Goal: Task Accomplishment & Management: Manage account settings

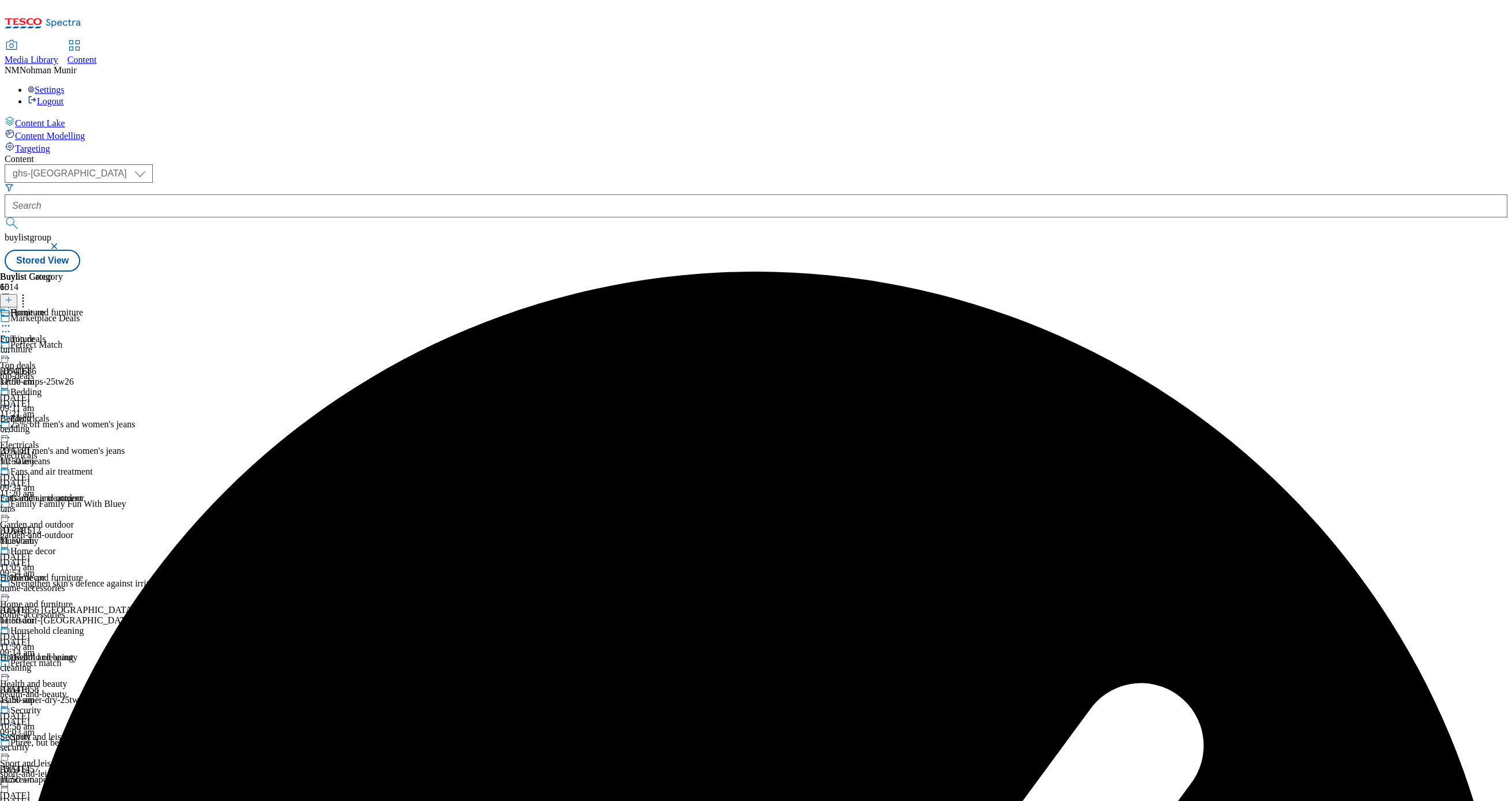
scroll to position [460, 0]
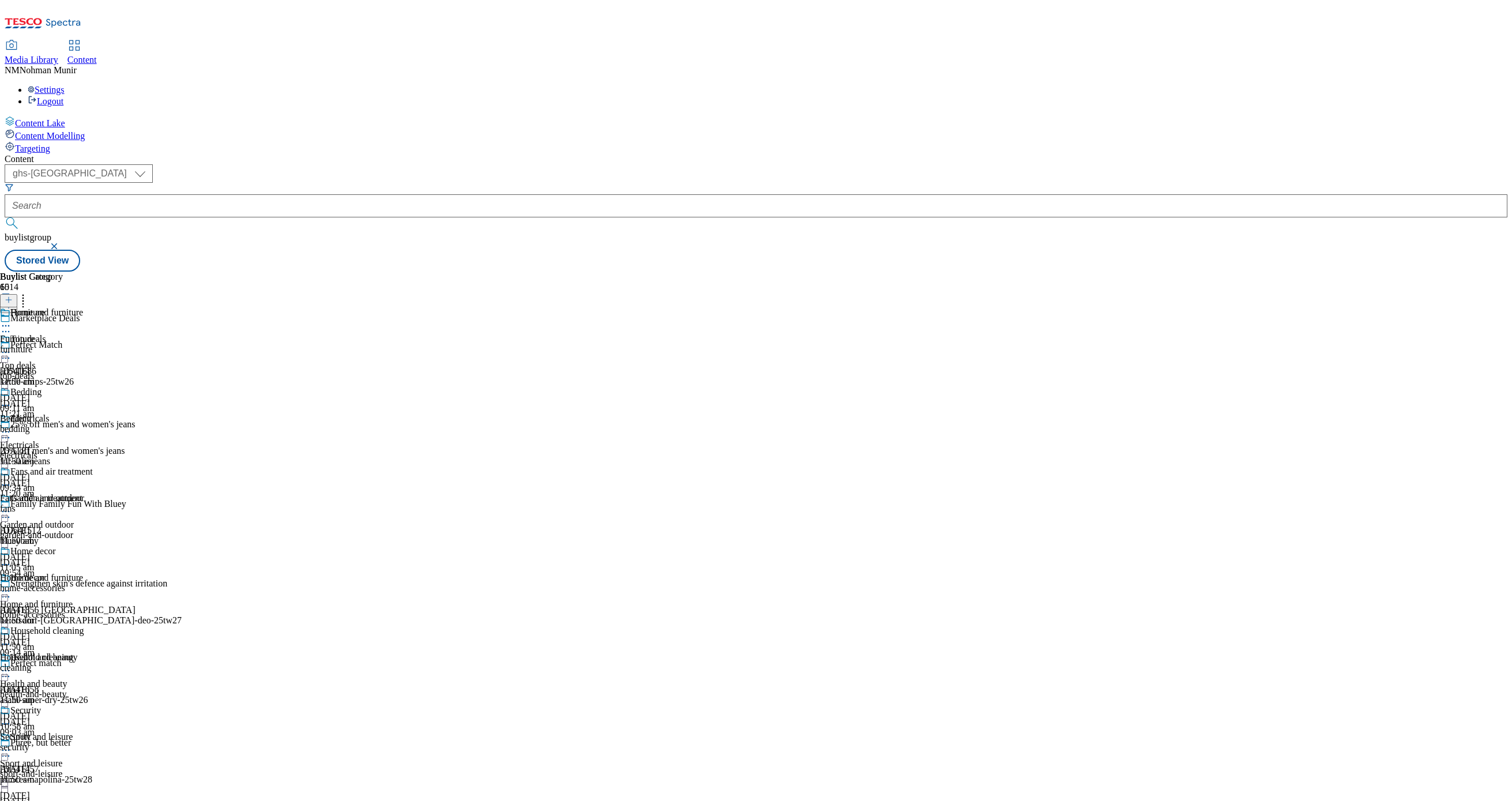
click at [1343, 272] on div "Buylist Group 6014 Marketplace Deals Perfect Match ad541686 kettle-chips-25tw26…" at bounding box center [756, 272] width 1503 height 0
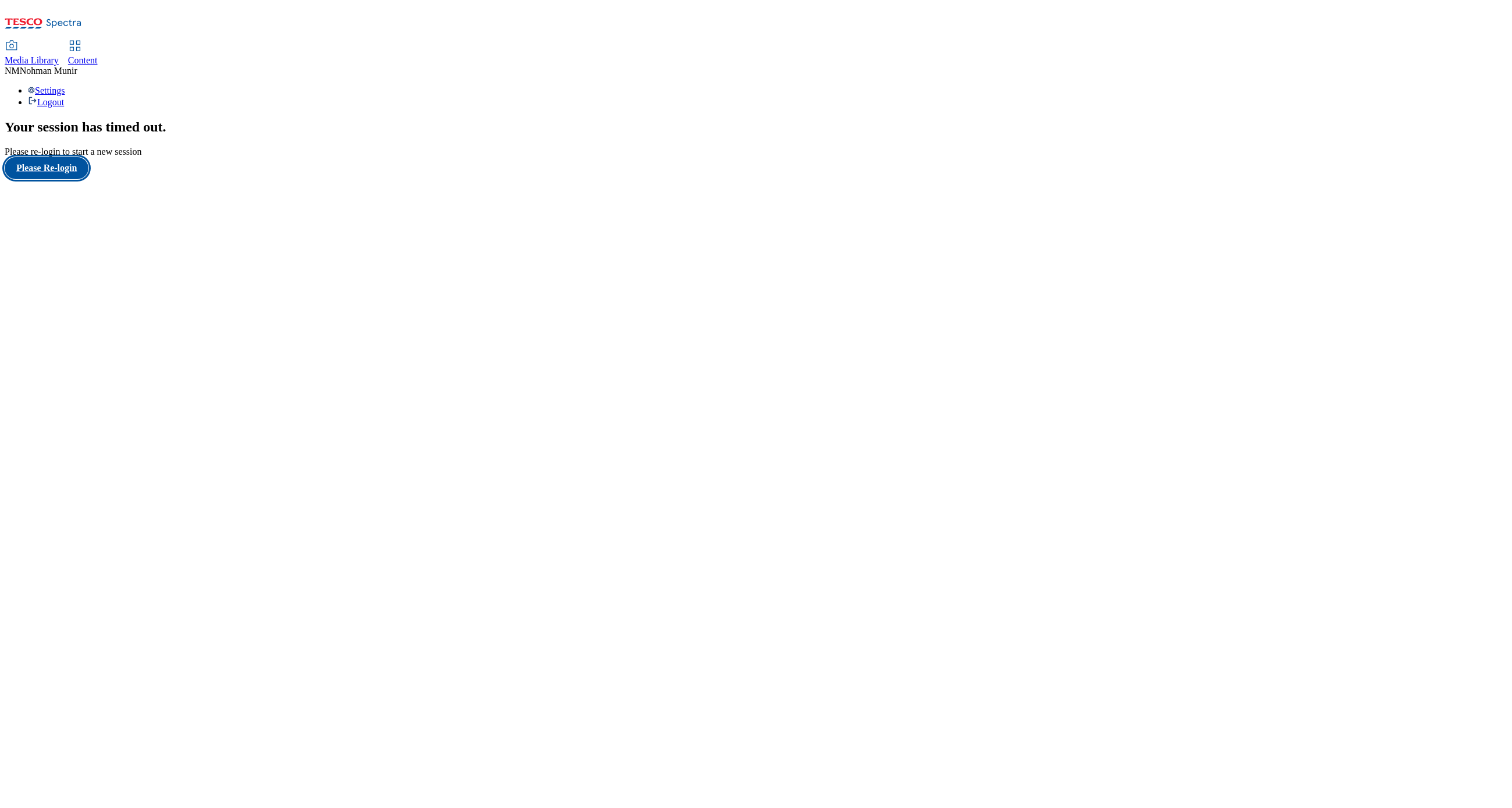
click at [40, 179] on button "Please Re-login" at bounding box center [47, 168] width 84 height 22
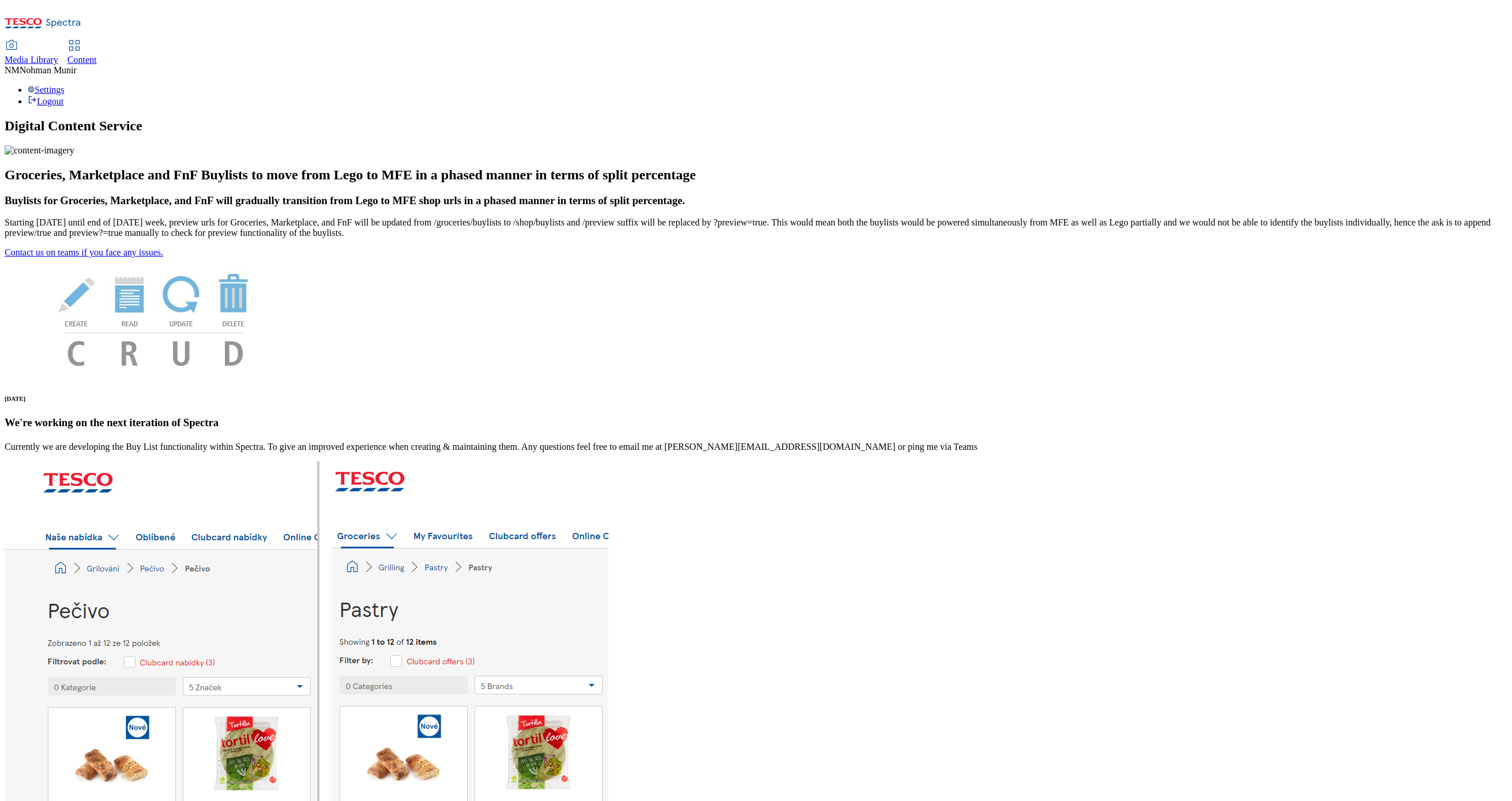
click at [97, 55] on span "Content" at bounding box center [82, 60] width 29 height 10
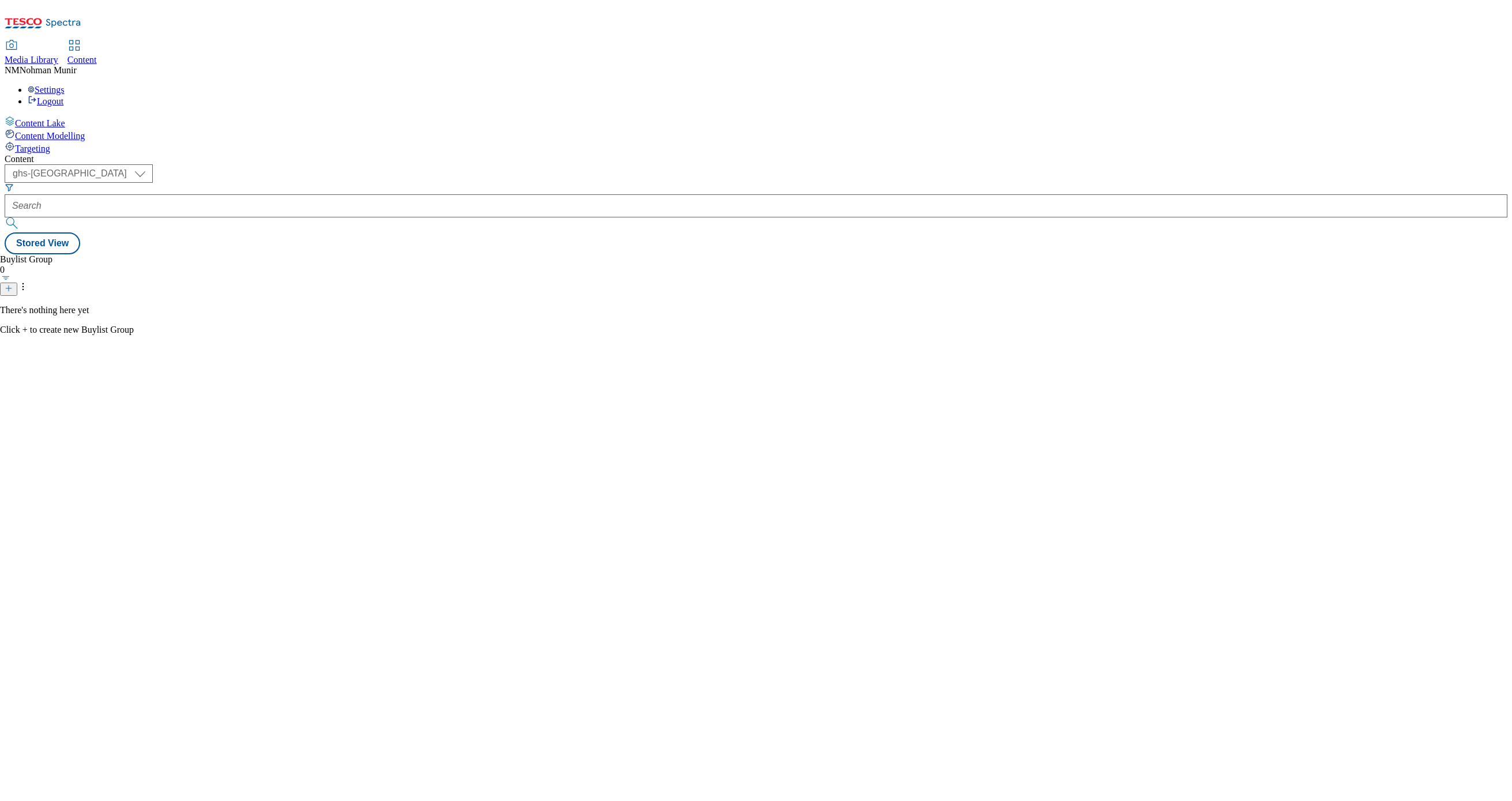
click at [134, 305] on div "There's nothing here yet Click + to create new Buylist Group" at bounding box center [67, 320] width 134 height 30
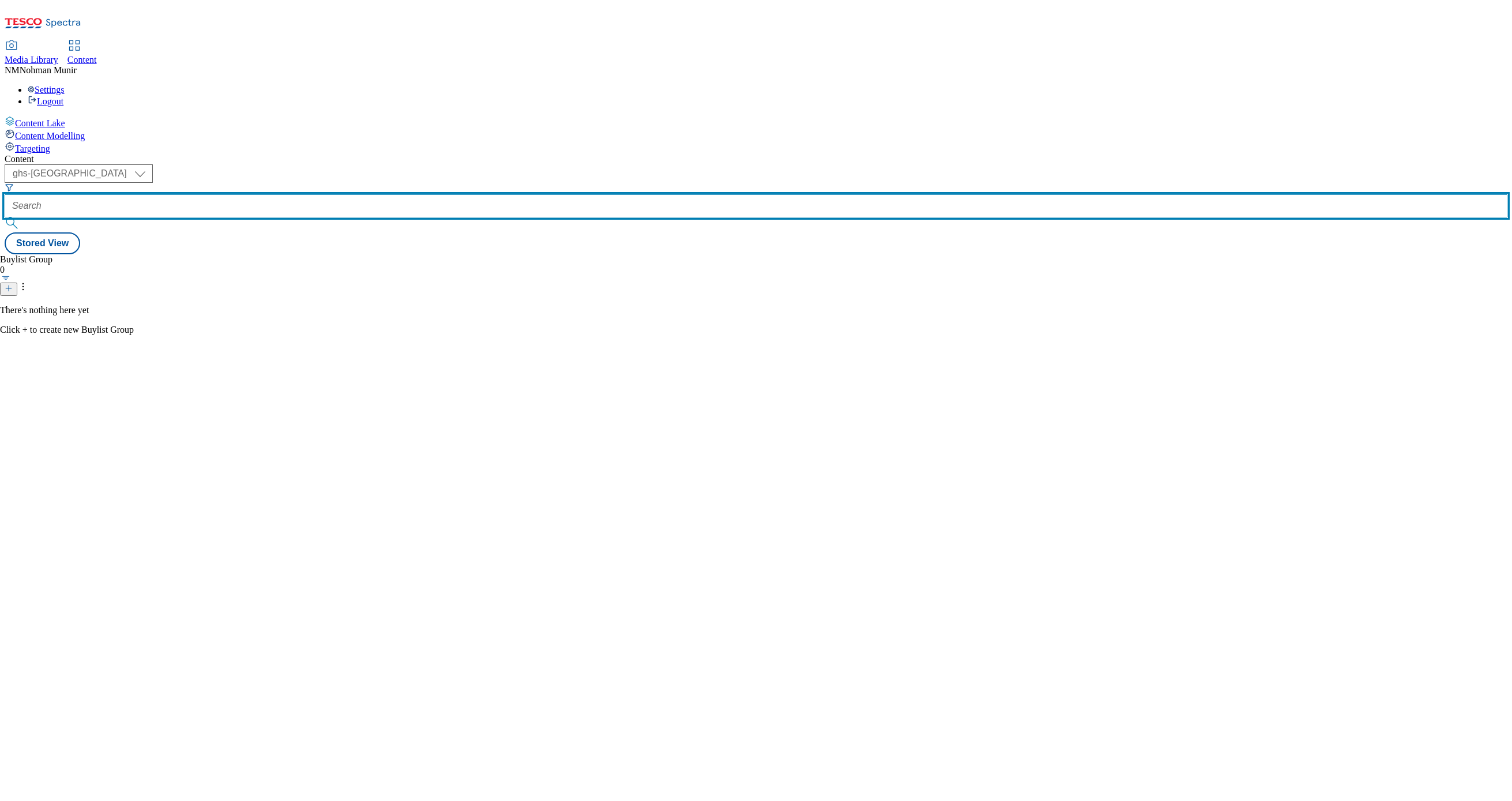
click at [300, 194] on input "text" at bounding box center [756, 206] width 1503 height 23
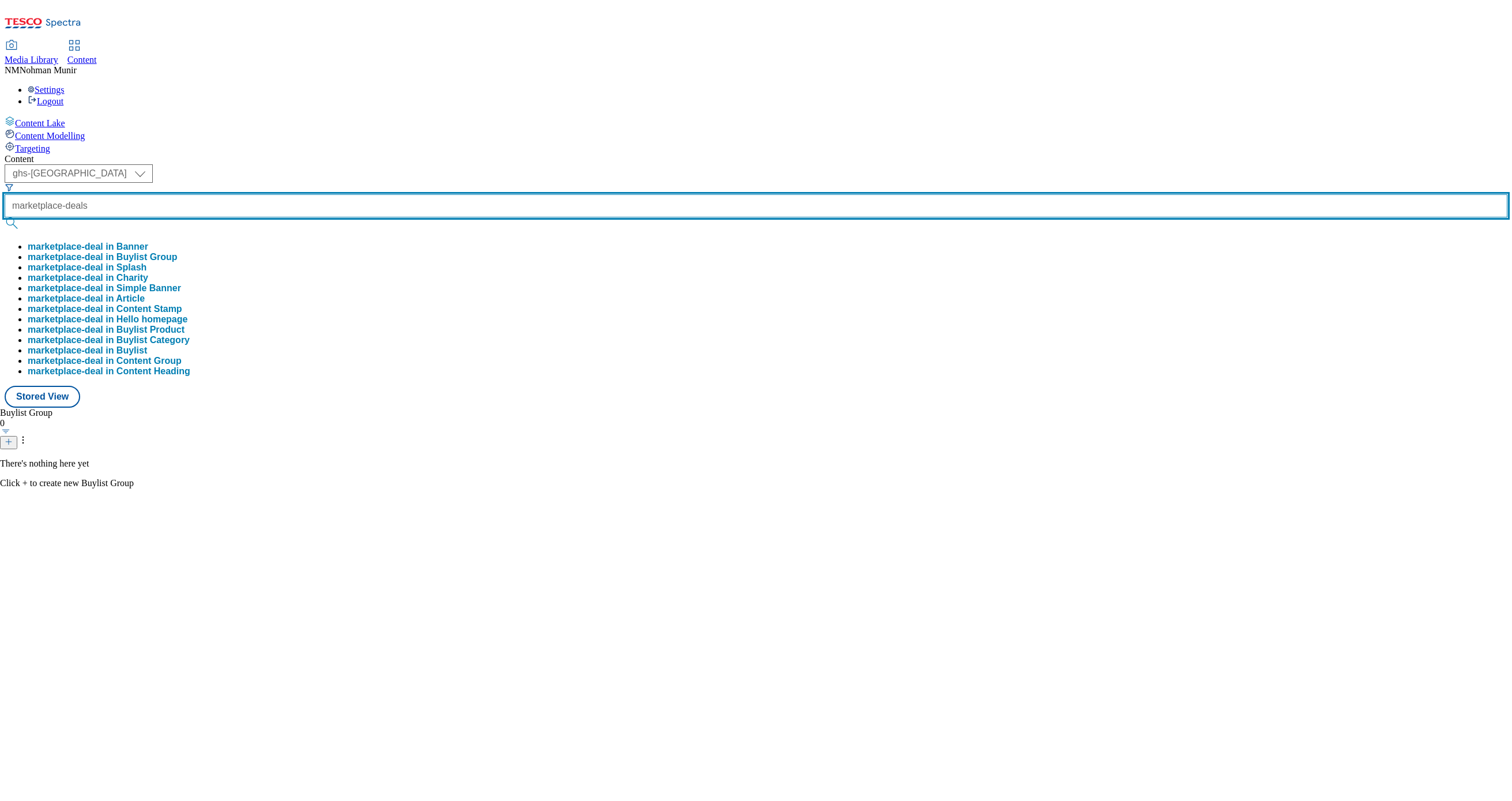
type input "marketplace-deals"
click at [5, 218] on button "submit" at bounding box center [13, 223] width 16 height 11
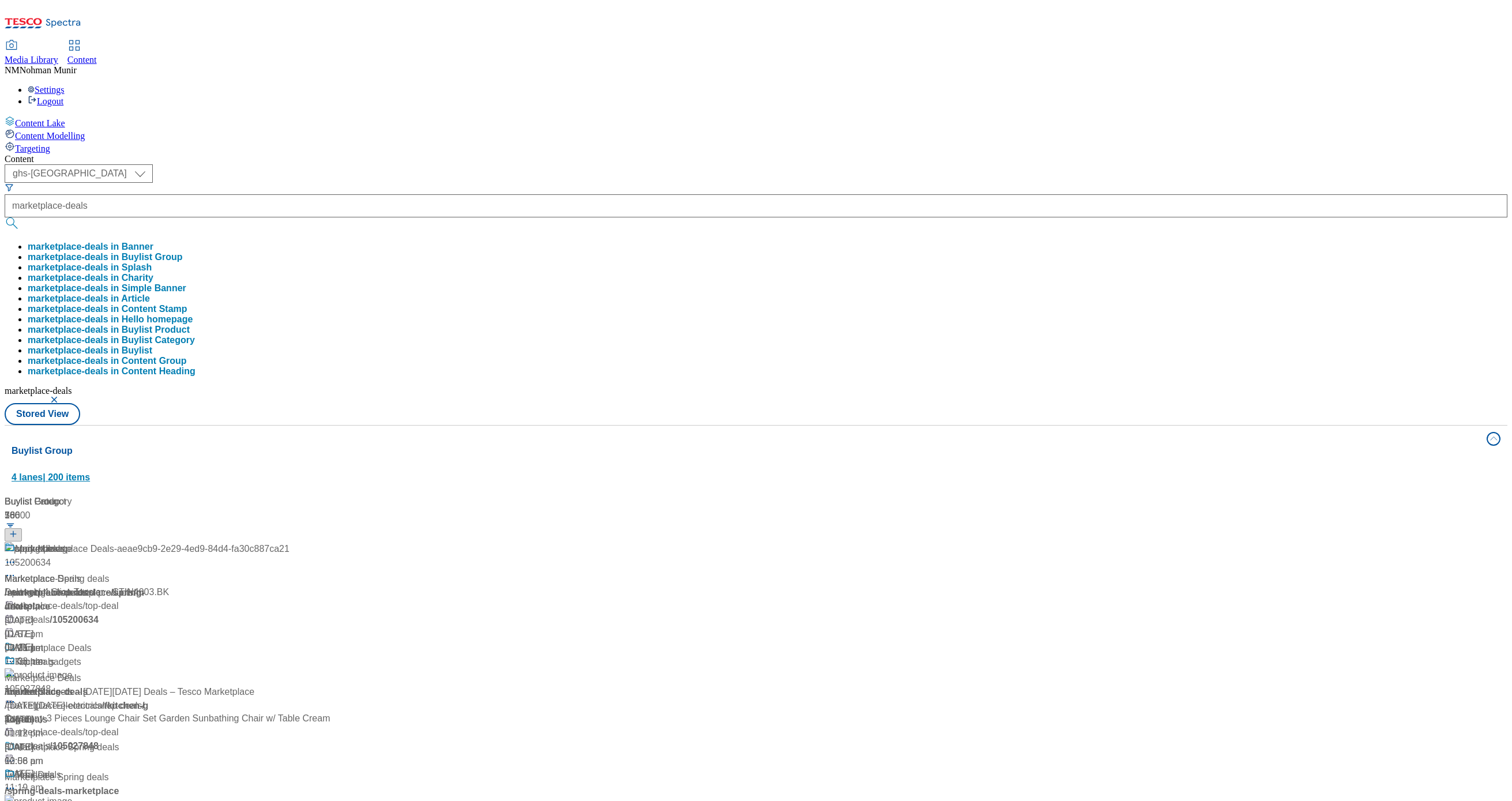
click at [564, 445] on div "Buylist Group 4 lanes | 200 items" at bounding box center [745, 464] width 1469 height 40
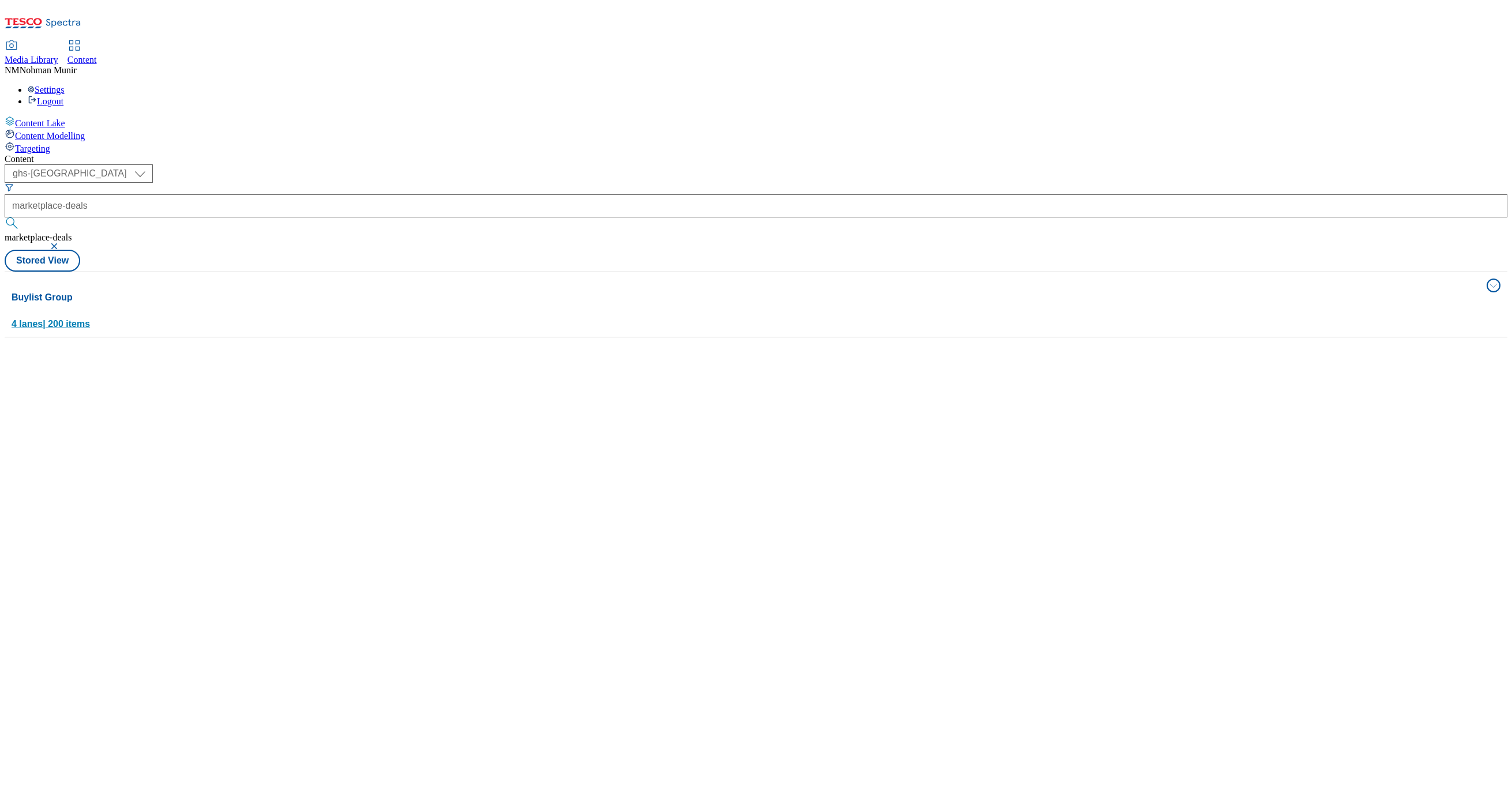
click at [573, 290] on div "Buylist Group 4 lanes | 200 items" at bounding box center [745, 310] width 1469 height 40
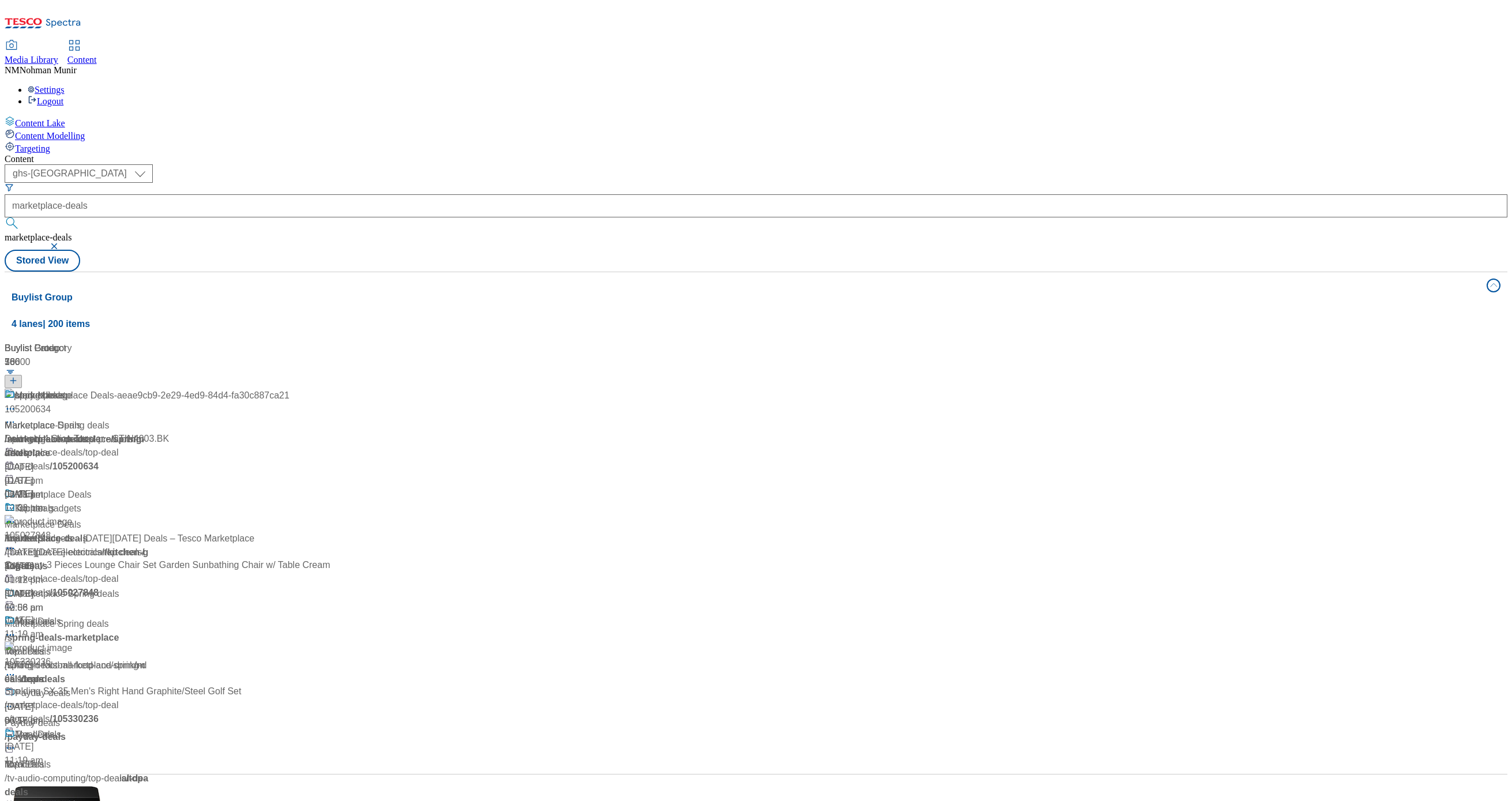
click at [1125, 342] on div "Buylist Group 56 copy-Marketplace Deals-aeae9cb9-2e29-4ed9-84d4-fa30c887ca21 Ma…" at bounding box center [756, 342] width 1489 height 0
click at [91, 488] on div "Marketplace Deals" at bounding box center [53, 494] width 77 height 14
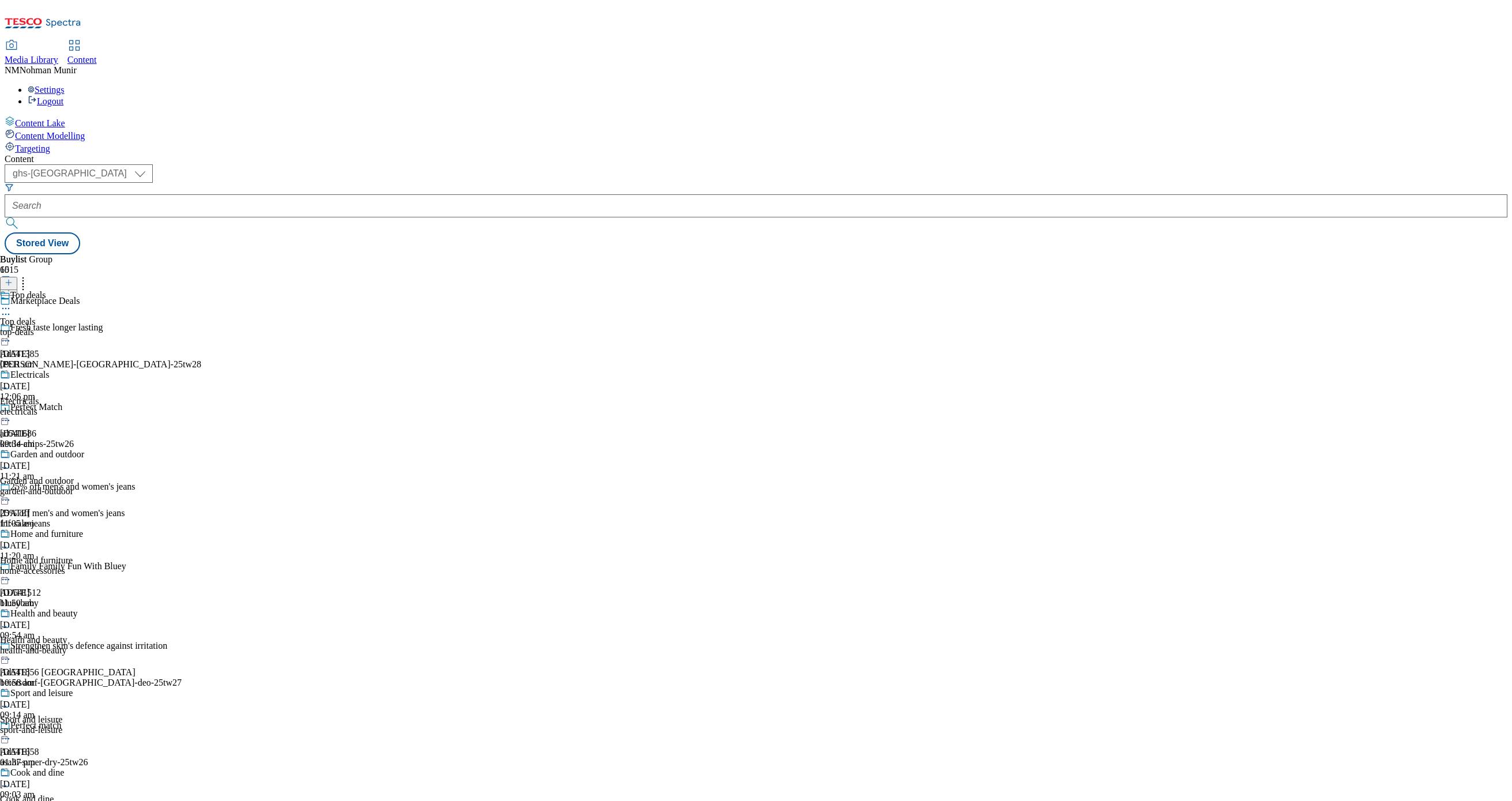
click at [91, 486] on div "garden-and-outdoor" at bounding box center [45, 491] width 91 height 11
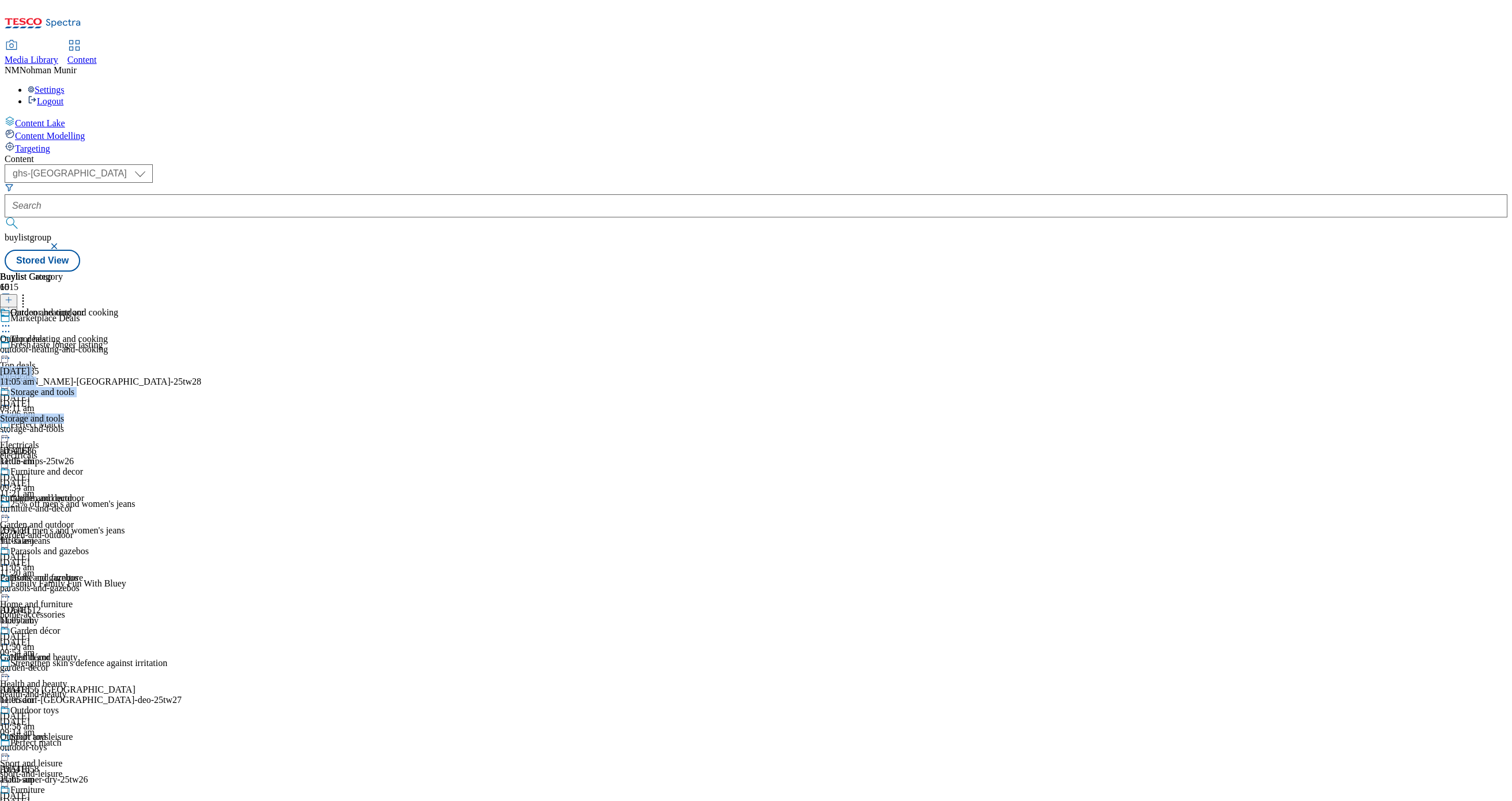
drag, startPoint x: 779, startPoint y: 214, endPoint x: 769, endPoint y: 314, distance: 100.5
click at [118, 314] on div "Outdoor heating and cooking Outdoor heating and cooking outdoor-heating-and-coo…" at bounding box center [59, 706] width 118 height 796
drag, startPoint x: 769, startPoint y: 314, endPoint x: 817, endPoint y: 307, distance: 48.5
click at [819, 272] on div "Buylist Group 6015 Marketplace Deals Fresh taste longer lasting Ad541385 [PERSO…" at bounding box center [756, 272] width 1503 height 0
click at [798, 272] on div "Buylist Group 6015 Marketplace Deals Fresh taste longer lasting Ad541385 [PERSO…" at bounding box center [756, 272] width 1503 height 0
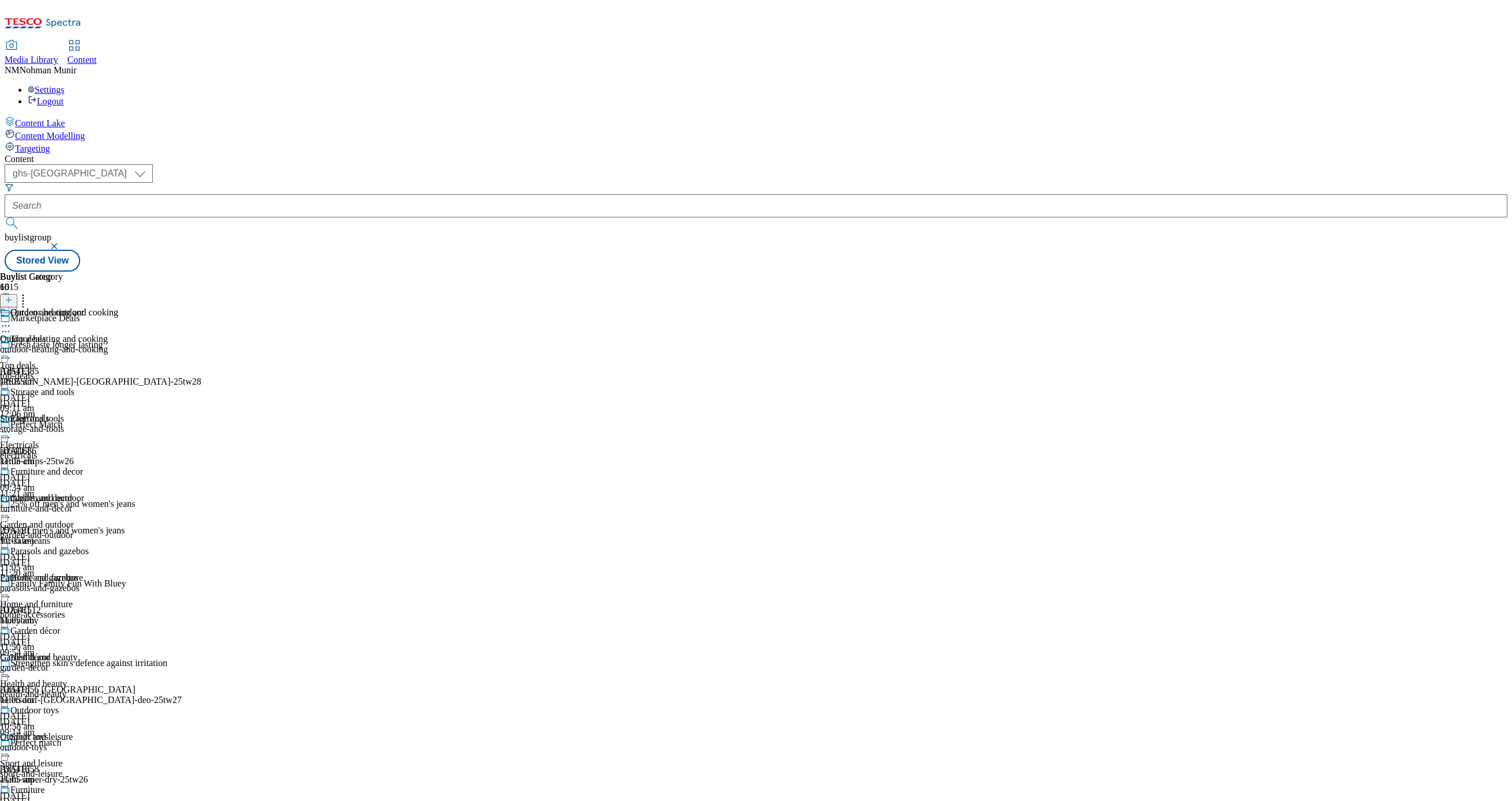
click at [91, 450] on div "electricals" at bounding box center [45, 455] width 91 height 11
click at [11, 321] on icon at bounding box center [6, 326] width 11 height 11
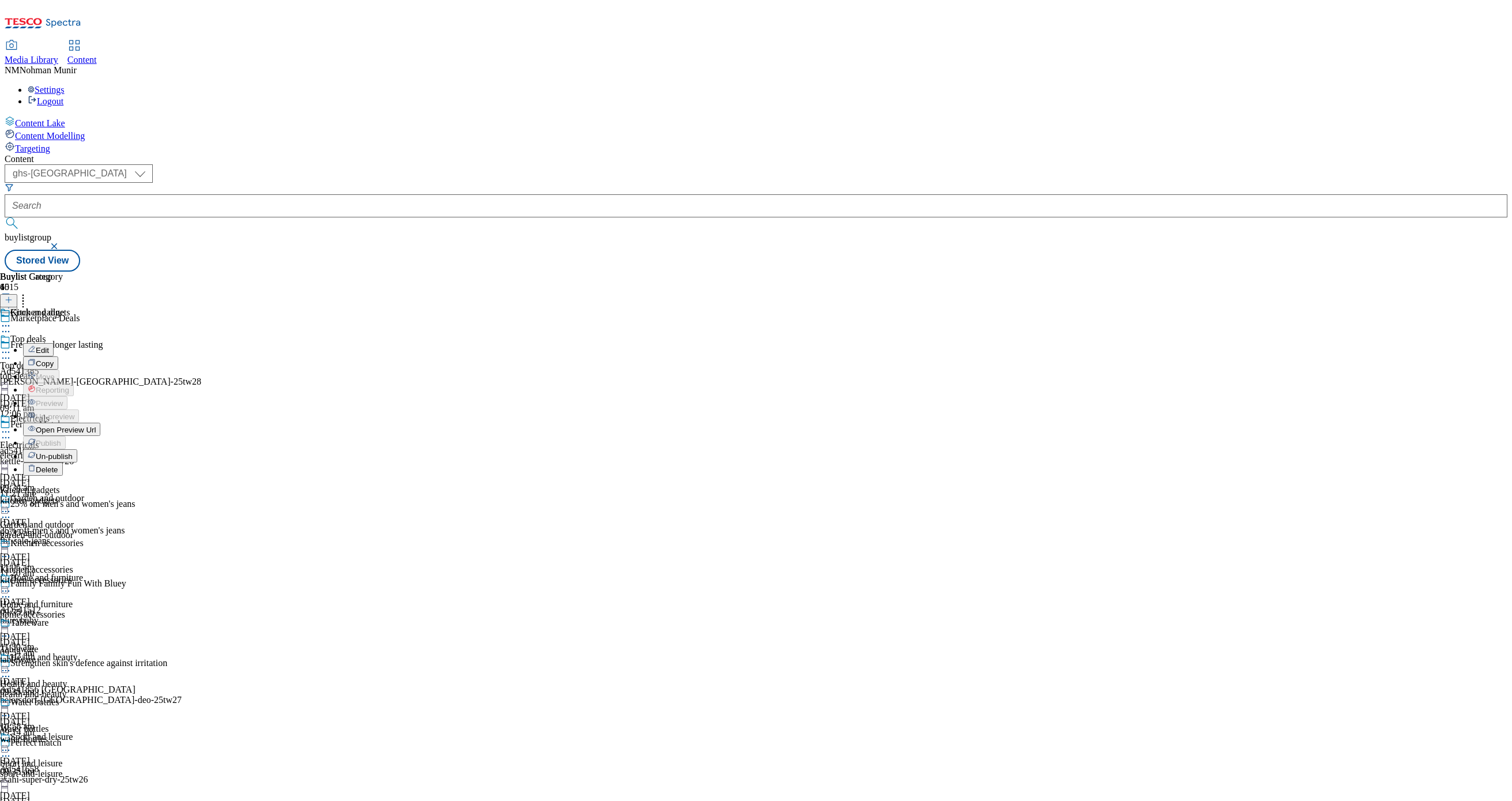
click at [73, 452] on span "Un-publish" at bounding box center [54, 456] width 37 height 9
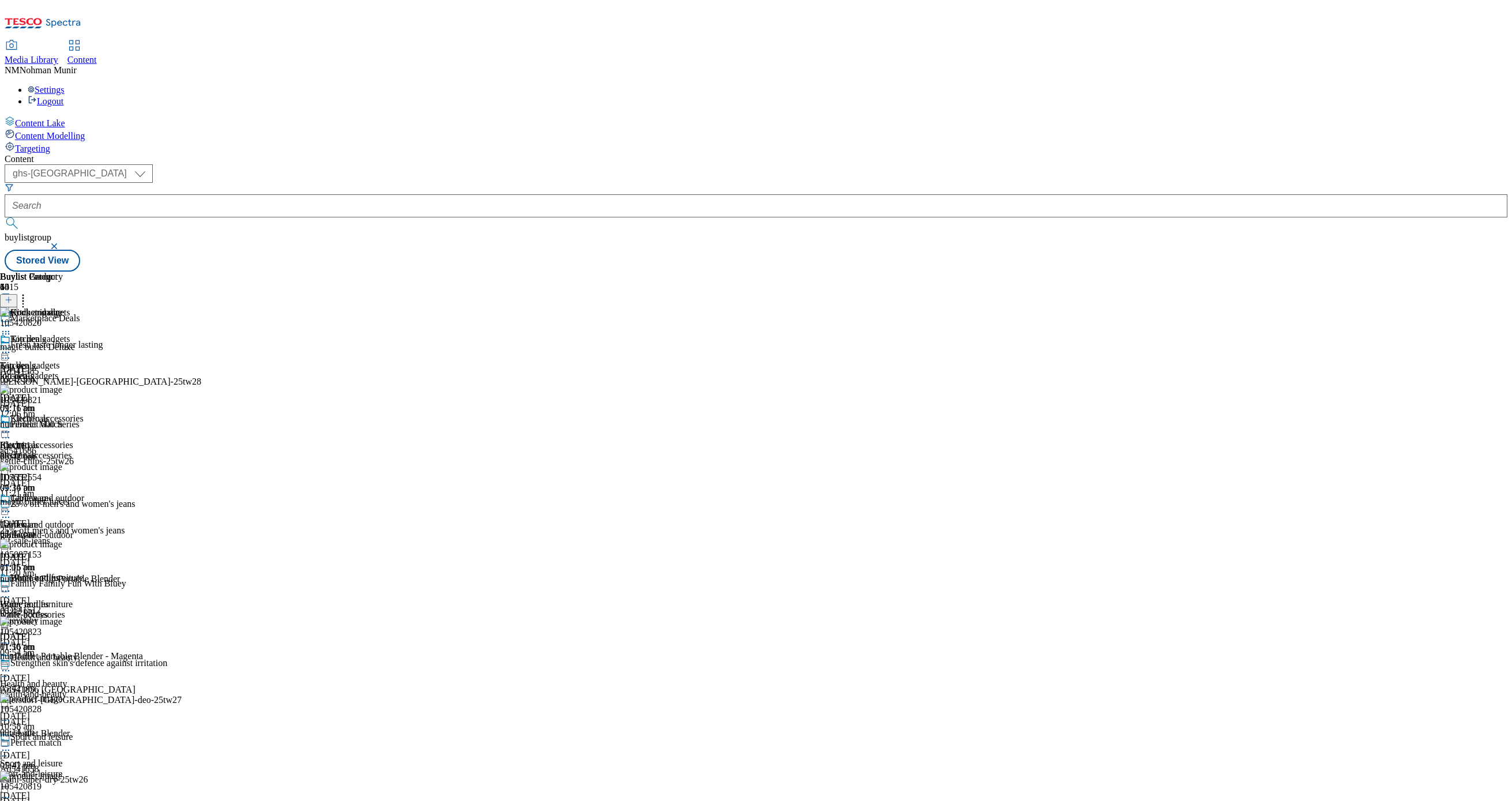
click at [11, 328] on icon at bounding box center [6, 334] width 11 height 11
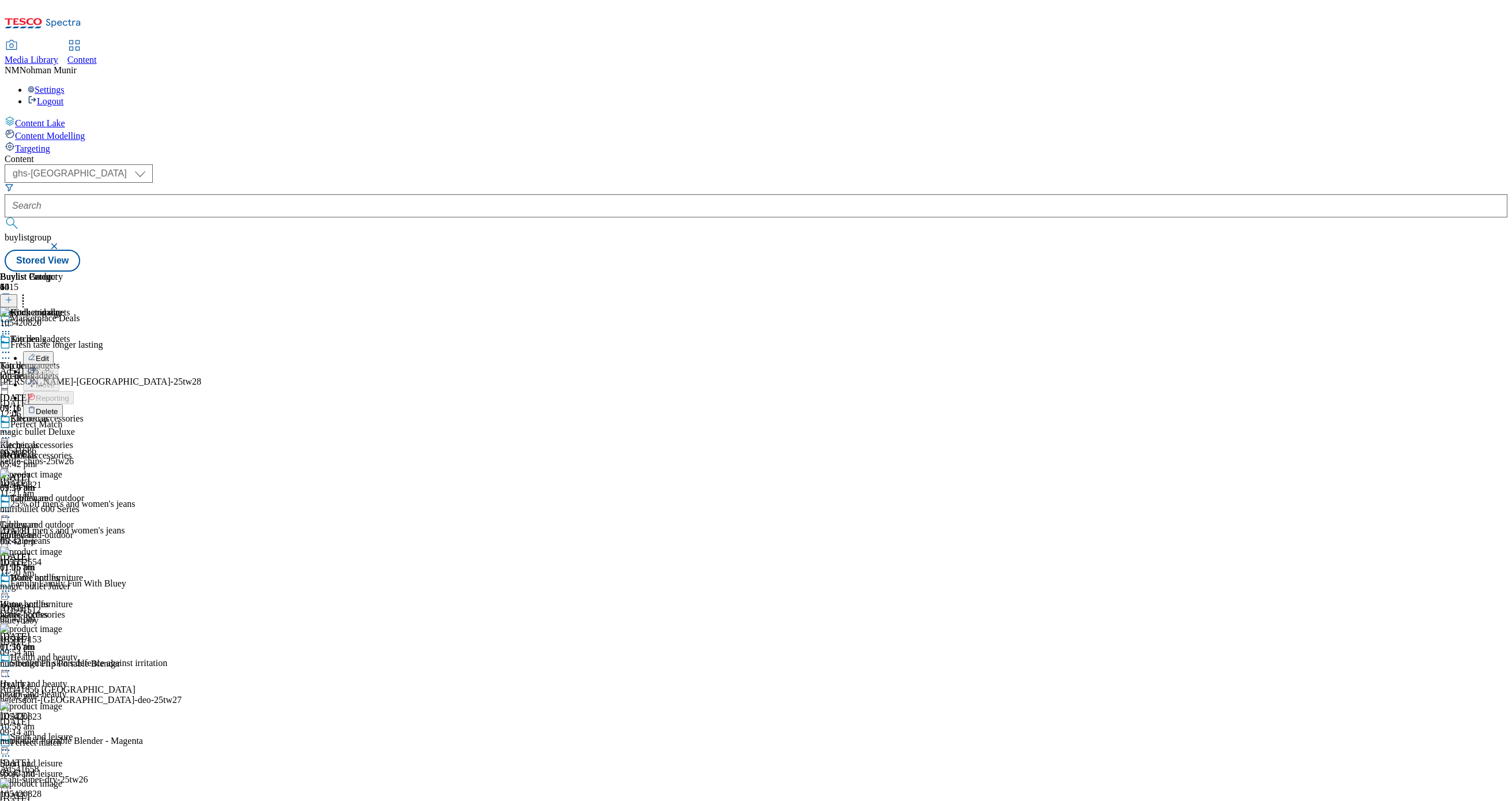
click at [1010, 272] on div "Buylist Group 6015 Marketplace Deals Fresh taste longer lasting Ad541385 [PERSO…" at bounding box center [756, 272] width 1503 height 0
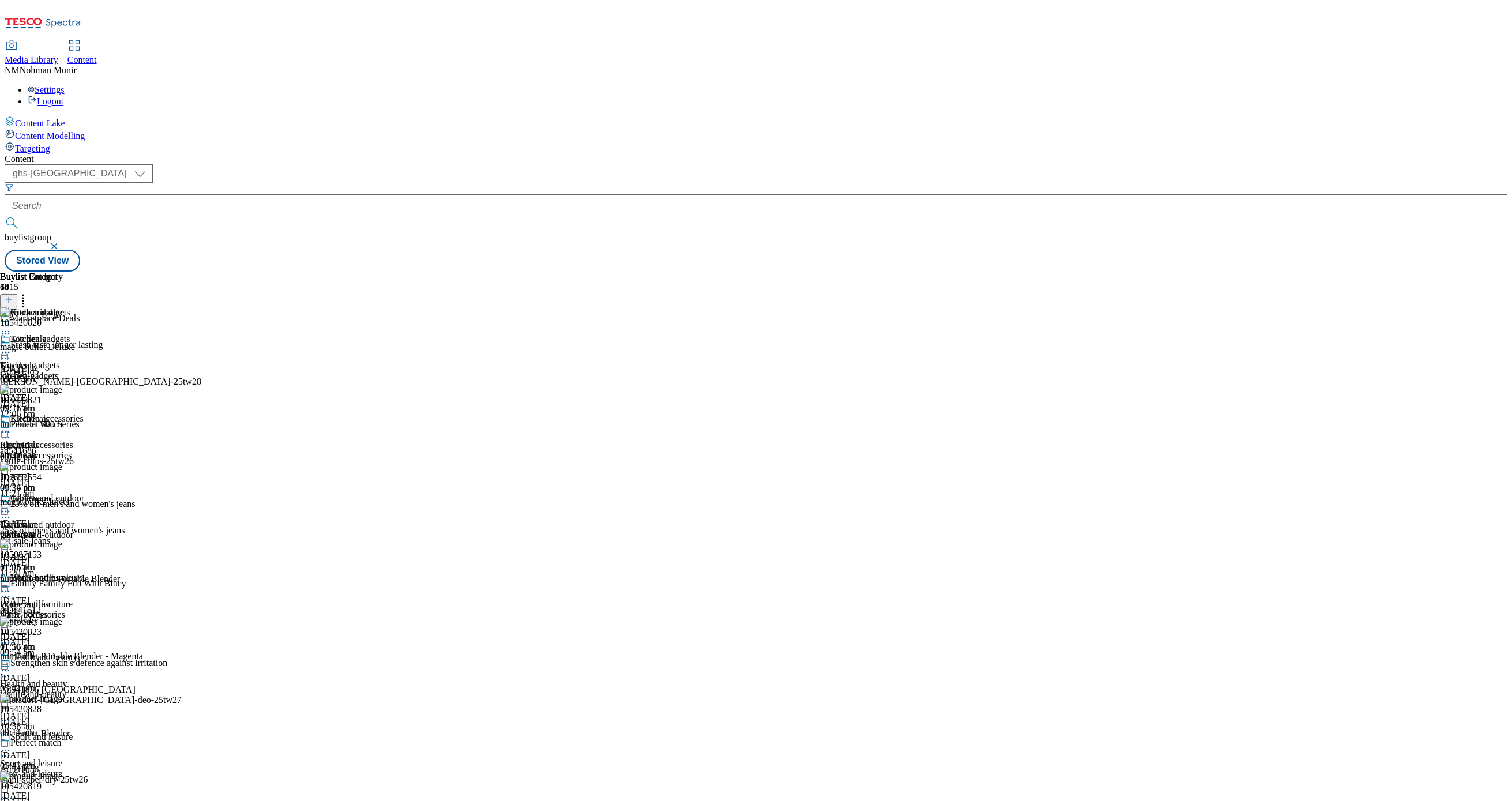
click at [11, 347] on icon at bounding box center [6, 352] width 11 height 11
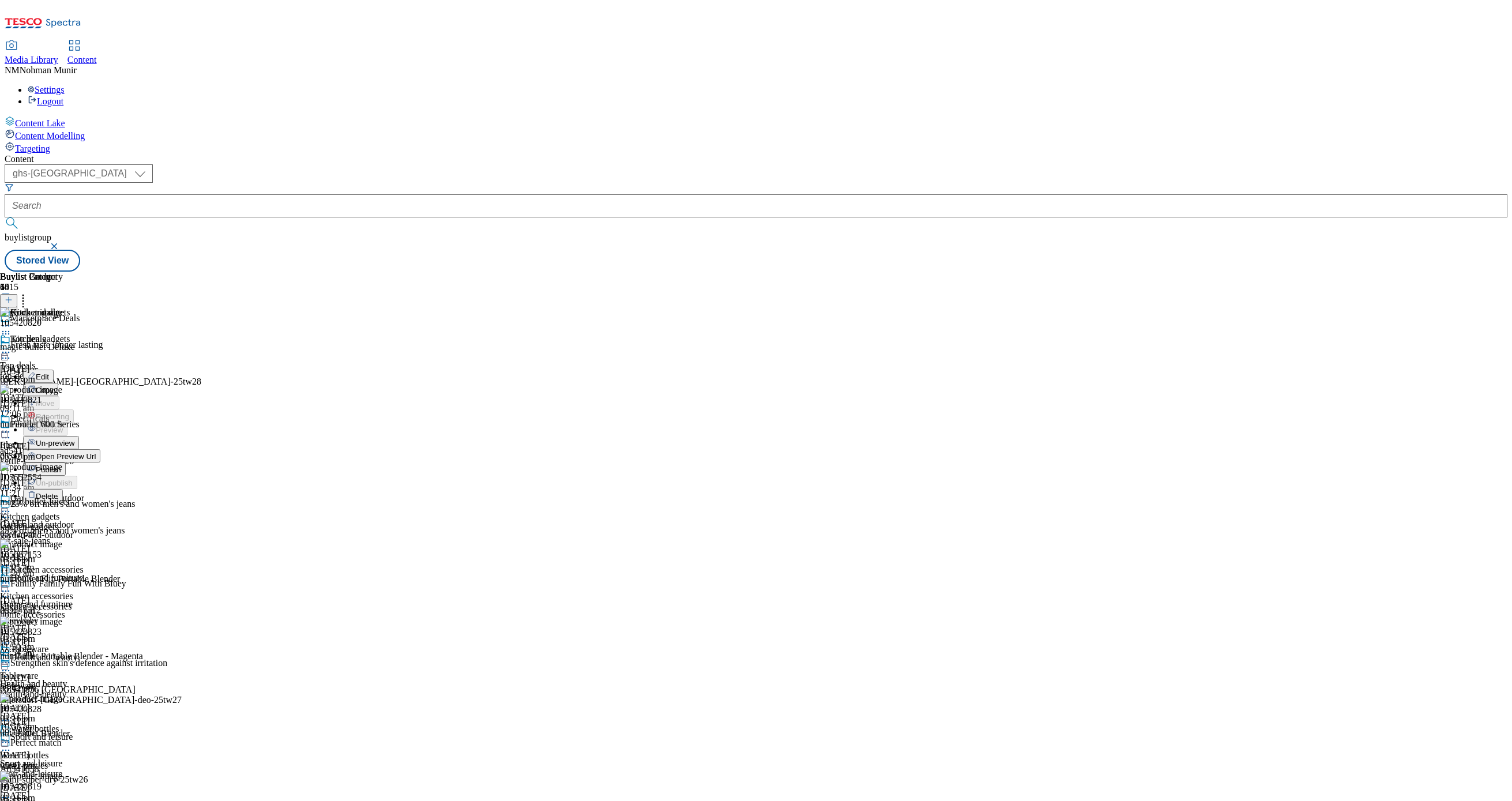
click at [54, 370] on button "Edit" at bounding box center [38, 376] width 30 height 13
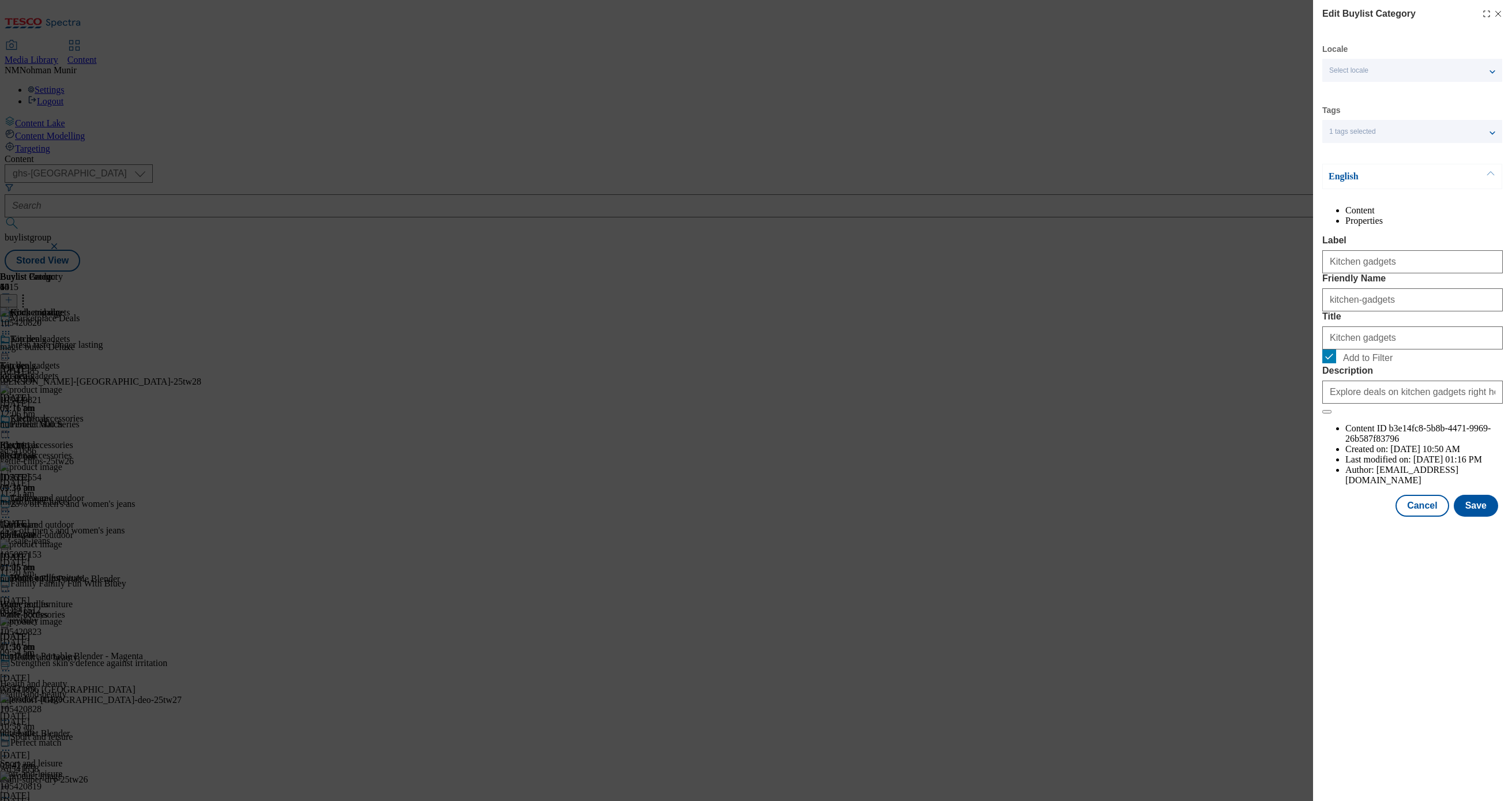
click at [1209, 438] on div "Edit Buylist Category Locale Select locale English Welsh Tags 1 tags selected f…" at bounding box center [756, 400] width 1512 height 801
click at [1416, 517] on button "Cancel" at bounding box center [1421, 506] width 53 height 22
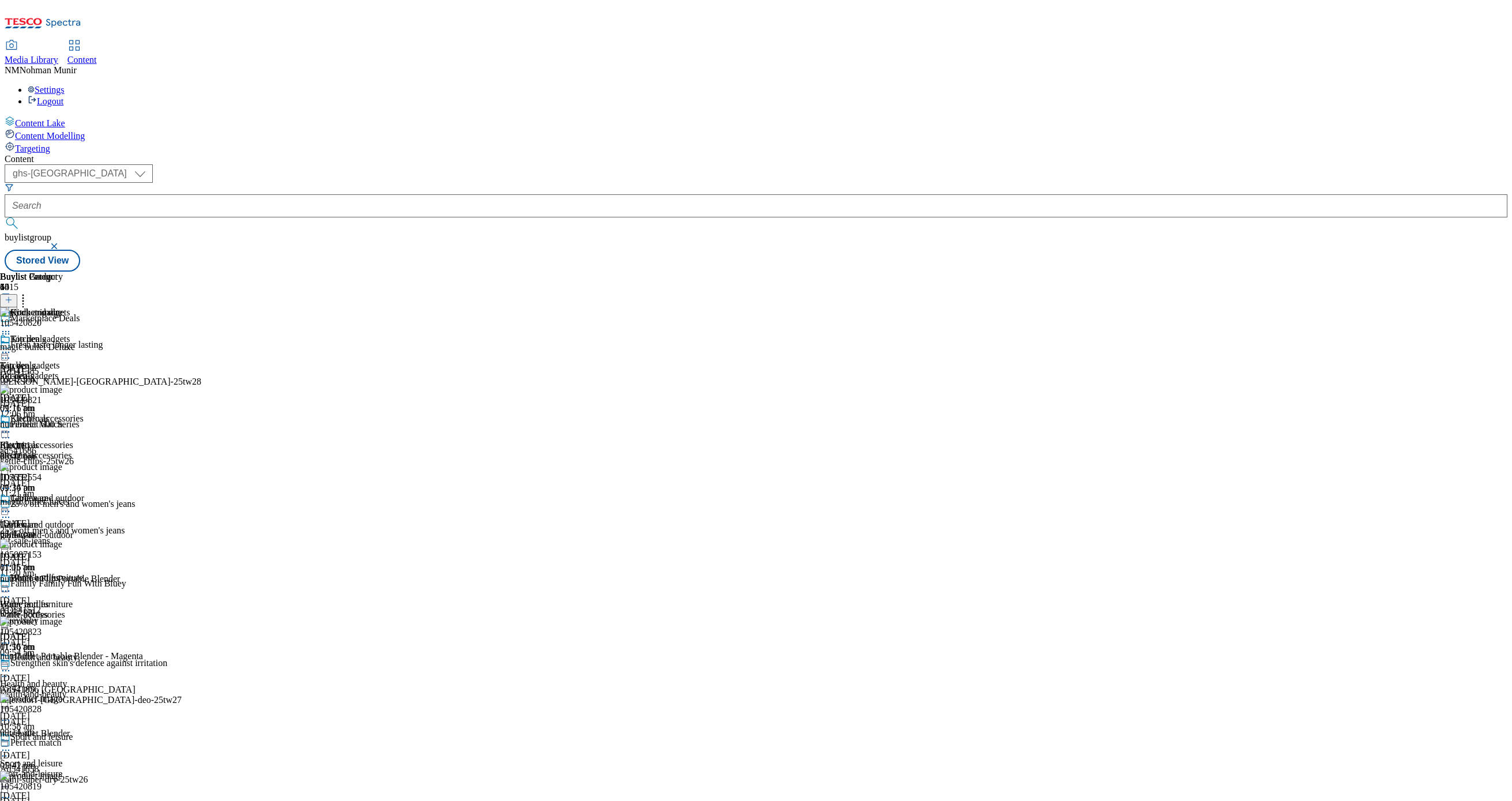
click at [1161, 272] on div "Buylist Group 6015 Marketplace Deals Fresh taste longer lasting Ad541385 [PERSO…" at bounding box center [756, 272] width 1503 height 0
click at [1109, 272] on div "Buylist Group 6015 Marketplace Deals Fresh taste longer lasting Ad541385 [PERSO…" at bounding box center [756, 272] width 1503 height 0
click at [7, 511] on circle at bounding box center [6, 512] width 2 height 2
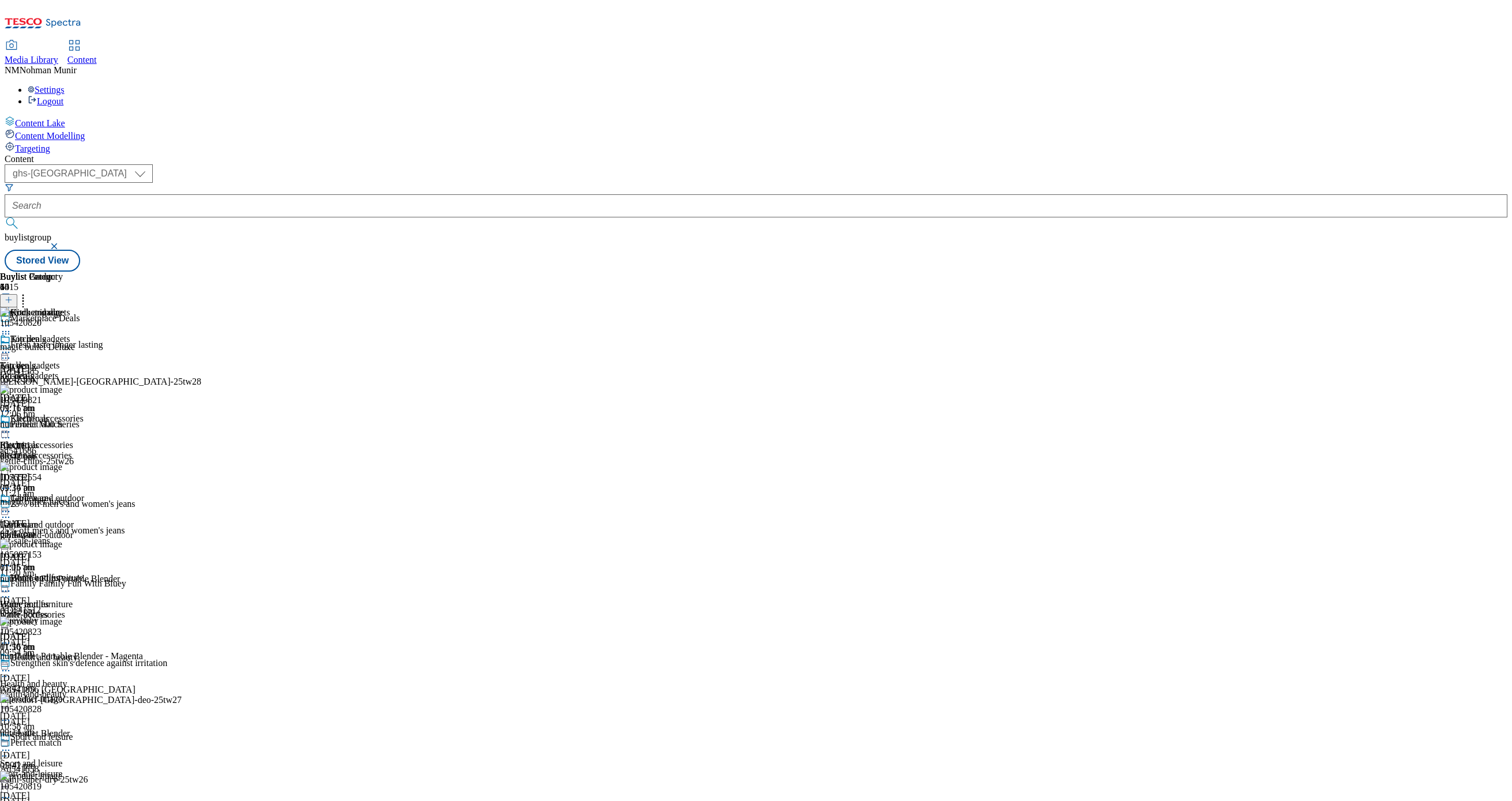
click at [48, 600] on div "Water bottles" at bounding box center [24, 604] width 48 height 11
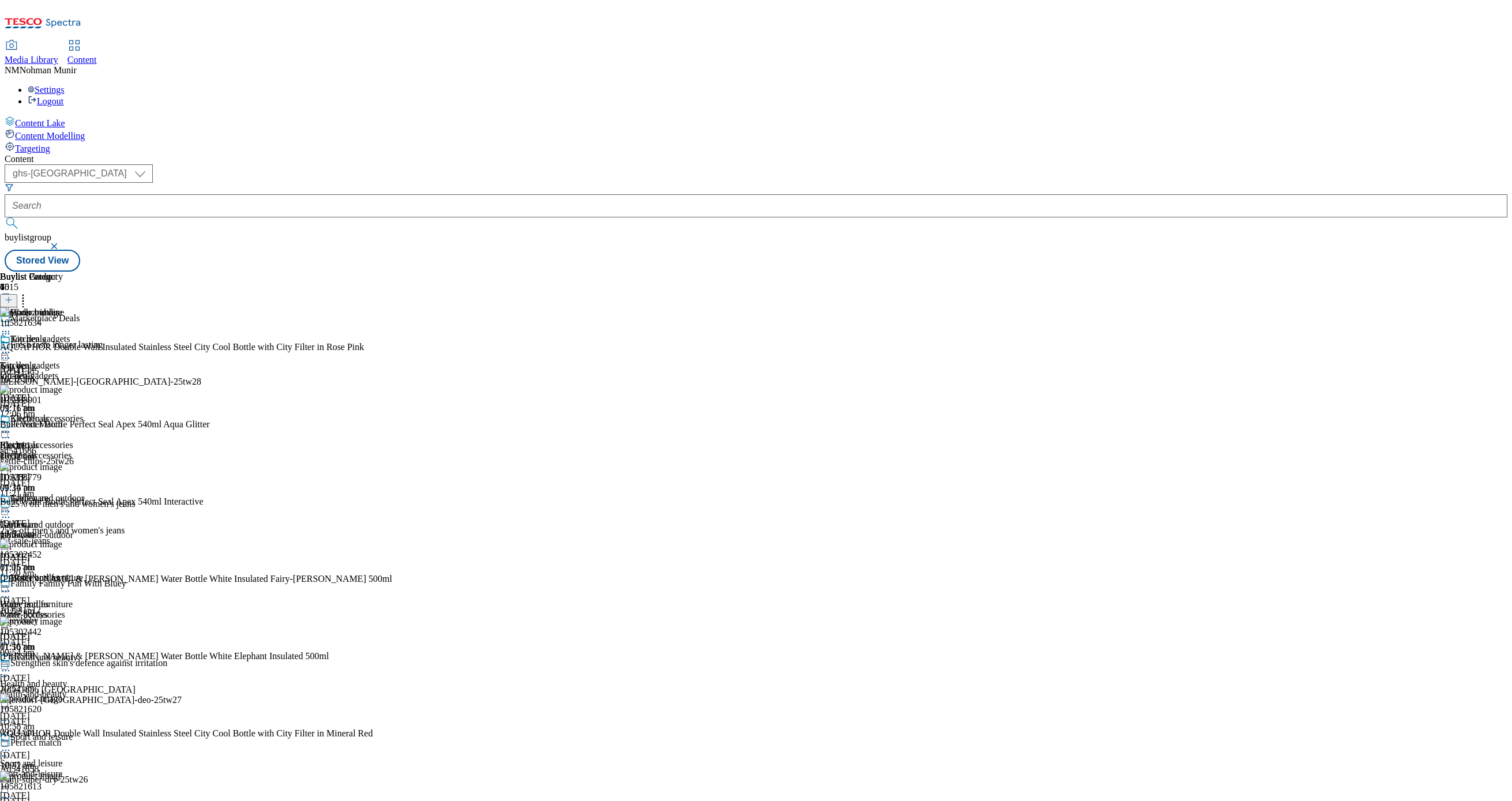
click at [11, 586] on icon at bounding box center [6, 591] width 11 height 11
click at [74, 678] on span "Un-preview" at bounding box center [55, 682] width 38 height 9
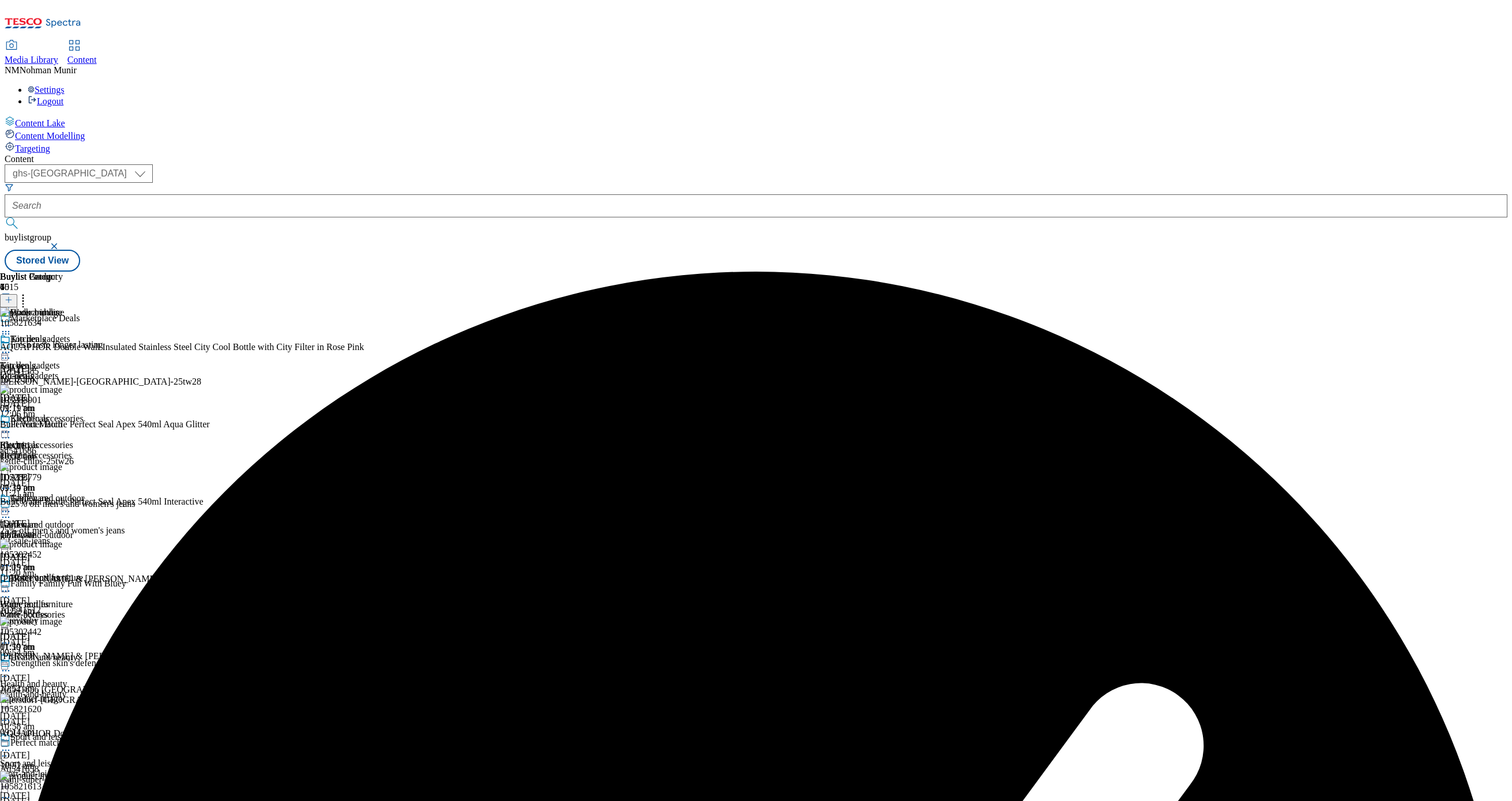
scroll to position [0, 0]
click at [29, 293] on icon at bounding box center [23, 299] width 11 height 11
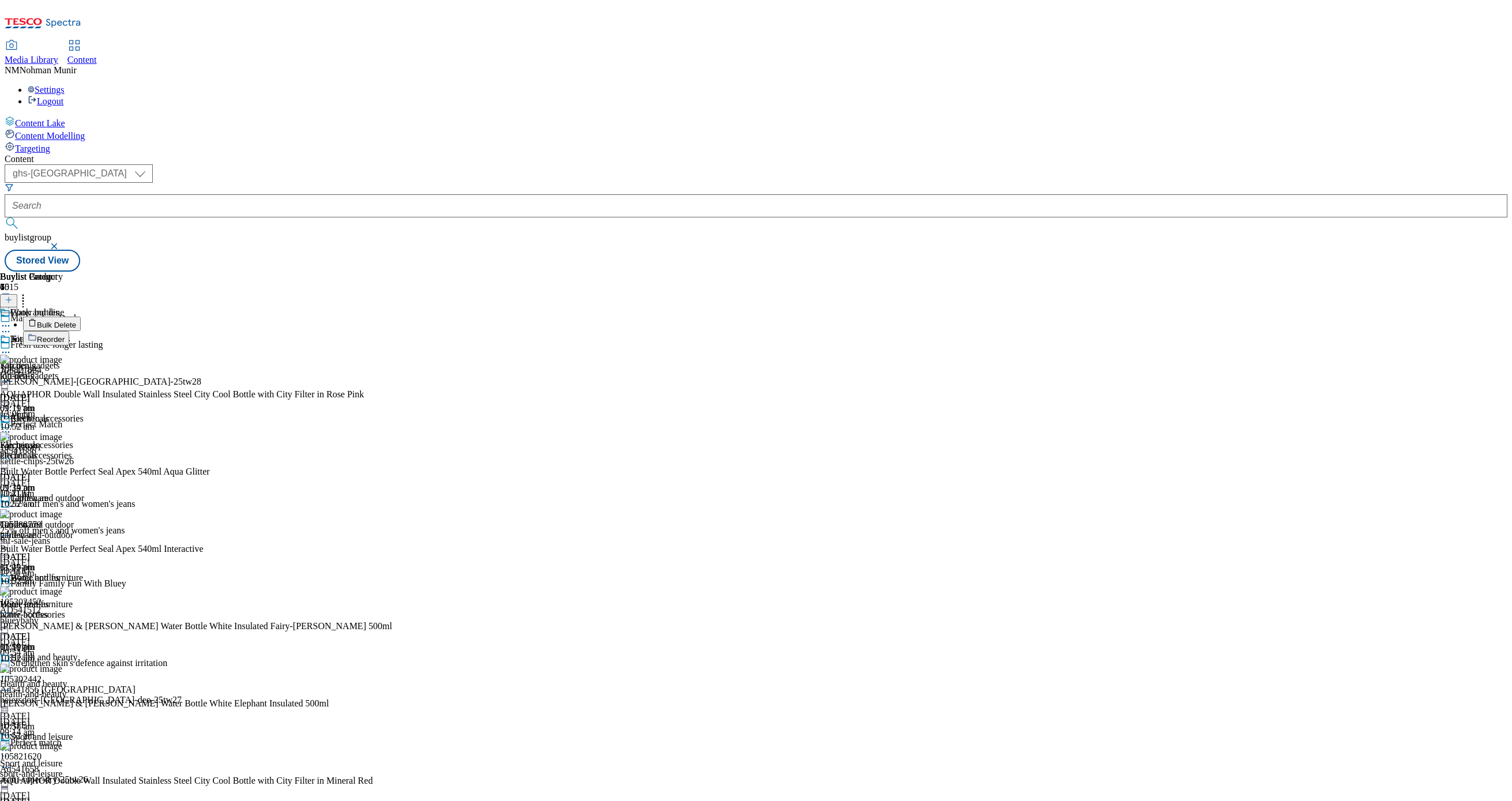
click at [1026, 272] on div "Buylist Group 6015 Marketplace Deals Fresh taste longer lasting Ad541385 [PERSO…" at bounding box center [756, 272] width 1503 height 0
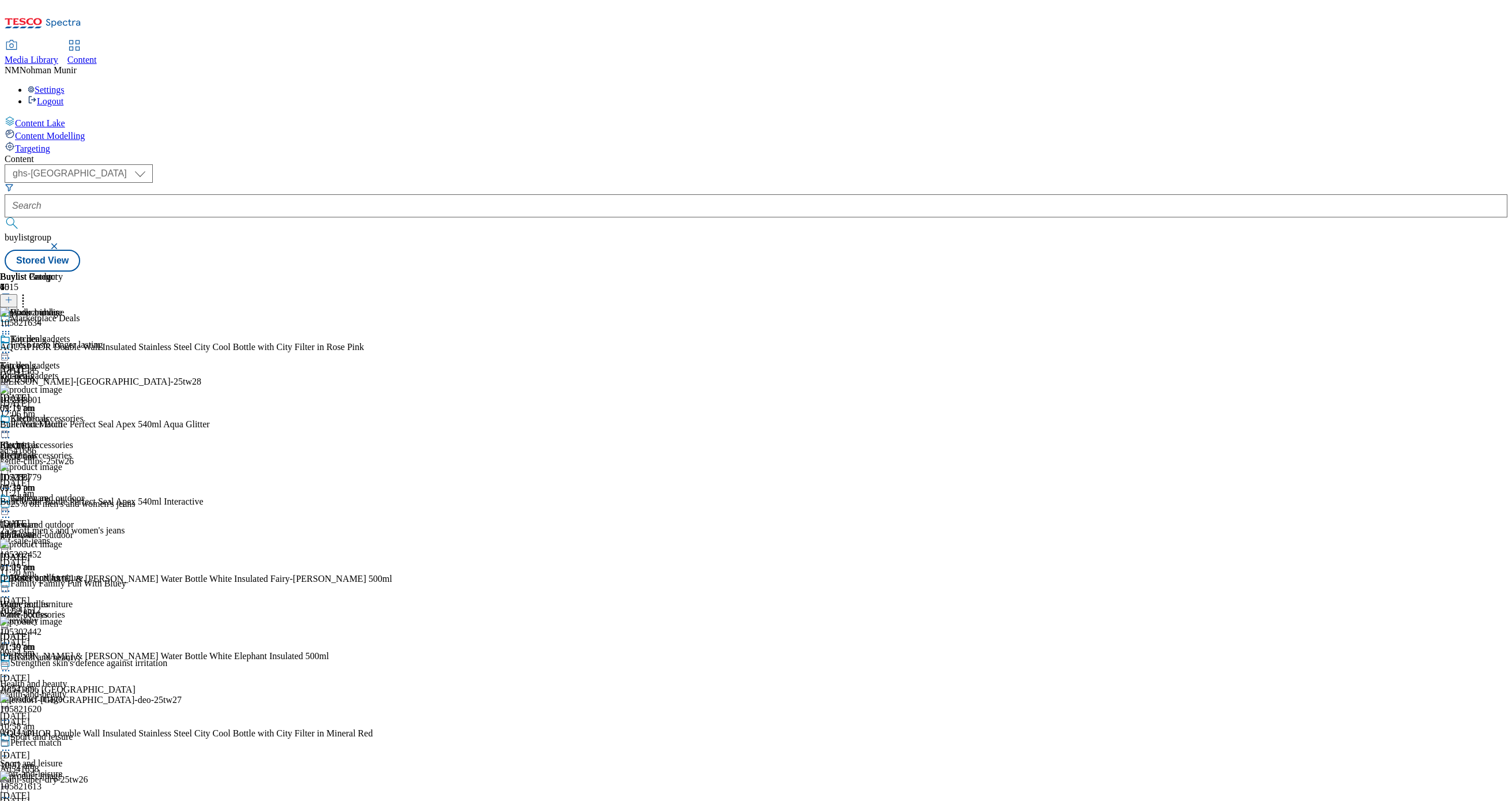
click at [11, 405] on icon at bounding box center [6, 411] width 11 height 11
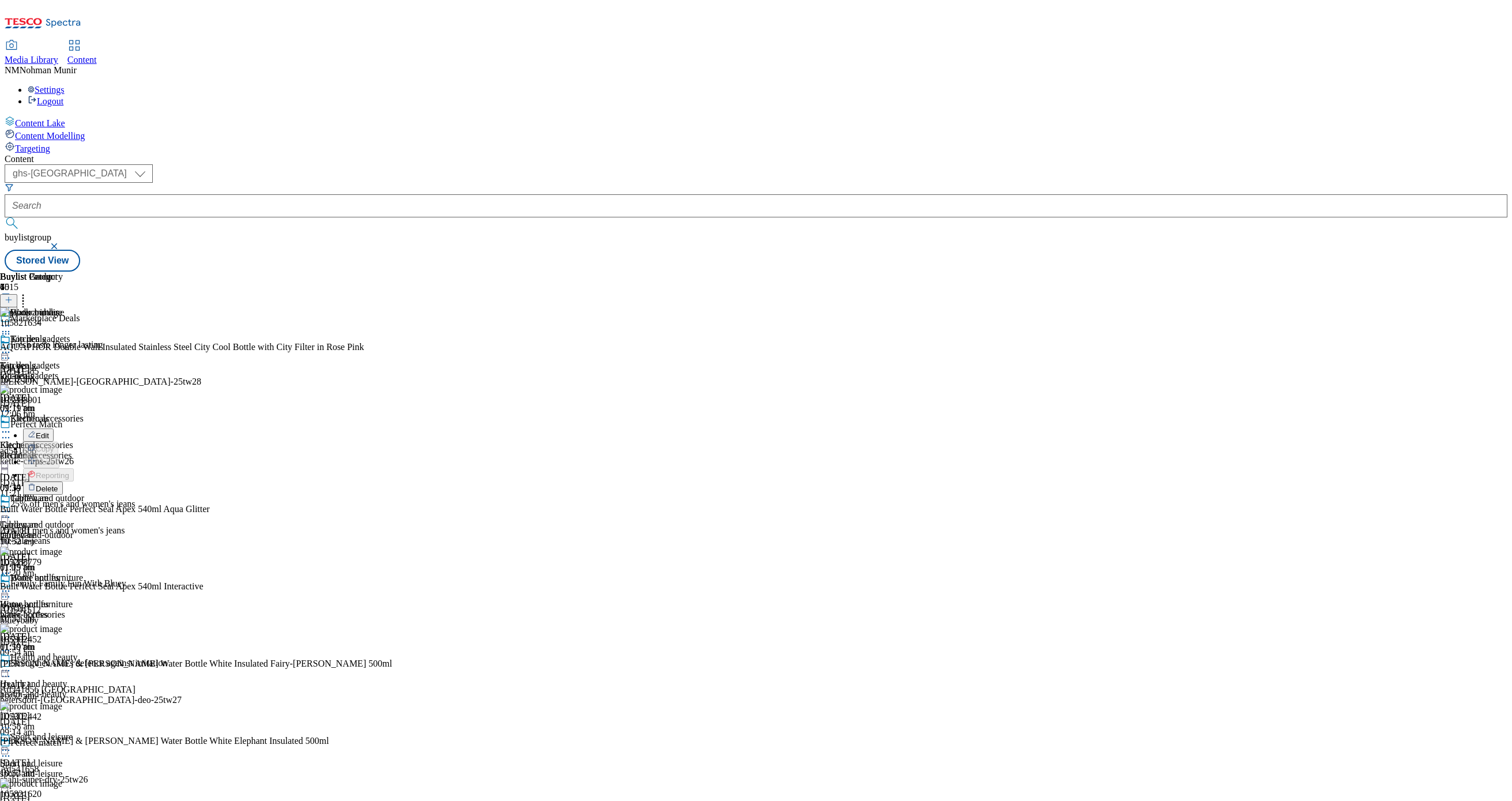
click at [63, 482] on button "Delete" at bounding box center [42, 489] width 40 height 13
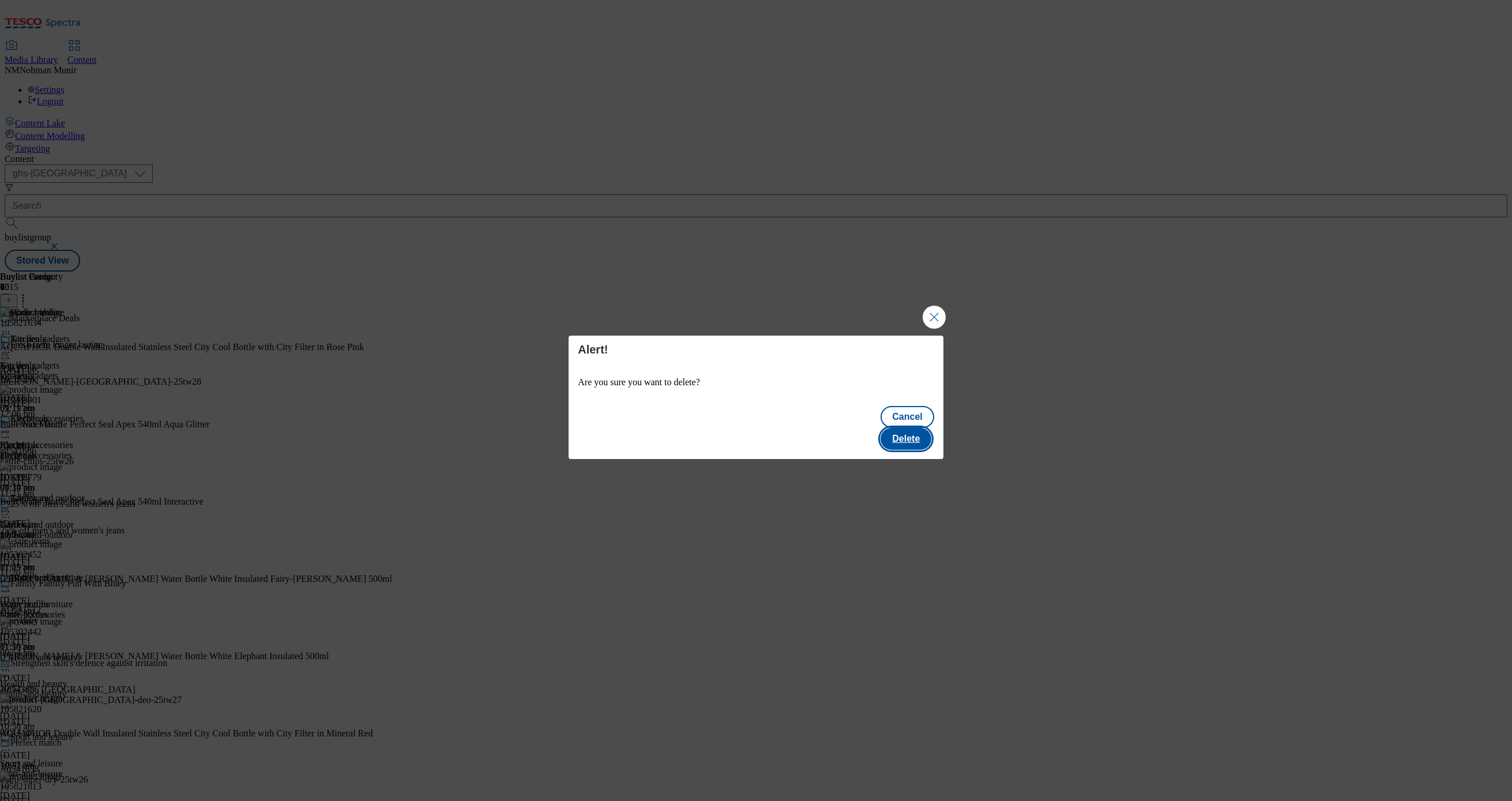
click at [910, 432] on button "Delete" at bounding box center [906, 439] width 51 height 22
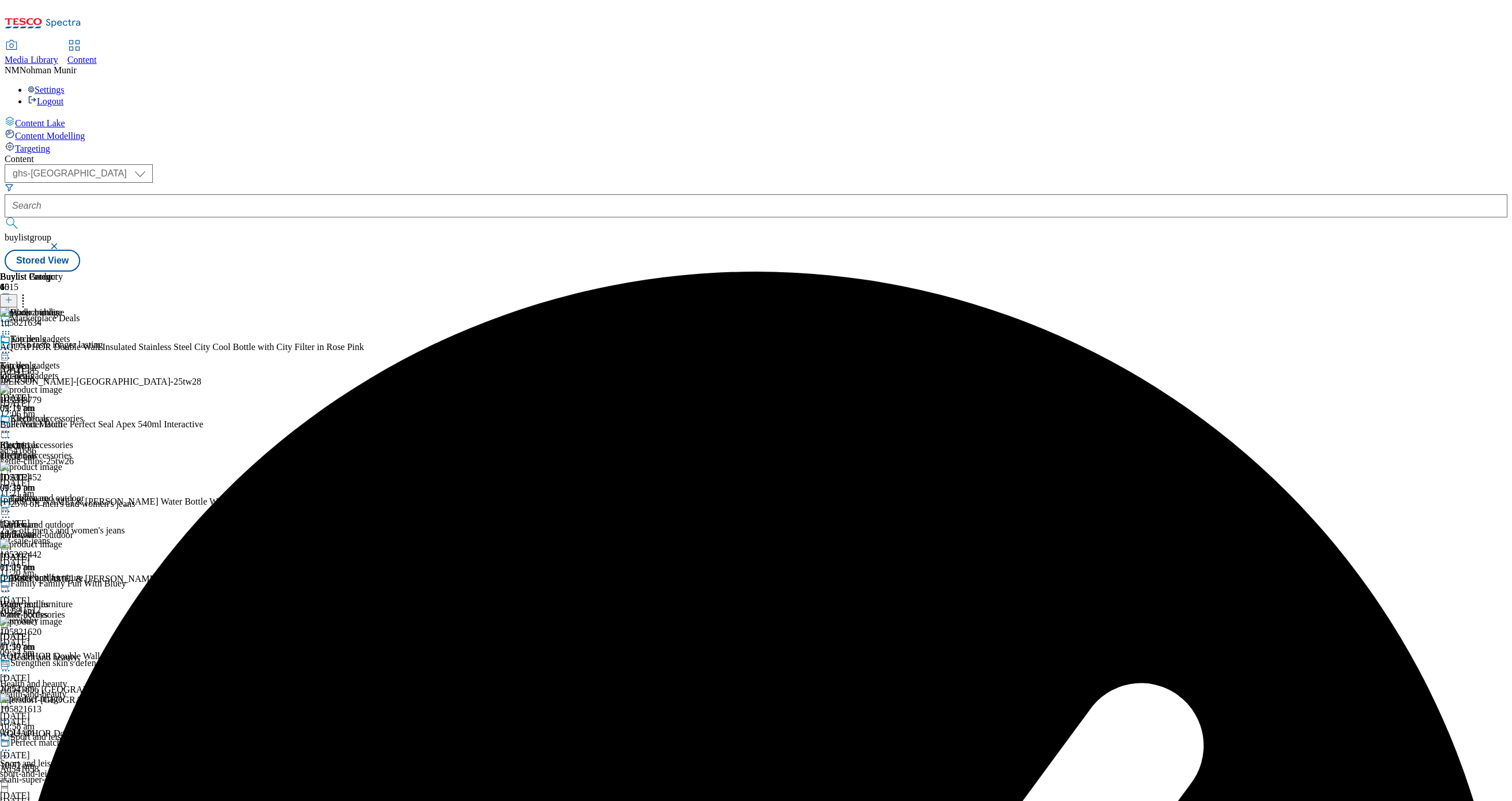
click at [1042, 272] on div "Buylist Group 6015 Marketplace Deals Fresh taste longer lasting Ad541385 [PERSO…" at bounding box center [756, 272] width 1503 height 0
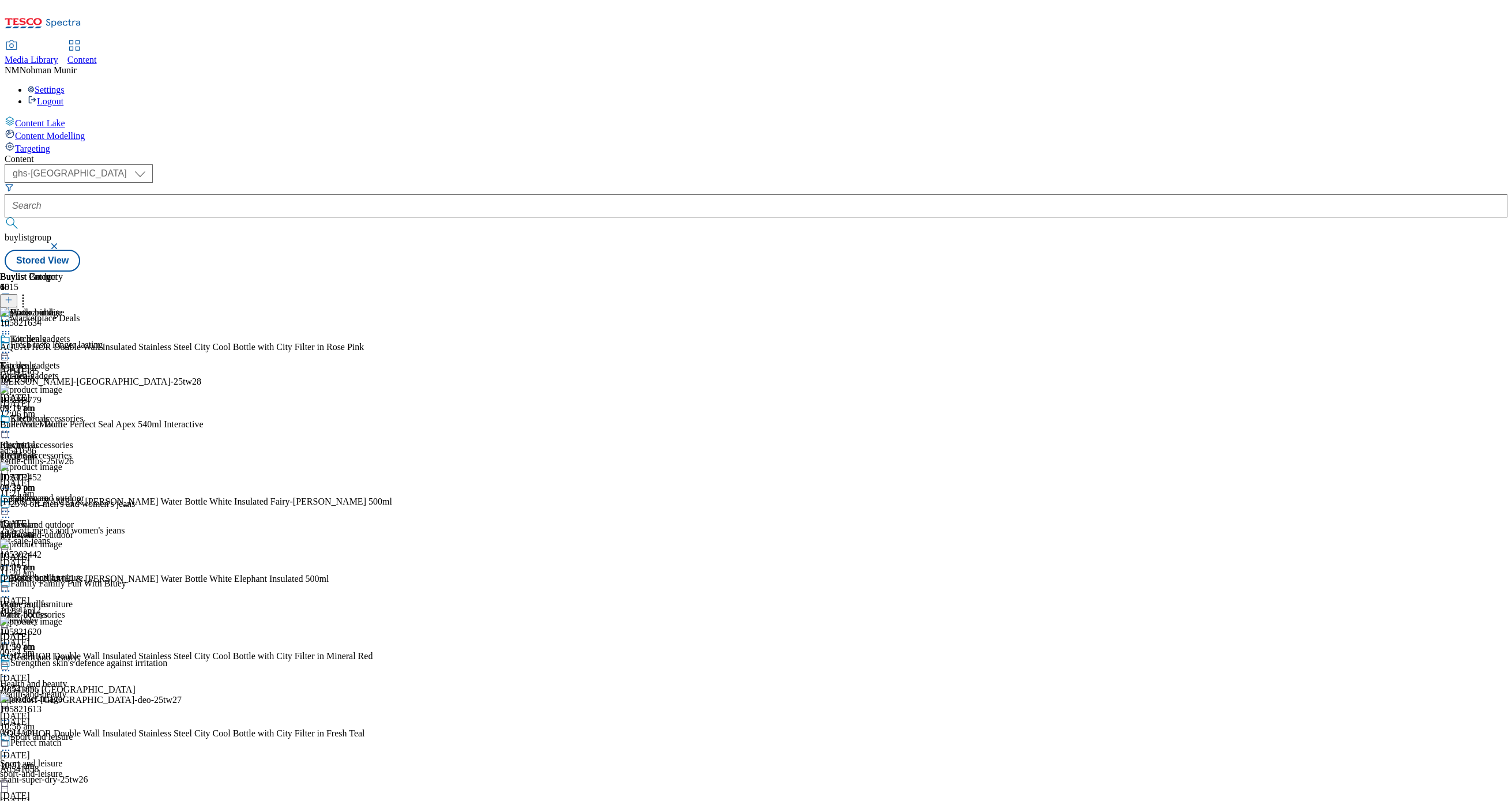
scroll to position [919, 0]
click at [84, 399] on div "Kitchen gadgets Kitchen gadgets kitchen-gadgets [DATE] 01:19 pm Kitchen accesso…" at bounding box center [42, 493] width 84 height 318
click at [11, 586] on icon at bounding box center [6, 591] width 11 height 11
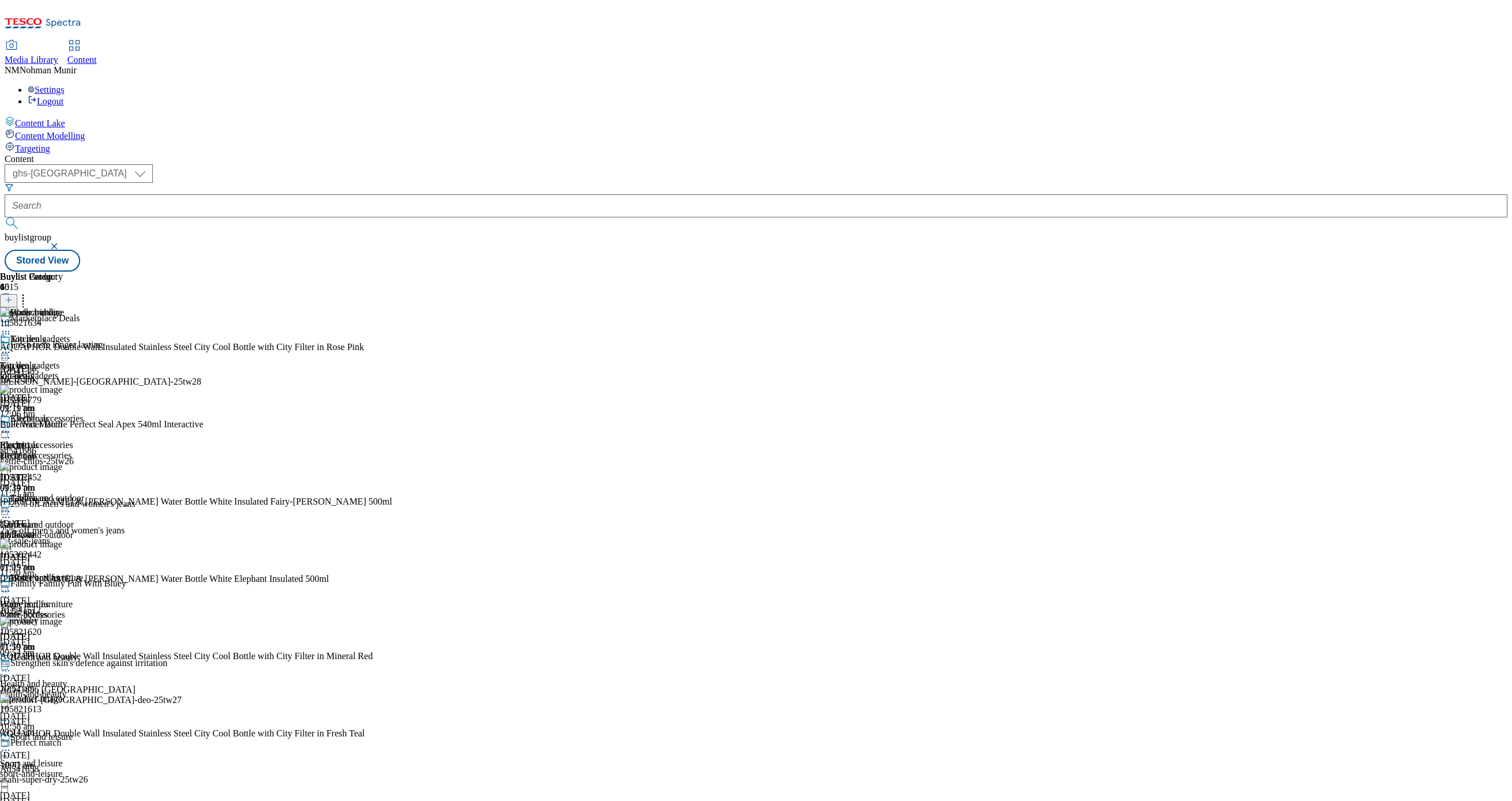
scroll to position [352, 0]
click at [11, 586] on icon at bounding box center [6, 591] width 11 height 11
click at [68, 662] on button "Preview" at bounding box center [45, 668] width 44 height 13
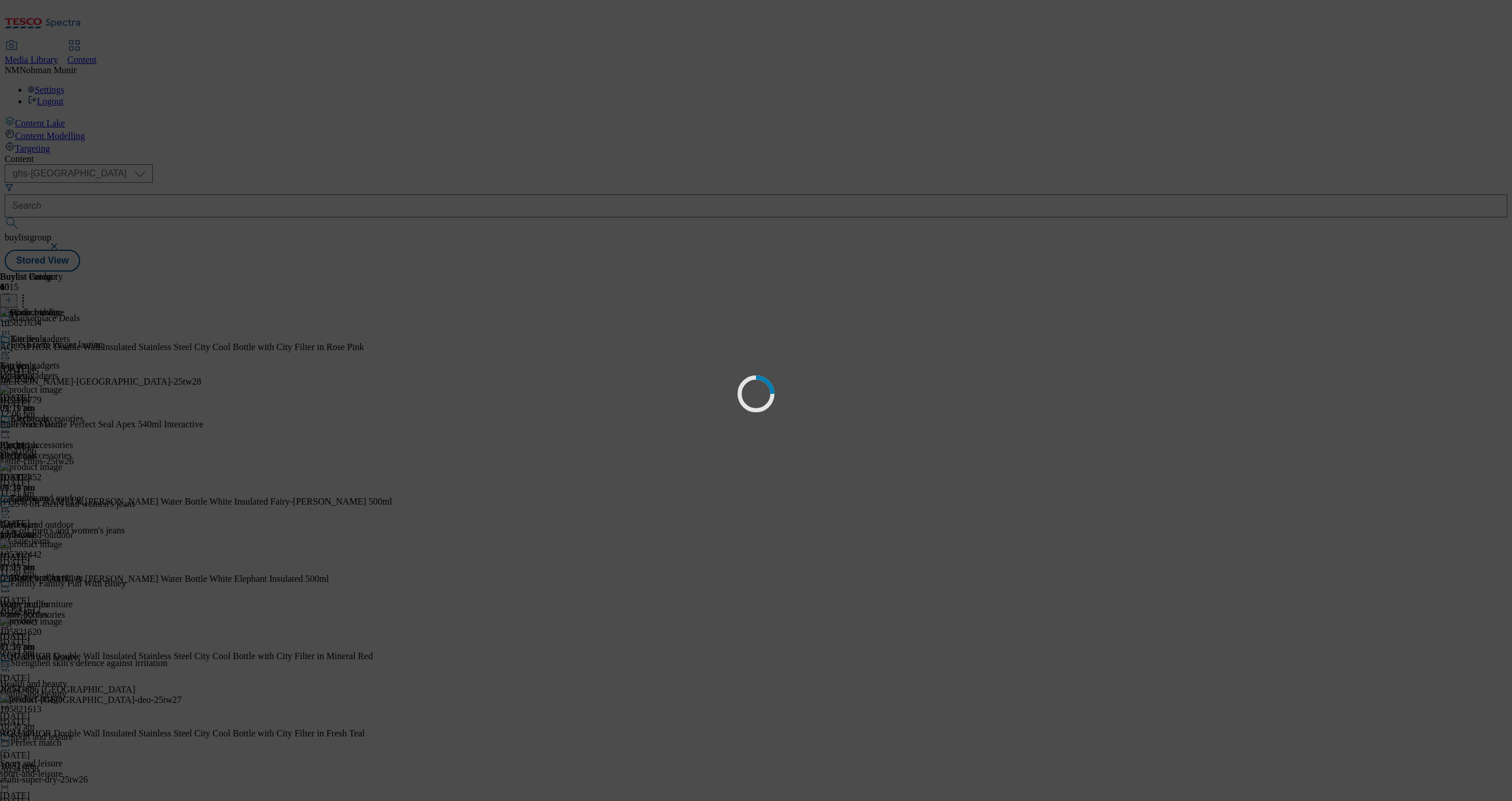
scroll to position [0, 0]
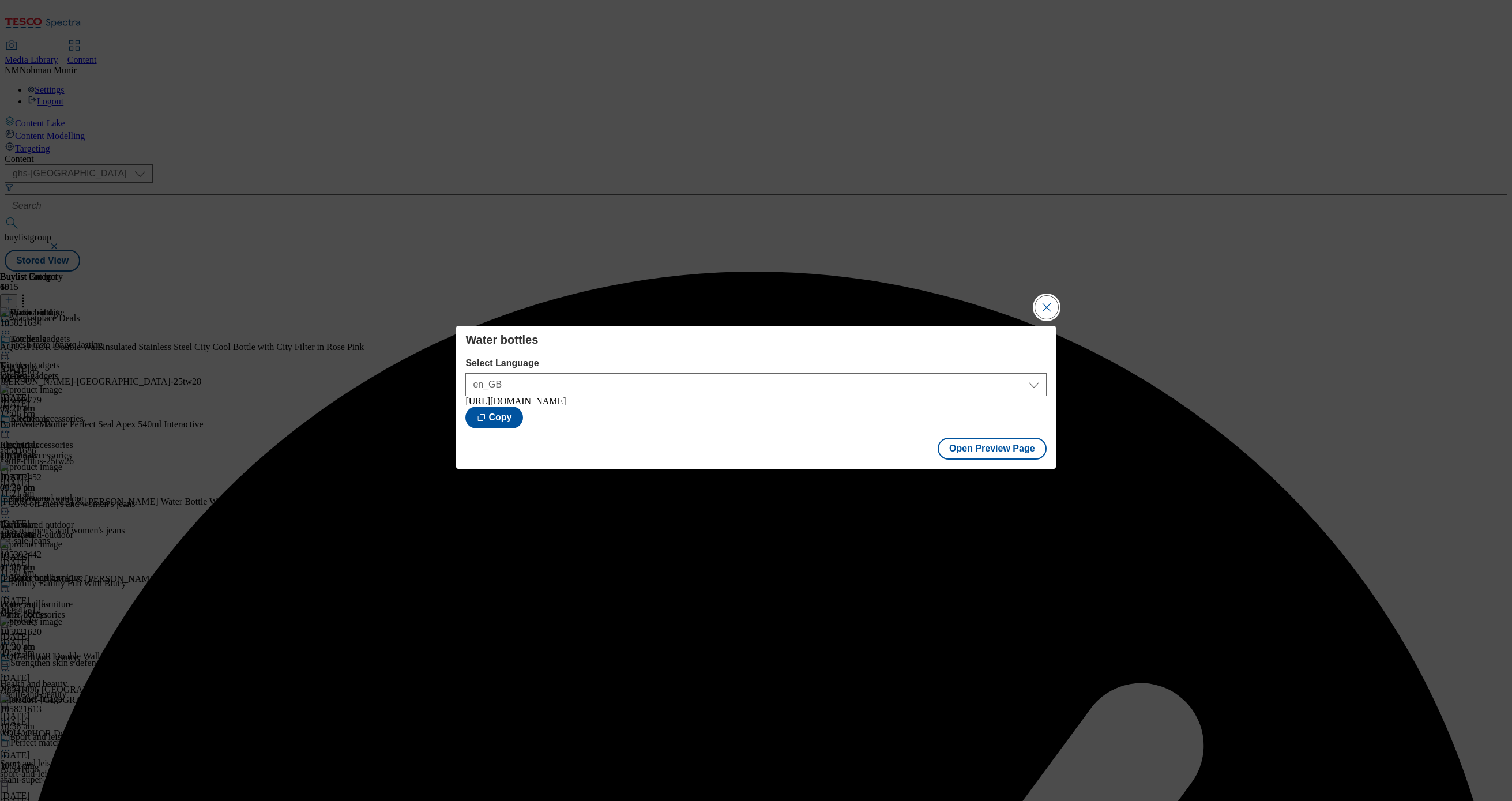
click at [1051, 304] on button "Close Modal" at bounding box center [1046, 308] width 23 height 23
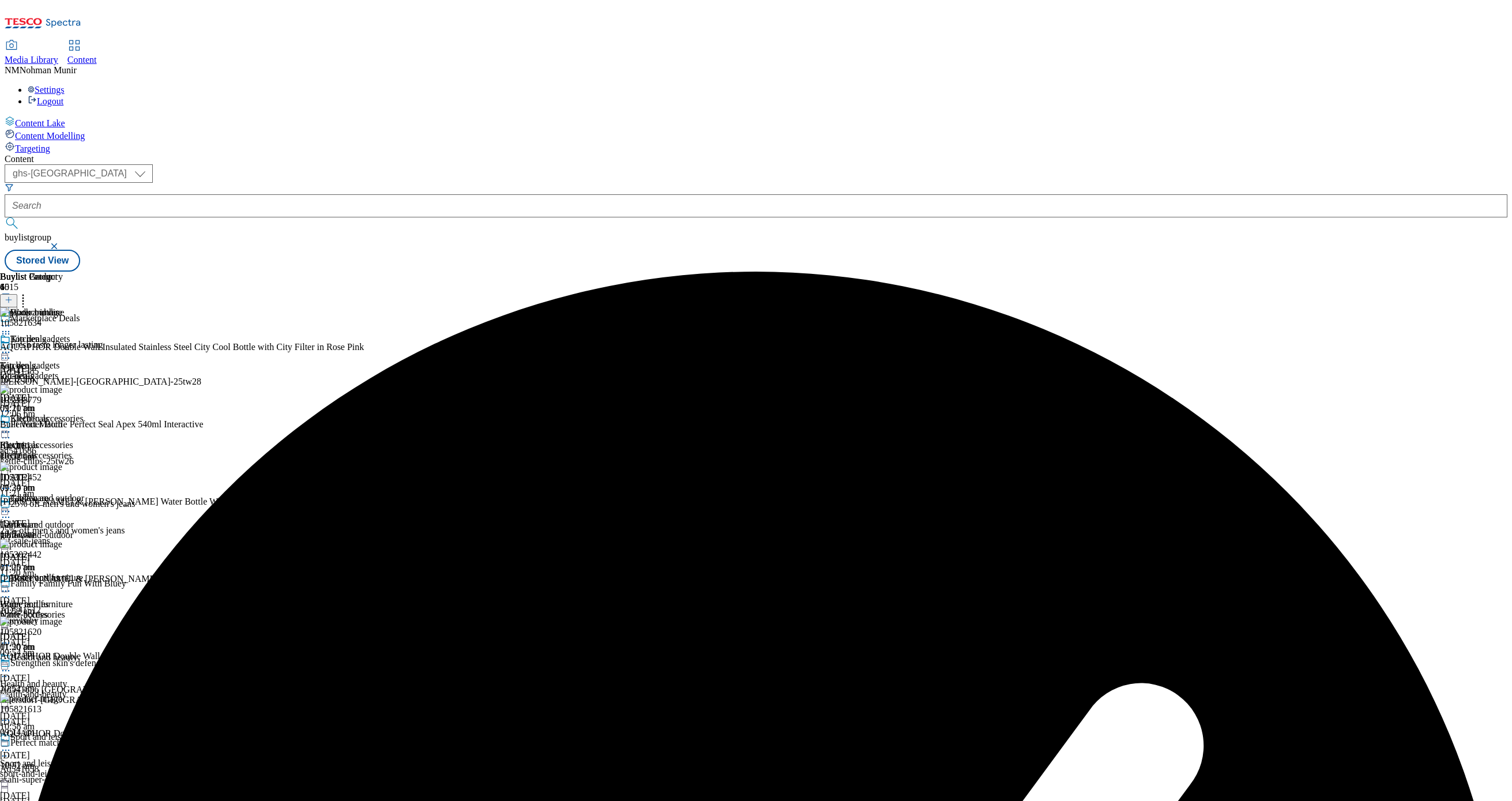
click at [11, 427] on icon at bounding box center [6, 432] width 11 height 11
click at [66, 542] on button "Publish" at bounding box center [44, 549] width 42 height 13
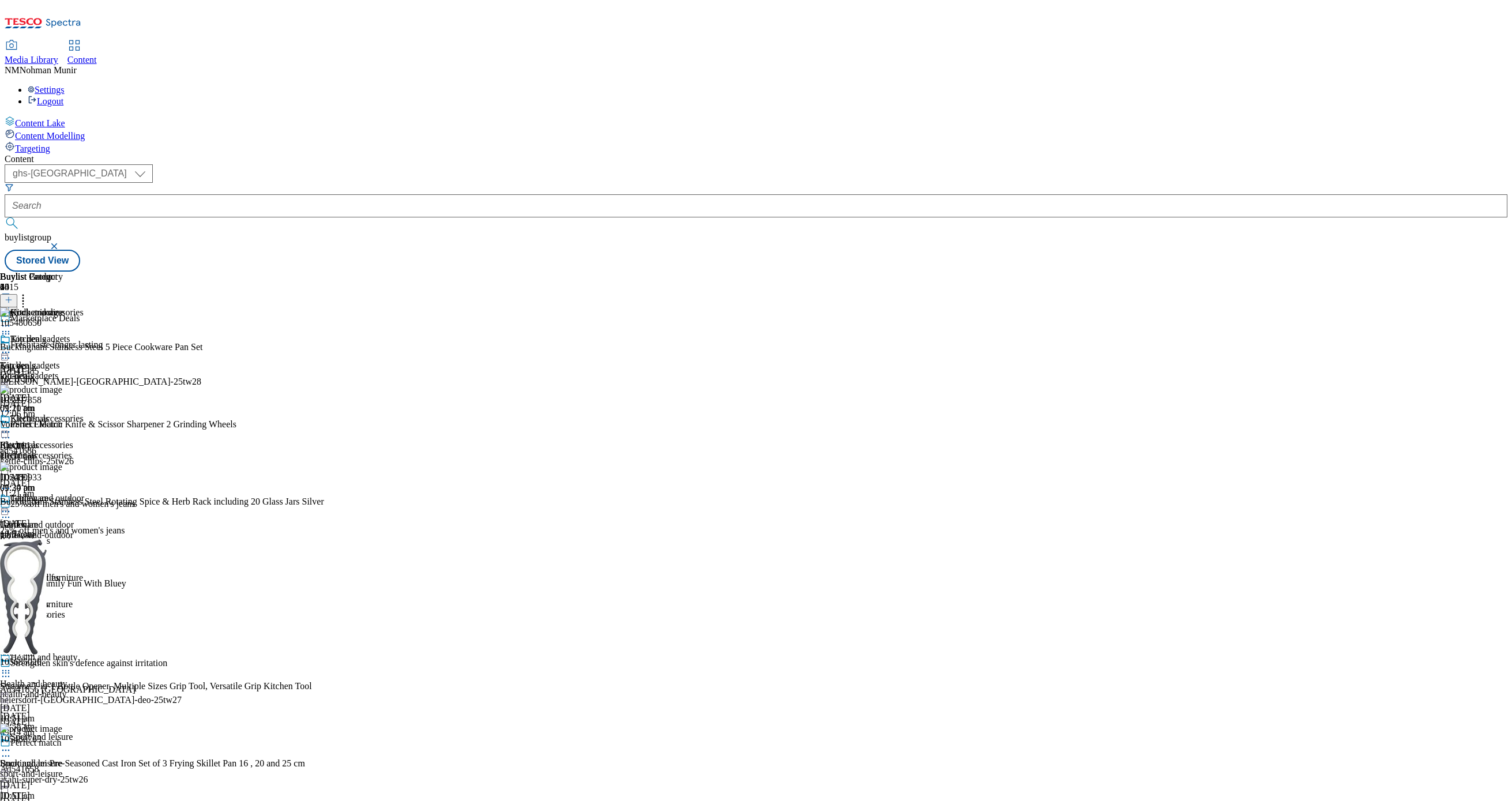
scroll to position [586, 0]
click at [91, 769] on div "sport-and-leisure" at bounding box center [45, 774] width 91 height 11
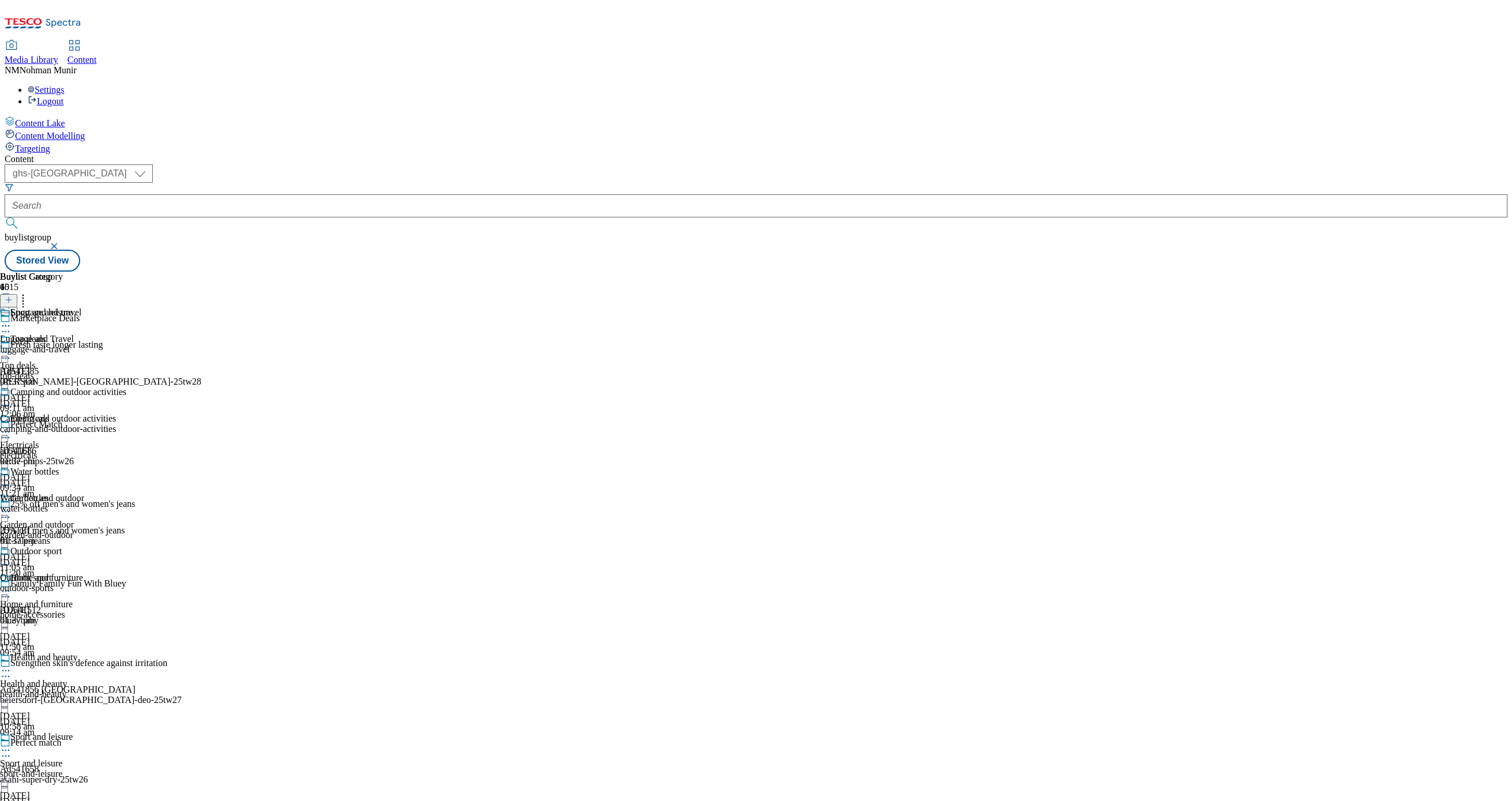
scroll to position [87, 0]
click at [11, 480] on icon at bounding box center [6, 485] width 11 height 11
click at [73, 612] on span "Un-publish" at bounding box center [54, 616] width 37 height 9
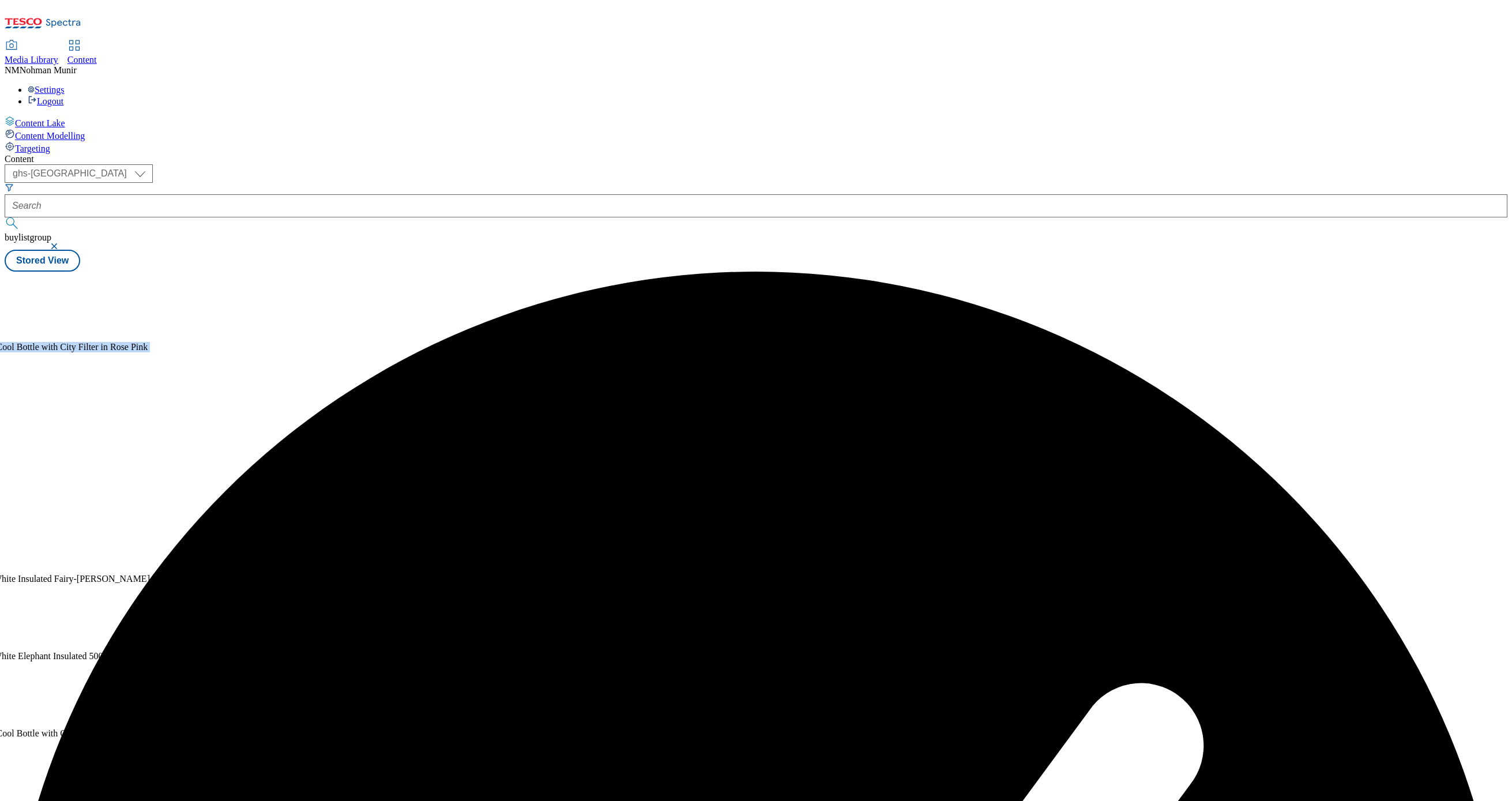
drag, startPoint x: 772, startPoint y: 312, endPoint x: 770, endPoint y: 329, distance: 17.1
click at [770, 272] on div "Content ( optional ) ghs-uk group-comms ghs-[GEOGRAPHIC_DATA] buylistgroup Stor…" at bounding box center [756, 213] width 1503 height 117
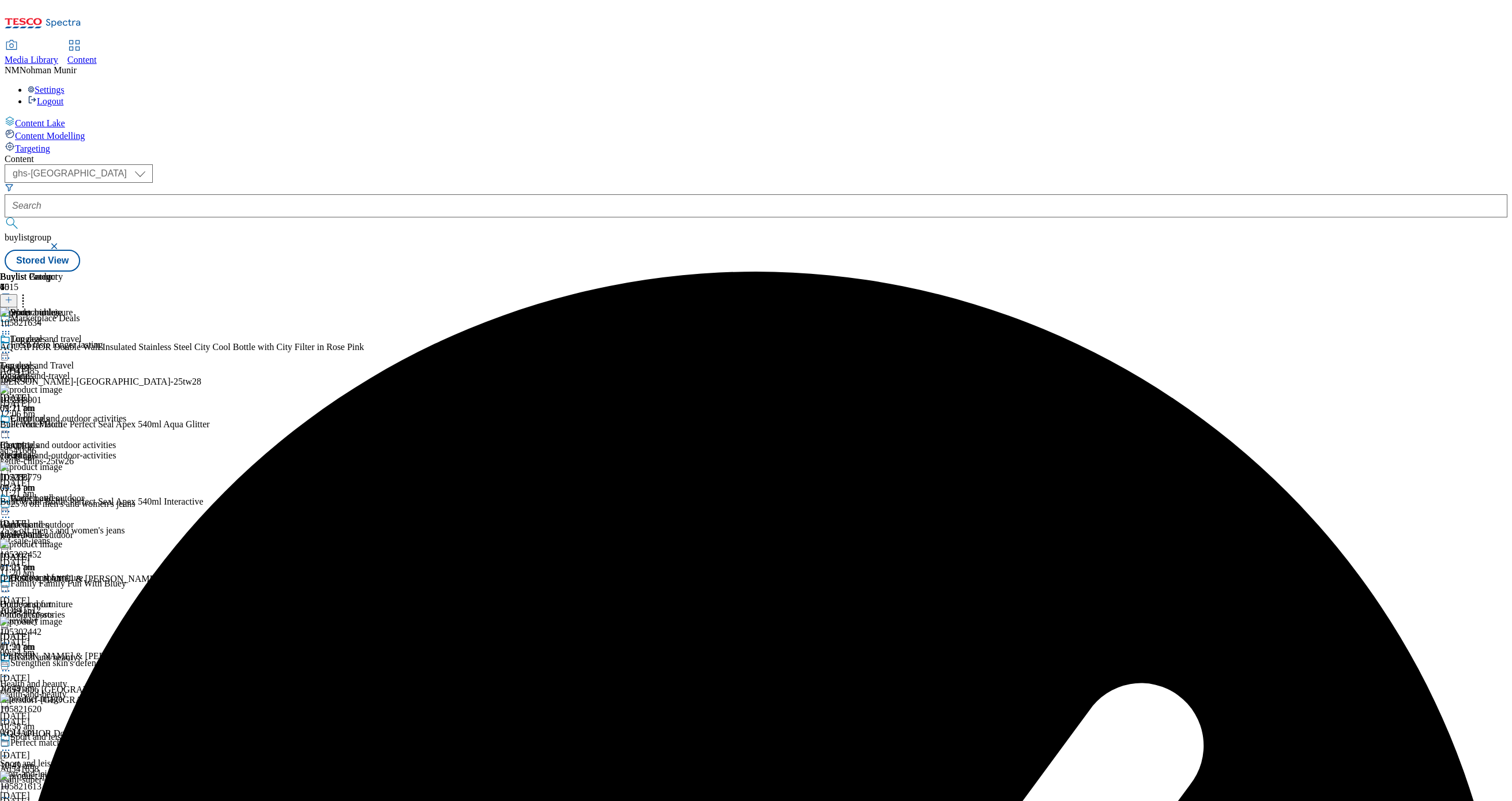
scroll to position [113, 0]
click at [11, 506] on icon at bounding box center [6, 511] width 11 height 11
click at [74, 598] on span "Un-preview" at bounding box center [55, 602] width 38 height 9
click at [392, 385] on div "105288901 Built Water Bottle Perfect Seal Apex 540ml Aqua Glitter [DATE] 10:49 …" at bounding box center [196, 423] width 392 height 77
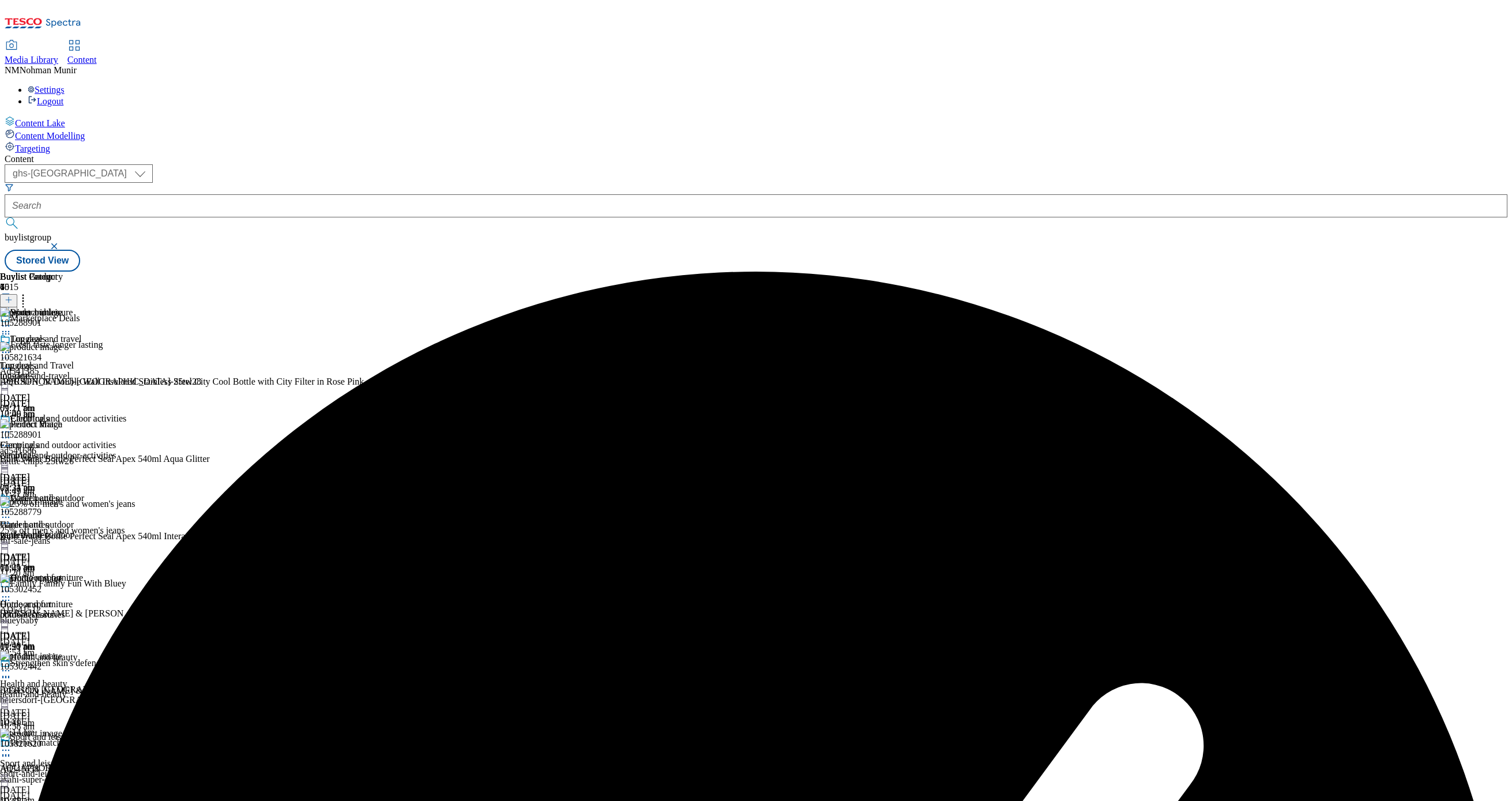
click at [11, 440] on icon at bounding box center [6, 446] width 11 height 11
click at [58, 519] on span "Delete" at bounding box center [47, 523] width 23 height 9
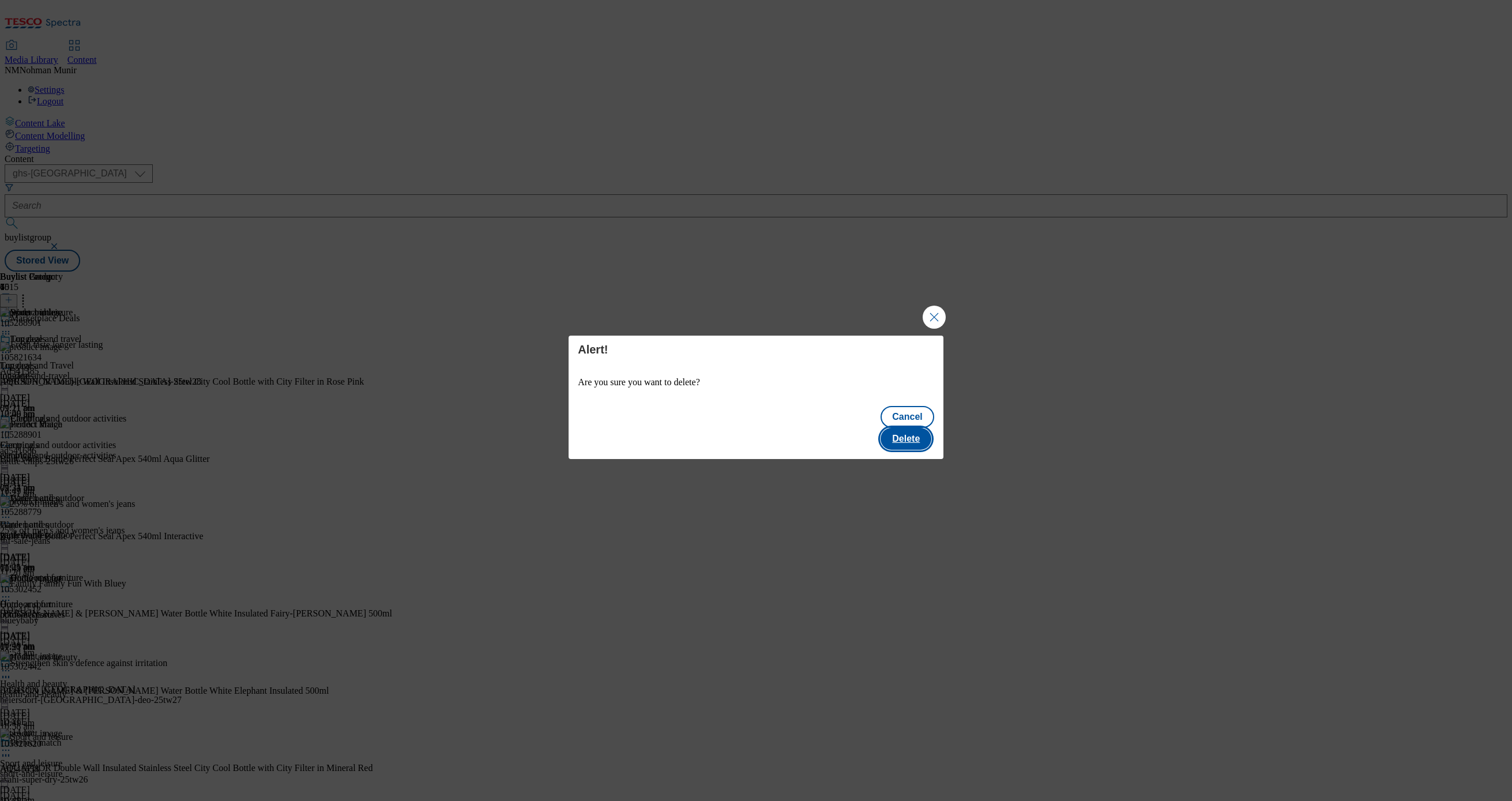
click at [913, 431] on button "Delete" at bounding box center [906, 439] width 51 height 22
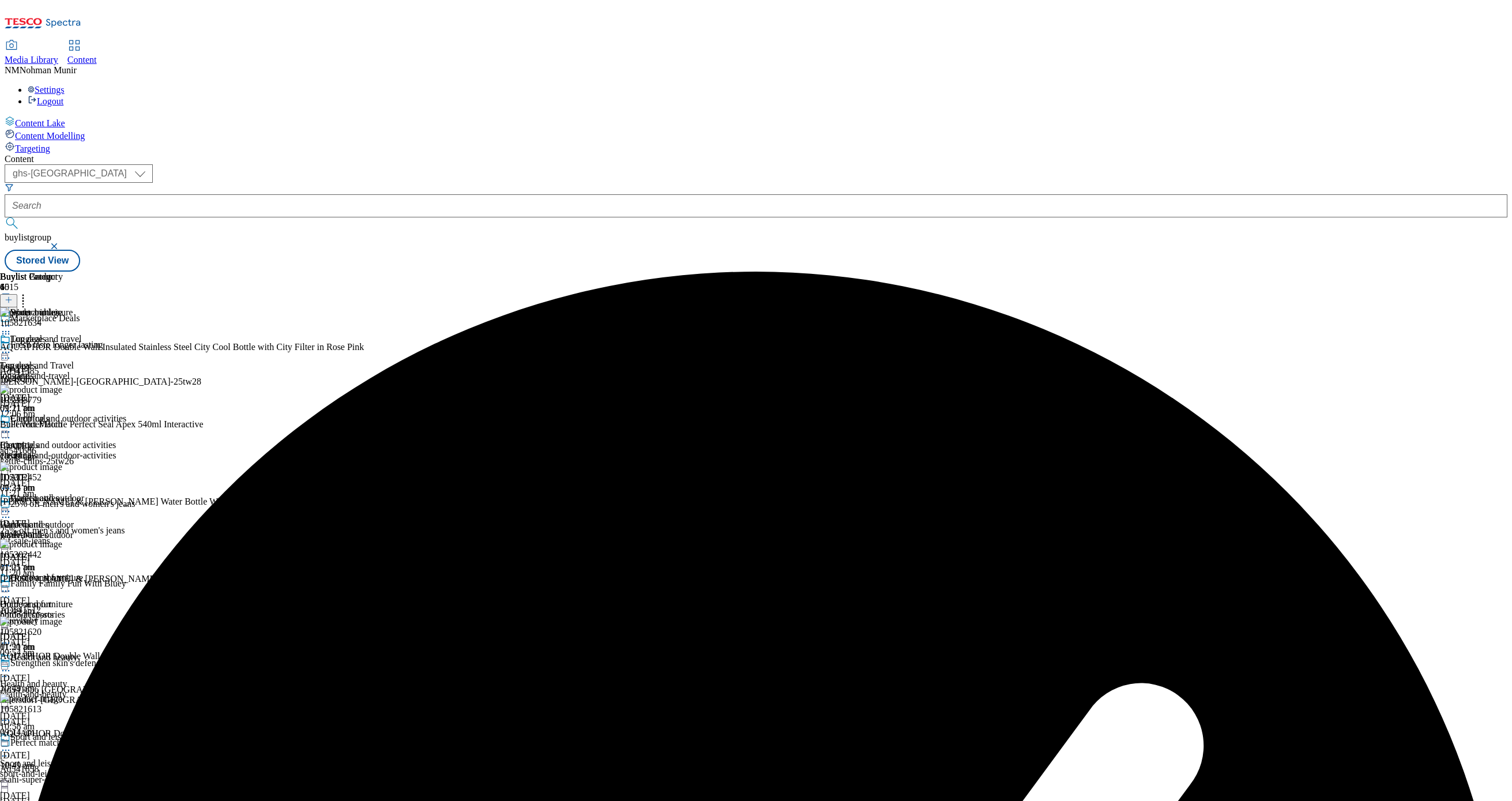
click at [11, 506] on icon at bounding box center [6, 511] width 11 height 11
click at [68, 582] on button "Preview" at bounding box center [45, 589] width 44 height 13
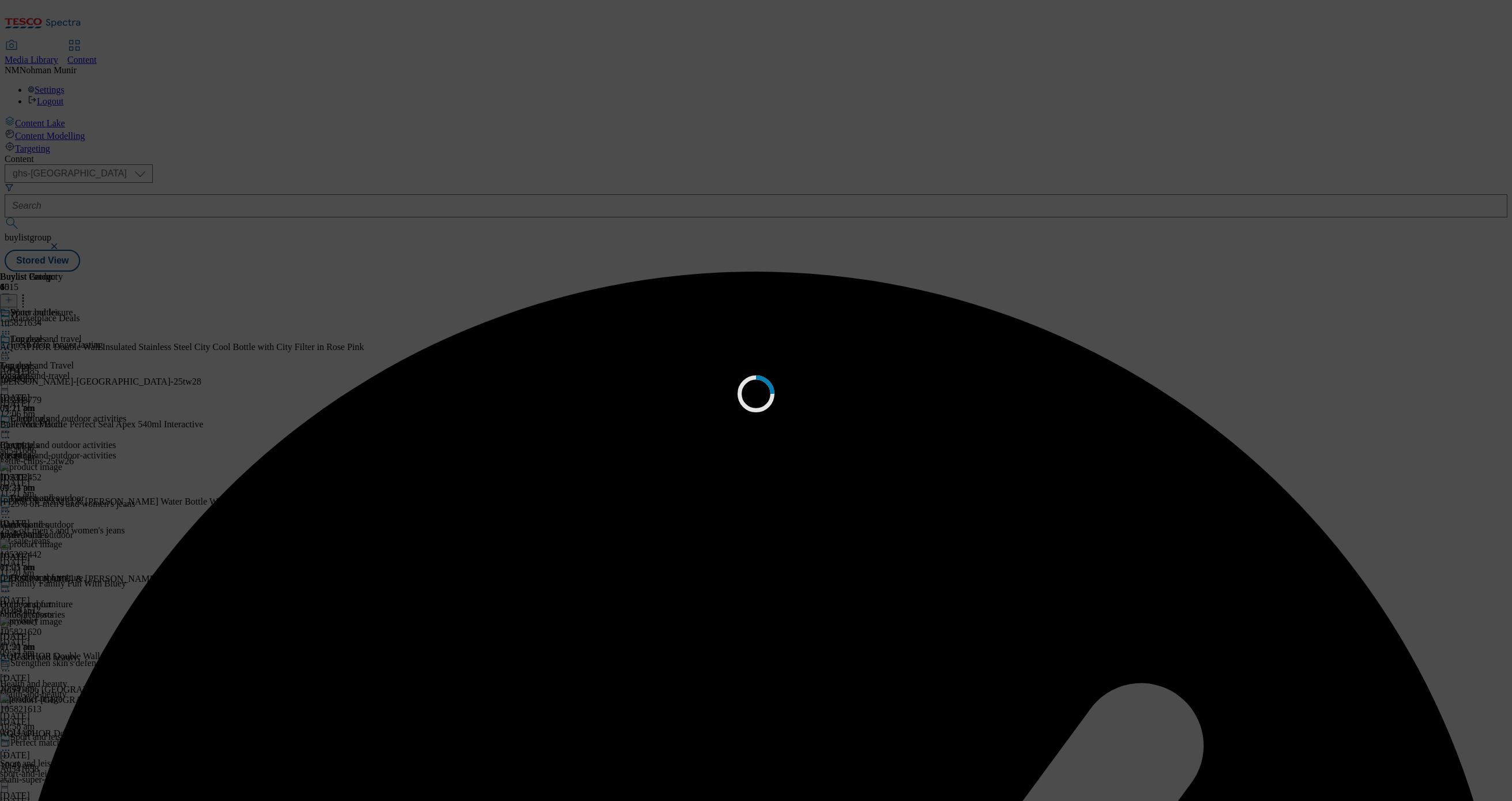
scroll to position [0, 0]
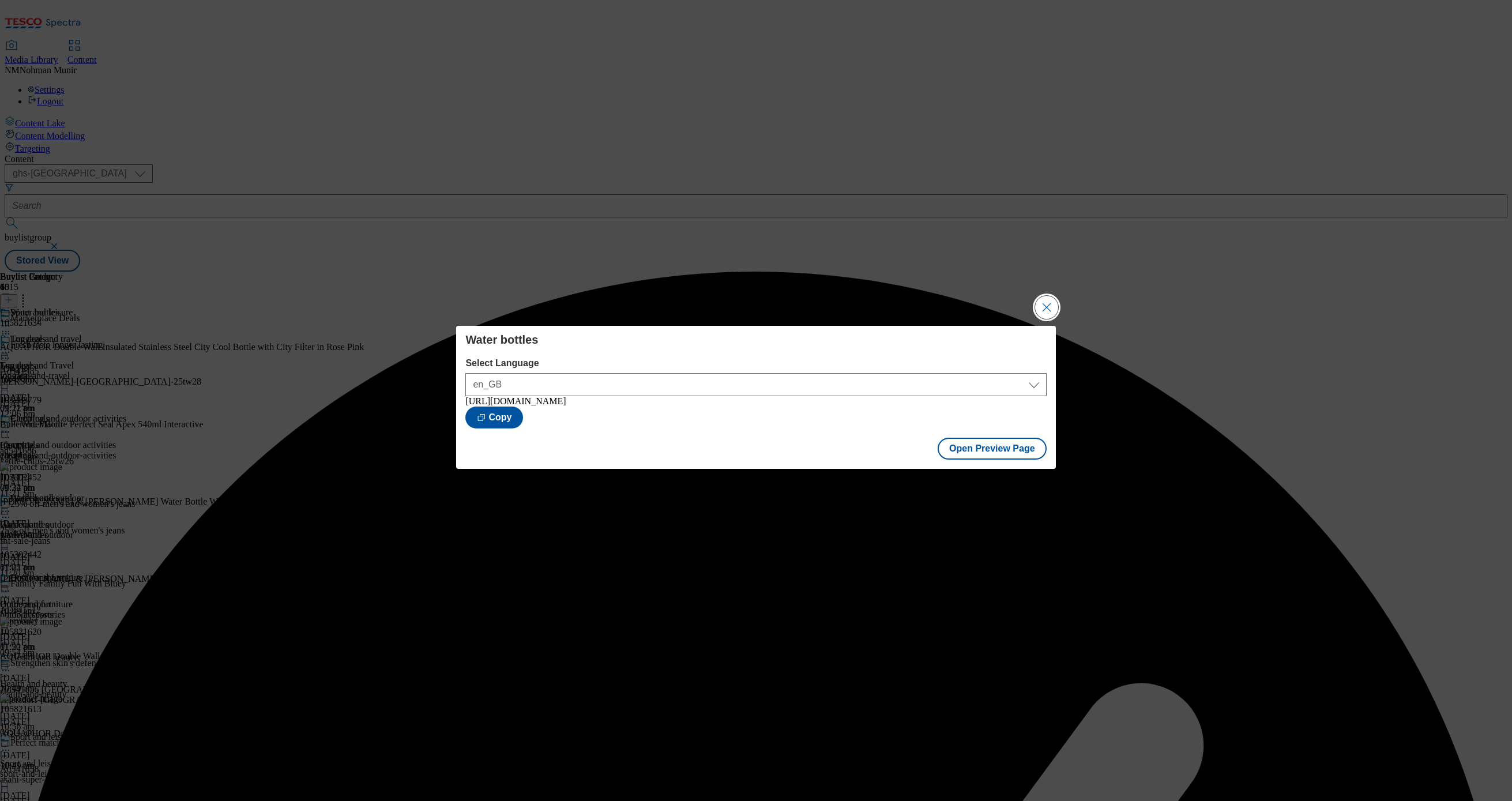
click at [1053, 308] on button "Close Modal" at bounding box center [1046, 308] width 23 height 23
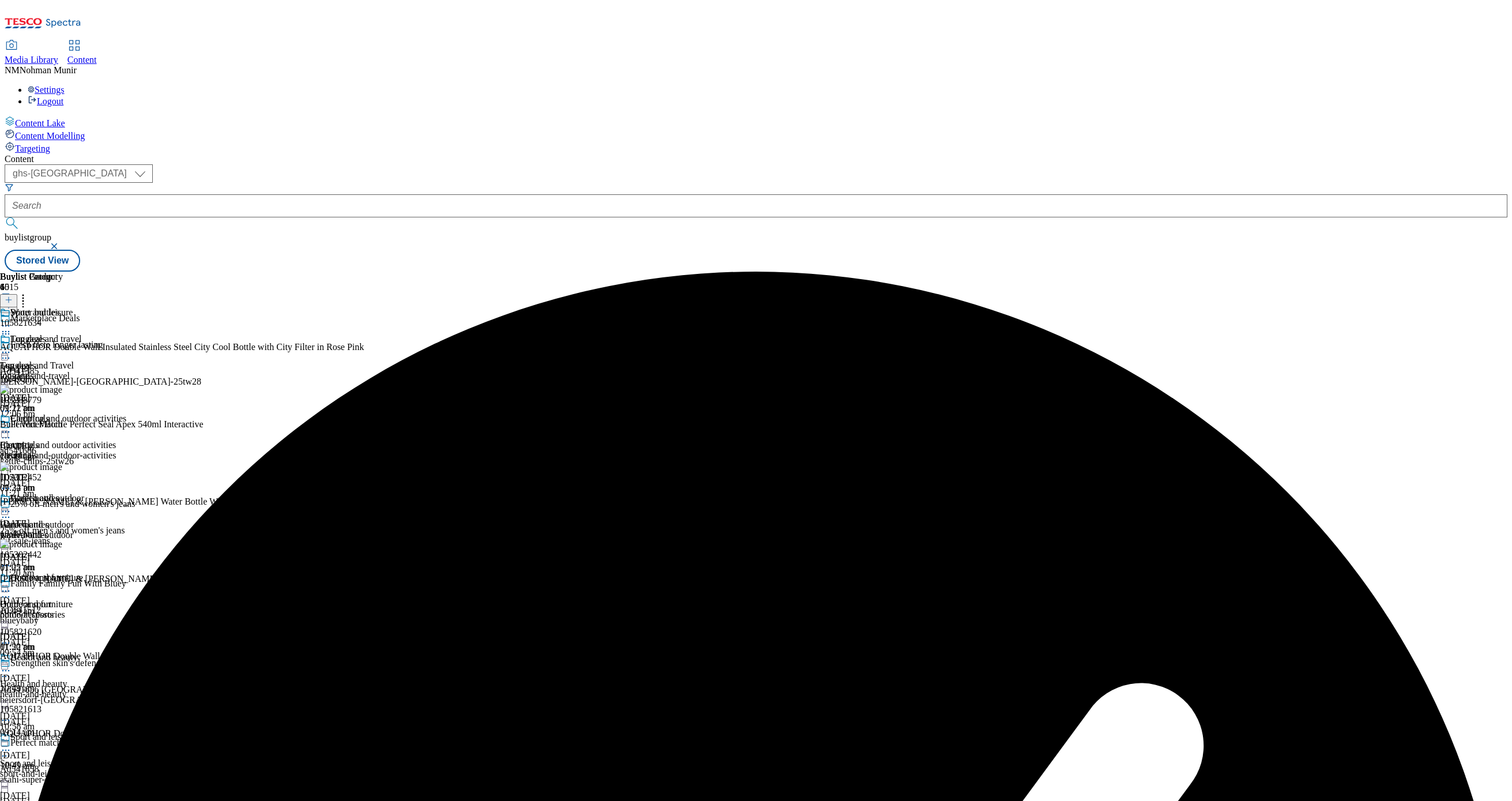
click at [11, 506] on icon at bounding box center [6, 511] width 11 height 11
click at [61, 625] on span "Publish" at bounding box center [48, 629] width 25 height 9
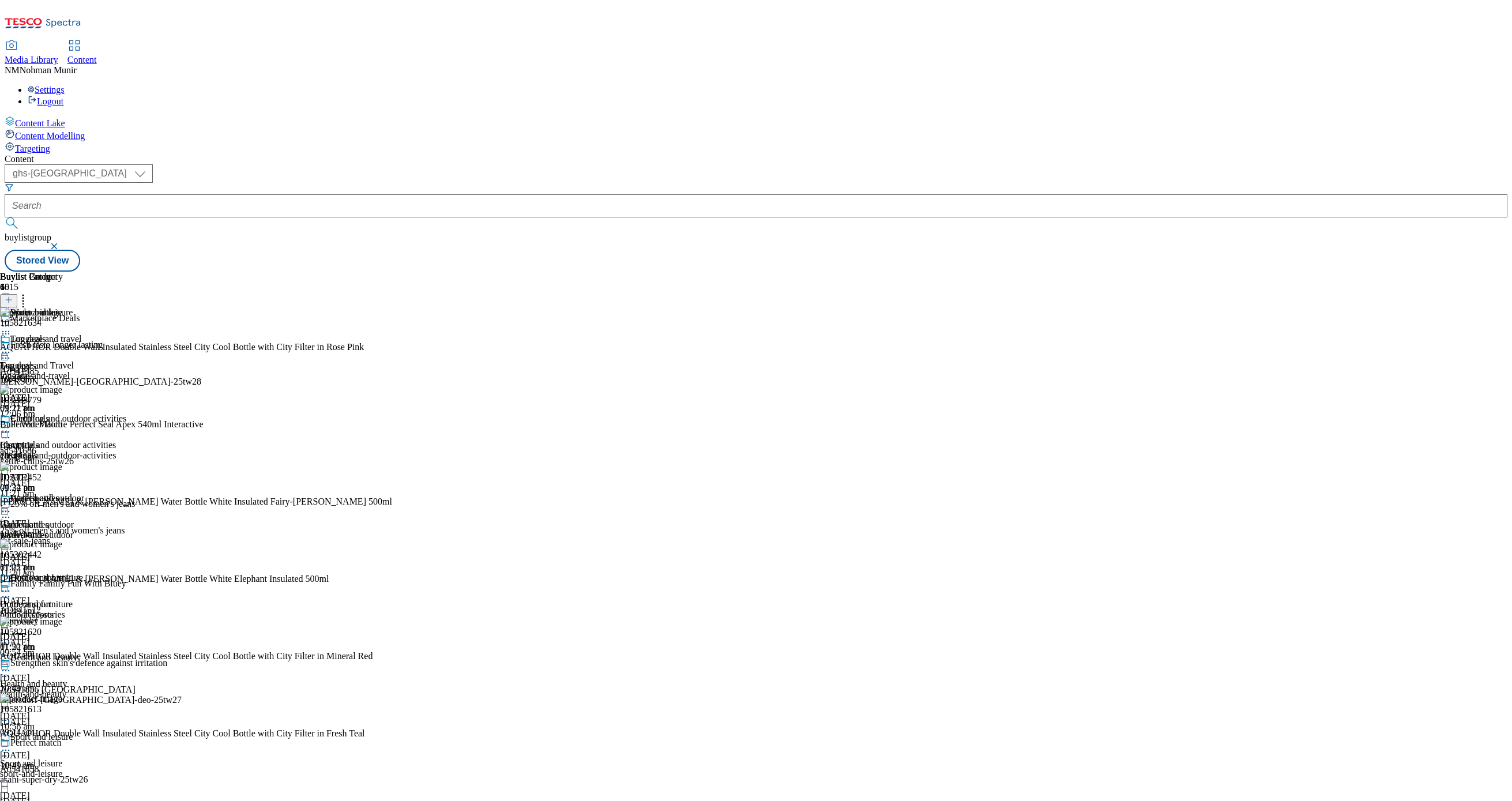
scroll to position [0, 0]
click at [11, 506] on icon at bounding box center [6, 511] width 11 height 11
click at [91, 450] on div "electricals" at bounding box center [45, 455] width 91 height 11
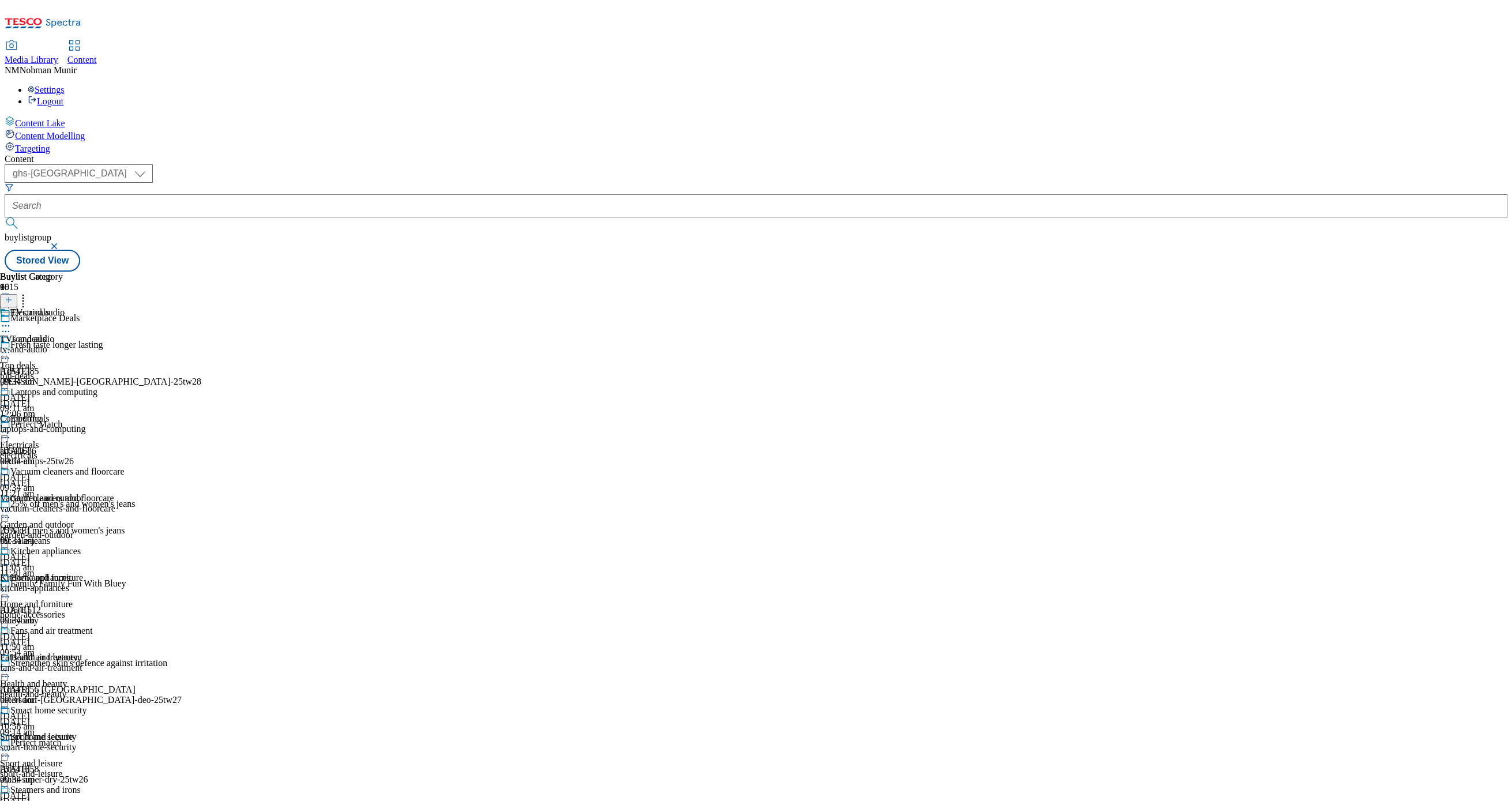
scroll to position [685, 0]
click at [74, 520] on div "Garden and outdoor" at bounding box center [37, 524] width 74 height 11
click at [118, 272] on div "Buylist Category 10 Outdoor heating and cooking Outdoor heating and cooking out…" at bounding box center [59, 688] width 118 height 832
click at [118, 503] on div "furniture-and-decor" at bounding box center [59, 508] width 118 height 11
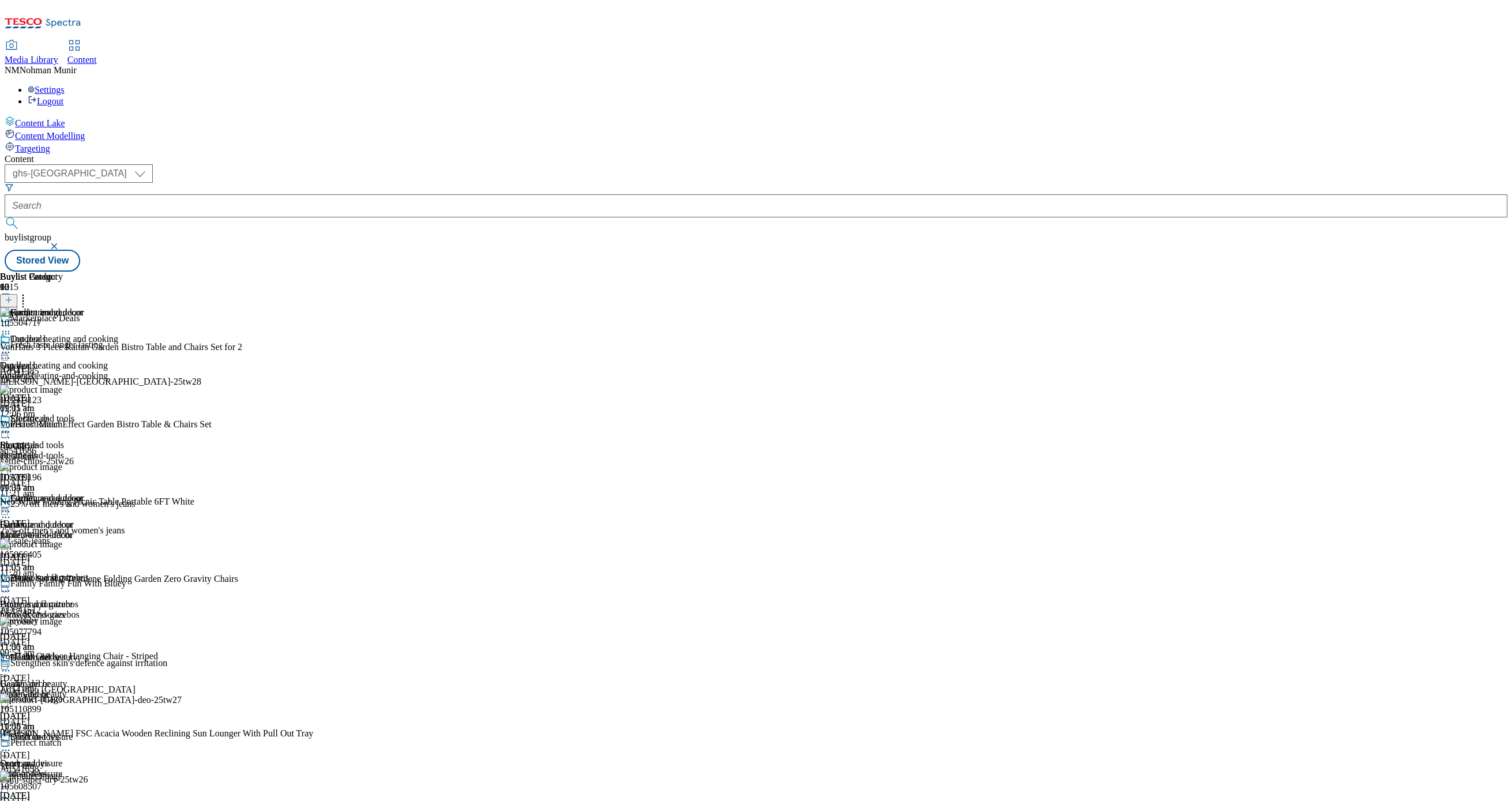
click at [11, 506] on icon at bounding box center [6, 511] width 11 height 11
click at [77, 635] on button "Un-publish" at bounding box center [50, 642] width 54 height 13
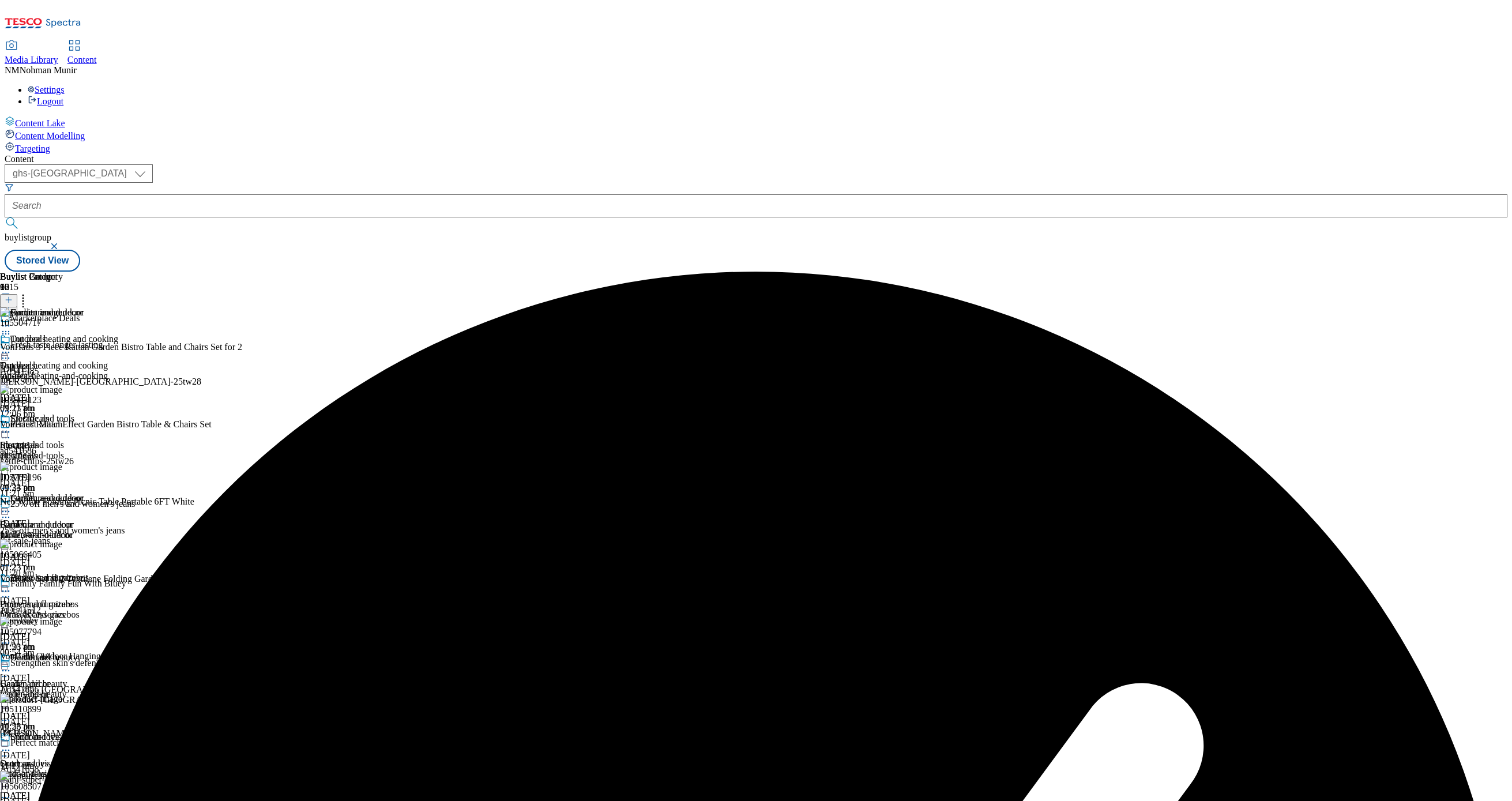
click at [11, 427] on icon at bounding box center [6, 432] width 11 height 11
click at [118, 516] on li "Un-preview" at bounding box center [70, 522] width 95 height 13
click at [11, 427] on icon at bounding box center [6, 432] width 11 height 11
click at [74, 519] on span "Un-preview" at bounding box center [55, 523] width 38 height 9
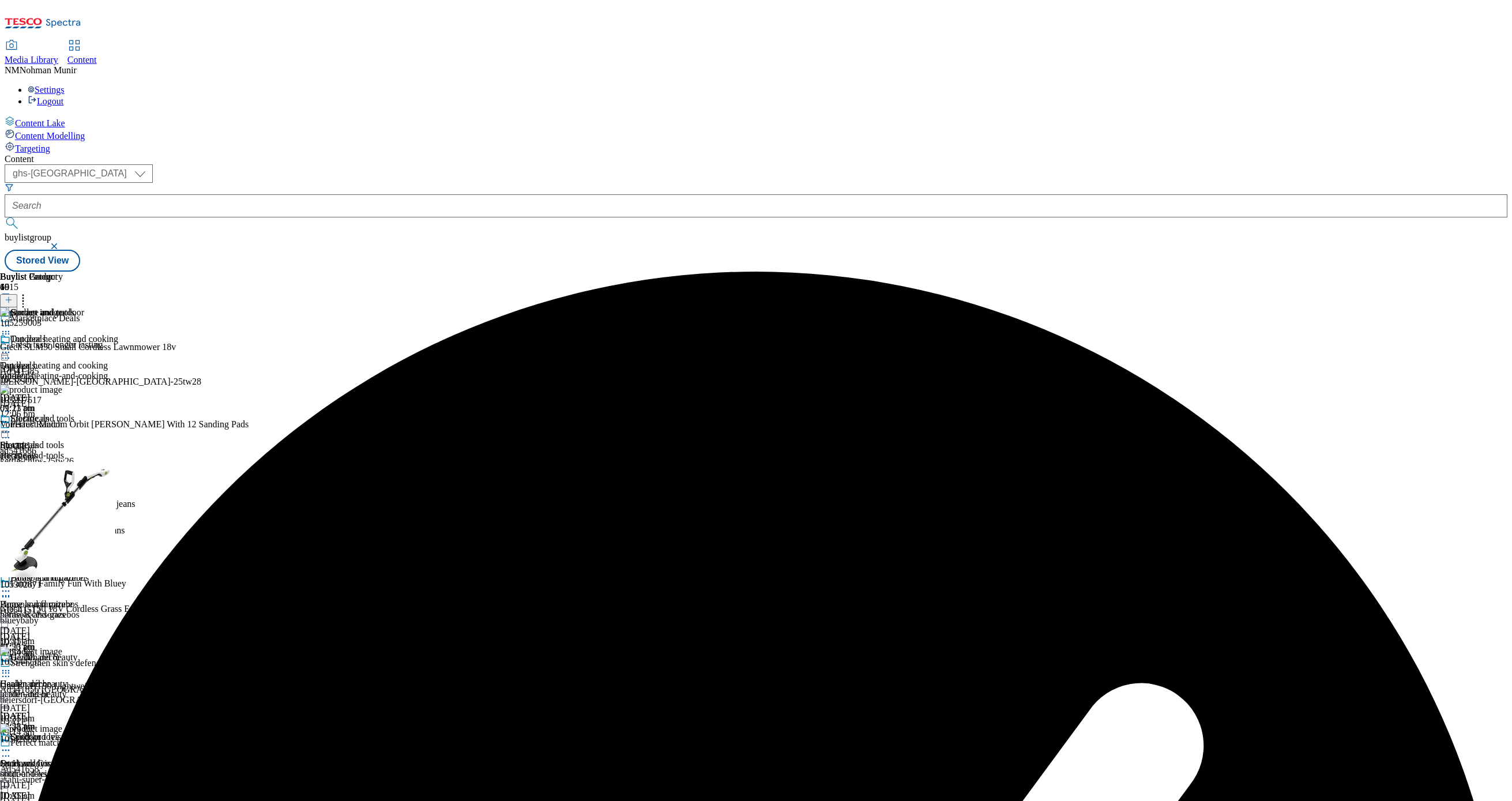
click at [29, 293] on icon at bounding box center [23, 299] width 11 height 11
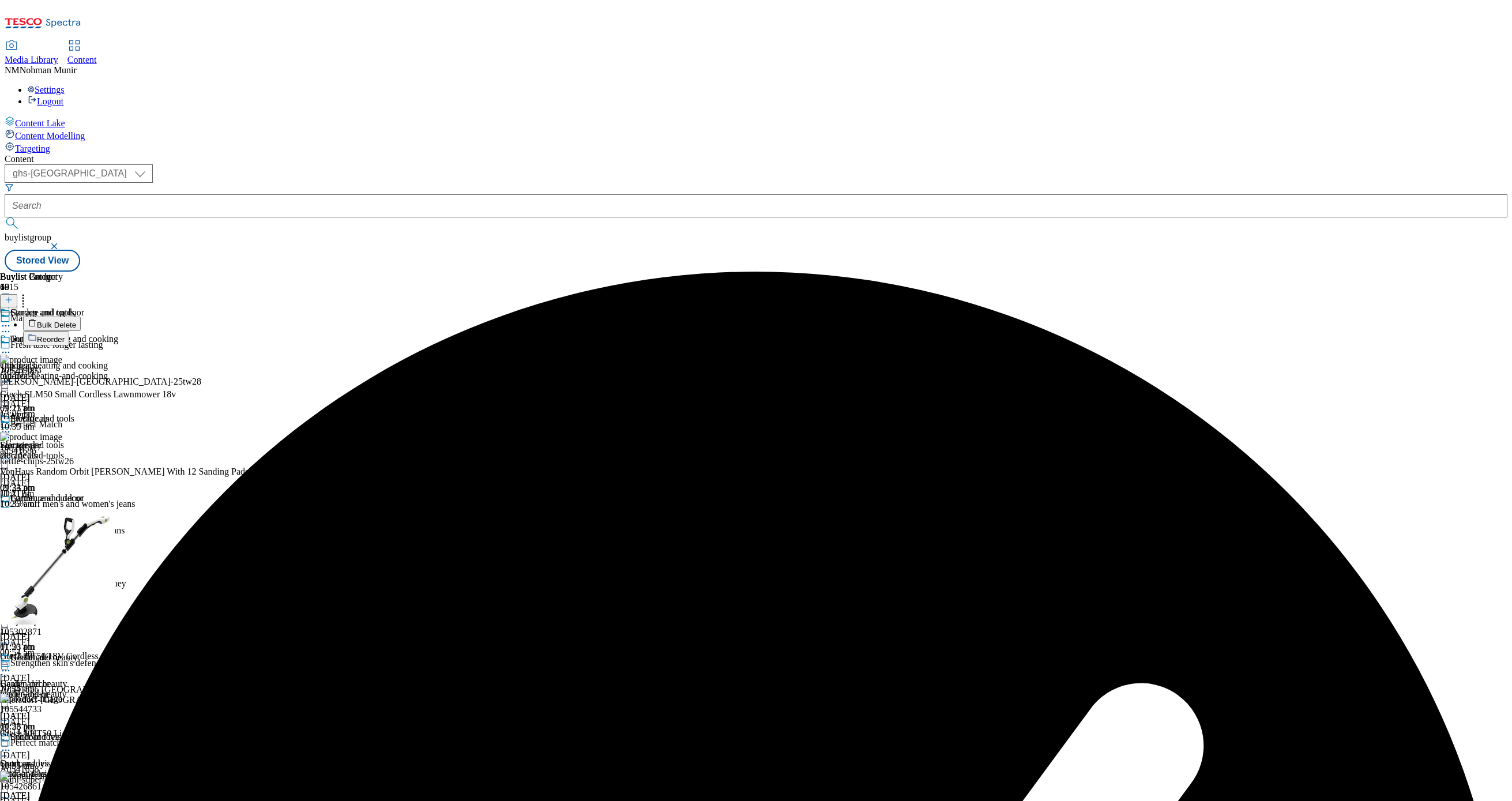
click at [81, 316] on button "Bulk Delete" at bounding box center [51, 324] width 58 height 15
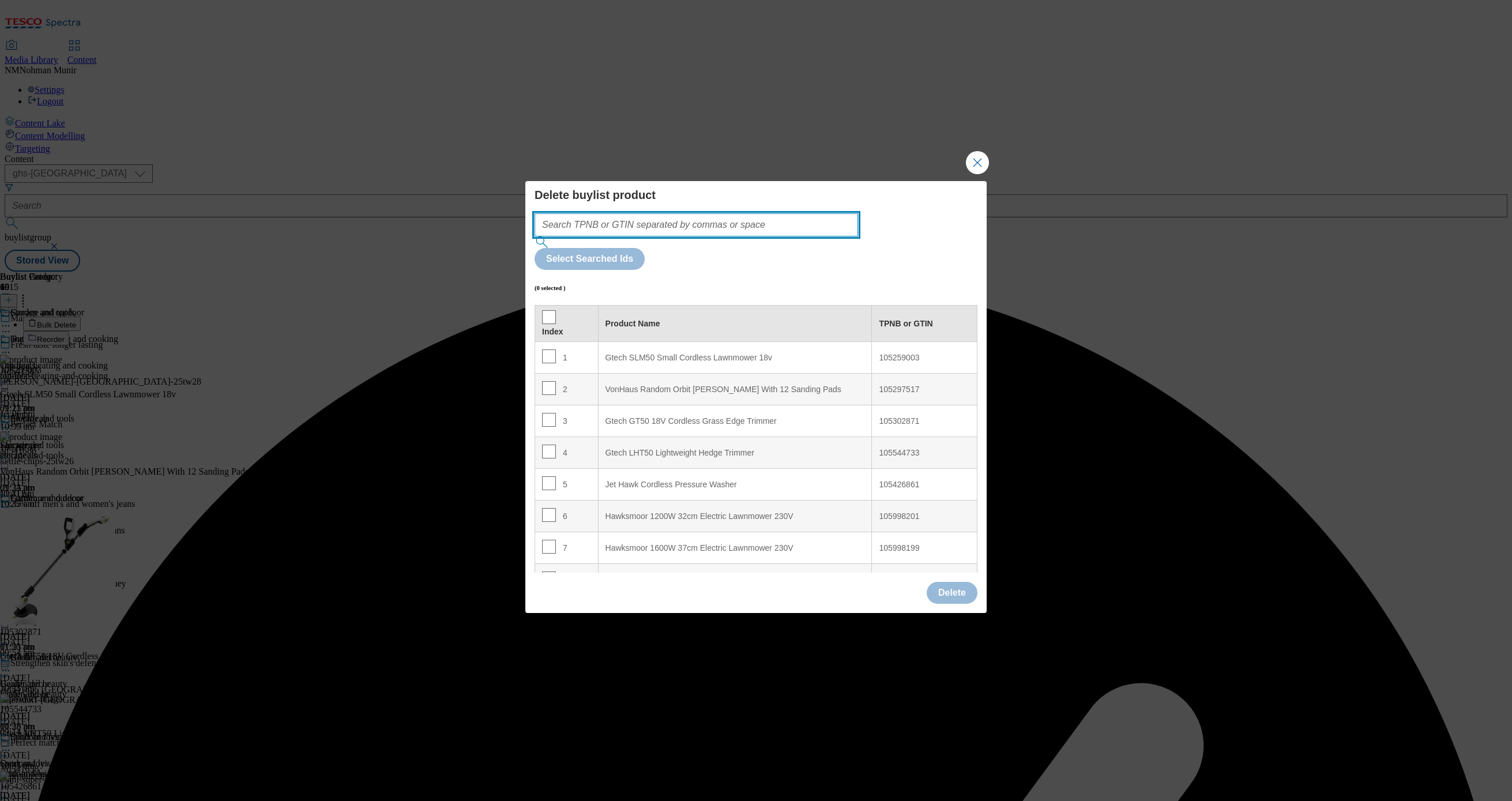
click at [746, 237] on input "Modal" at bounding box center [696, 225] width 324 height 23
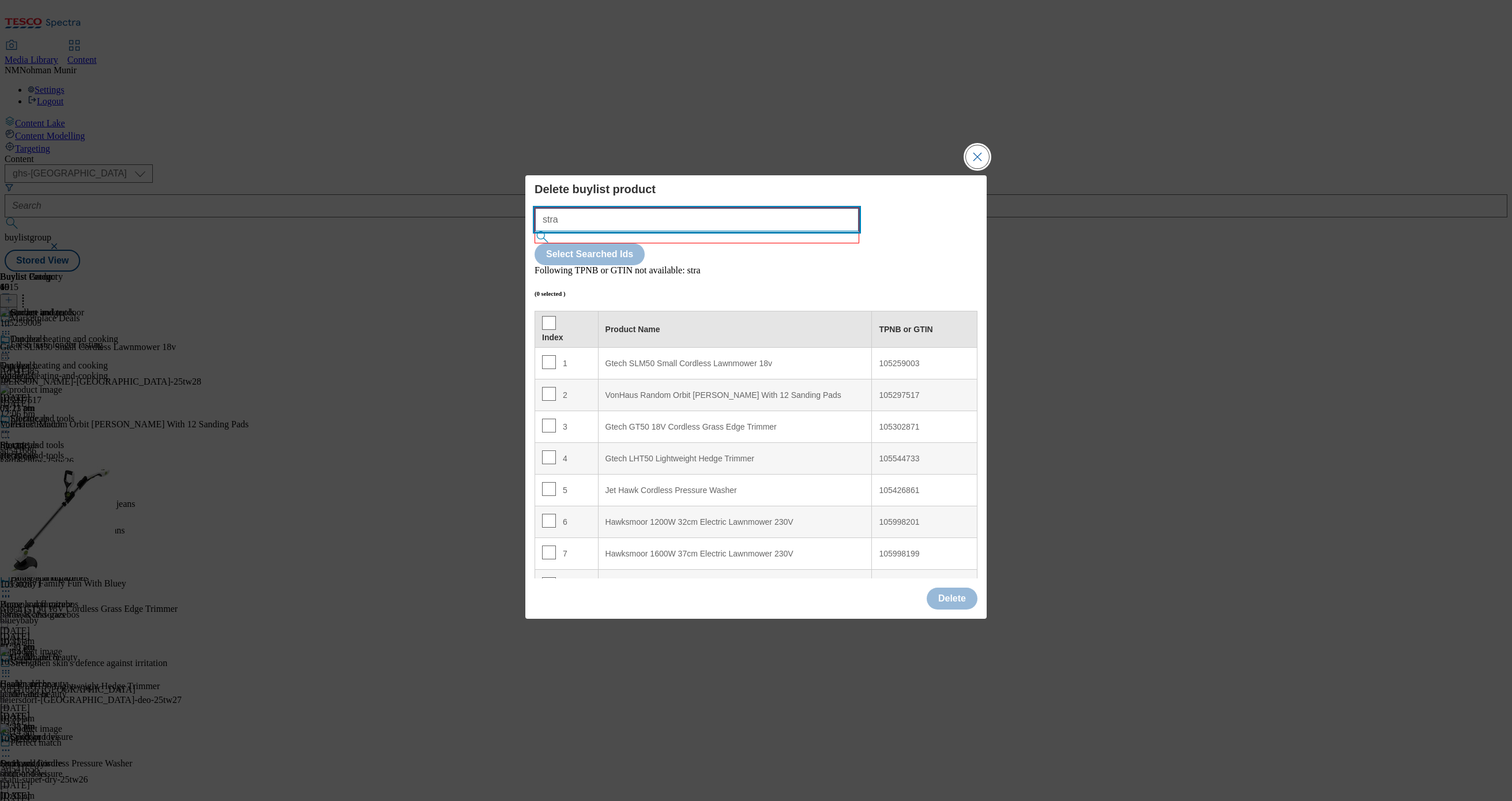
type input "stra"
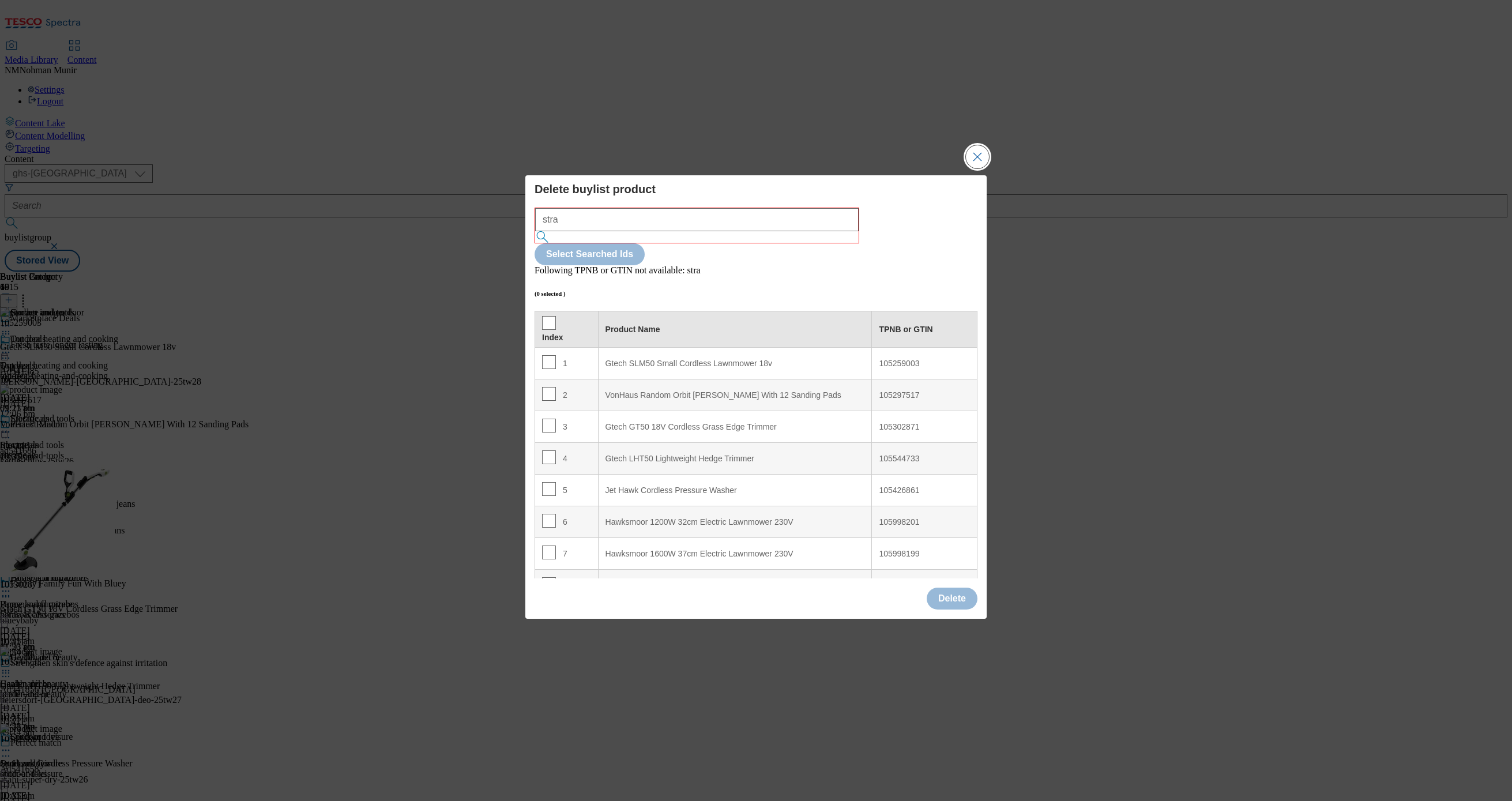
click at [987, 169] on button "Close Modal" at bounding box center [978, 157] width 23 height 23
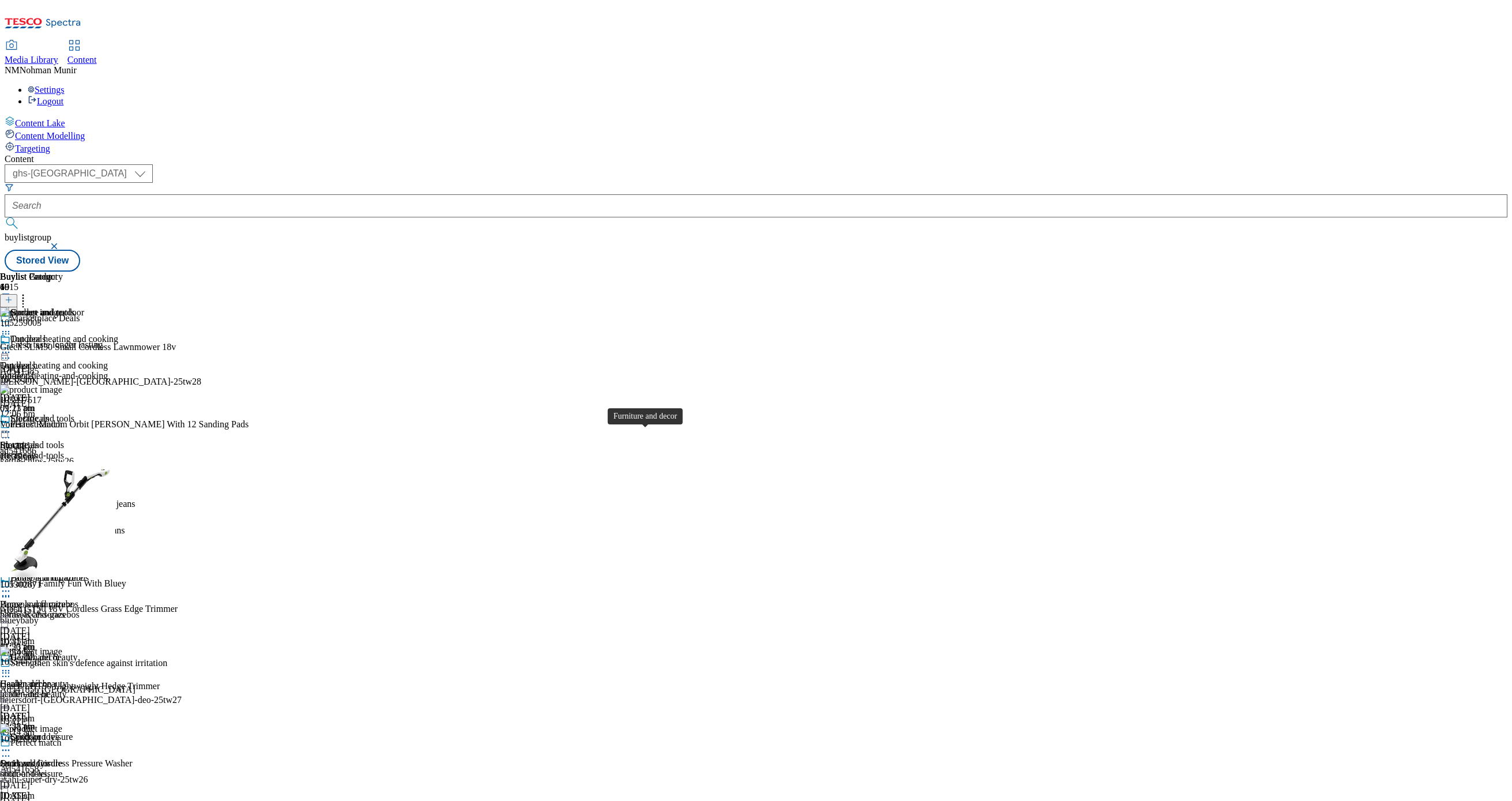
click at [73, 520] on span "Furniture and decor" at bounding box center [36, 524] width 73 height 11
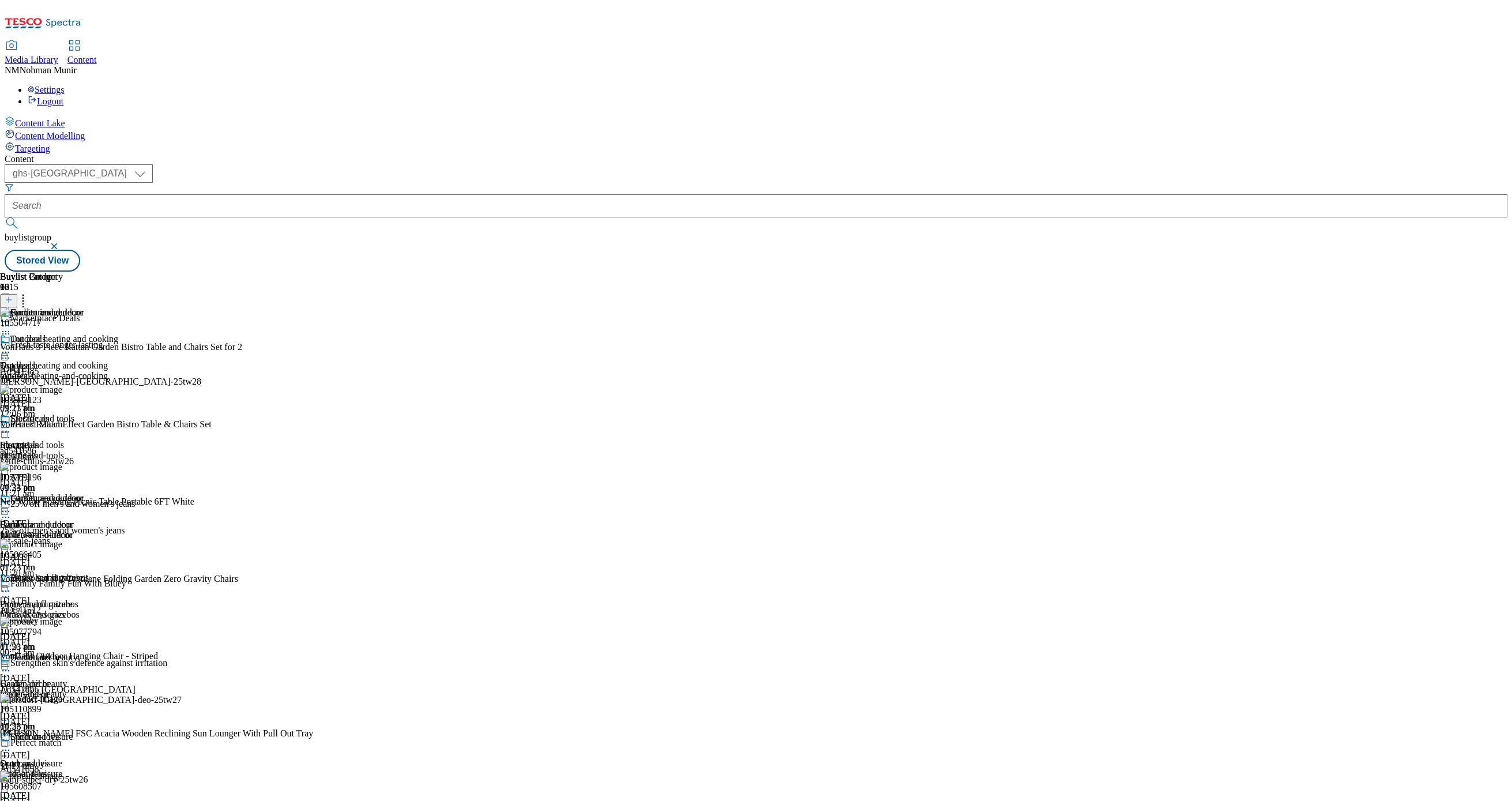
click at [118, 493] on div "Furniture and decor" at bounding box center [59, 507] width 118 height 27
click at [29, 293] on icon at bounding box center [23, 299] width 11 height 11
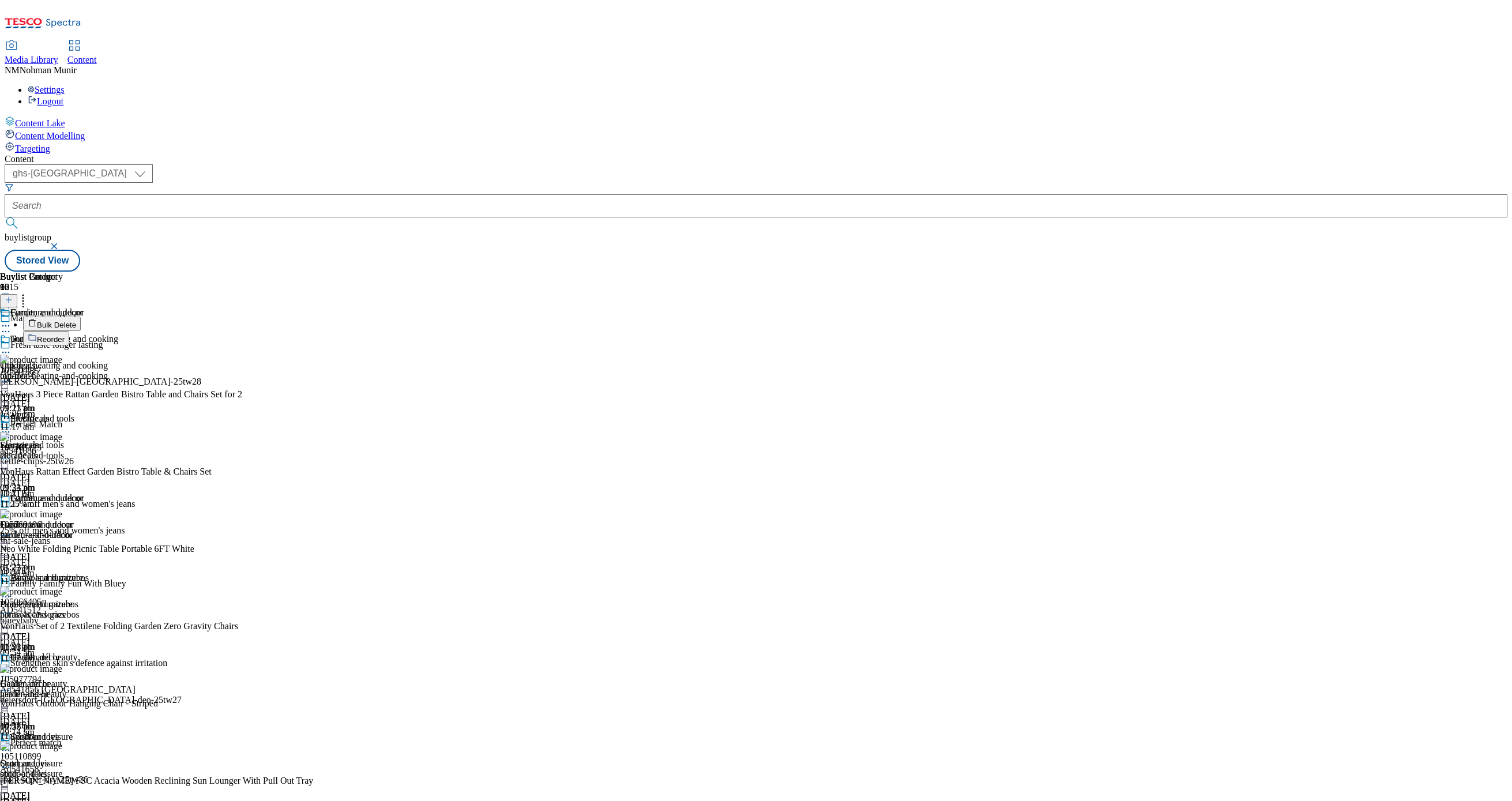
click at [81, 316] on button "Bulk Delete" at bounding box center [51, 324] width 58 height 15
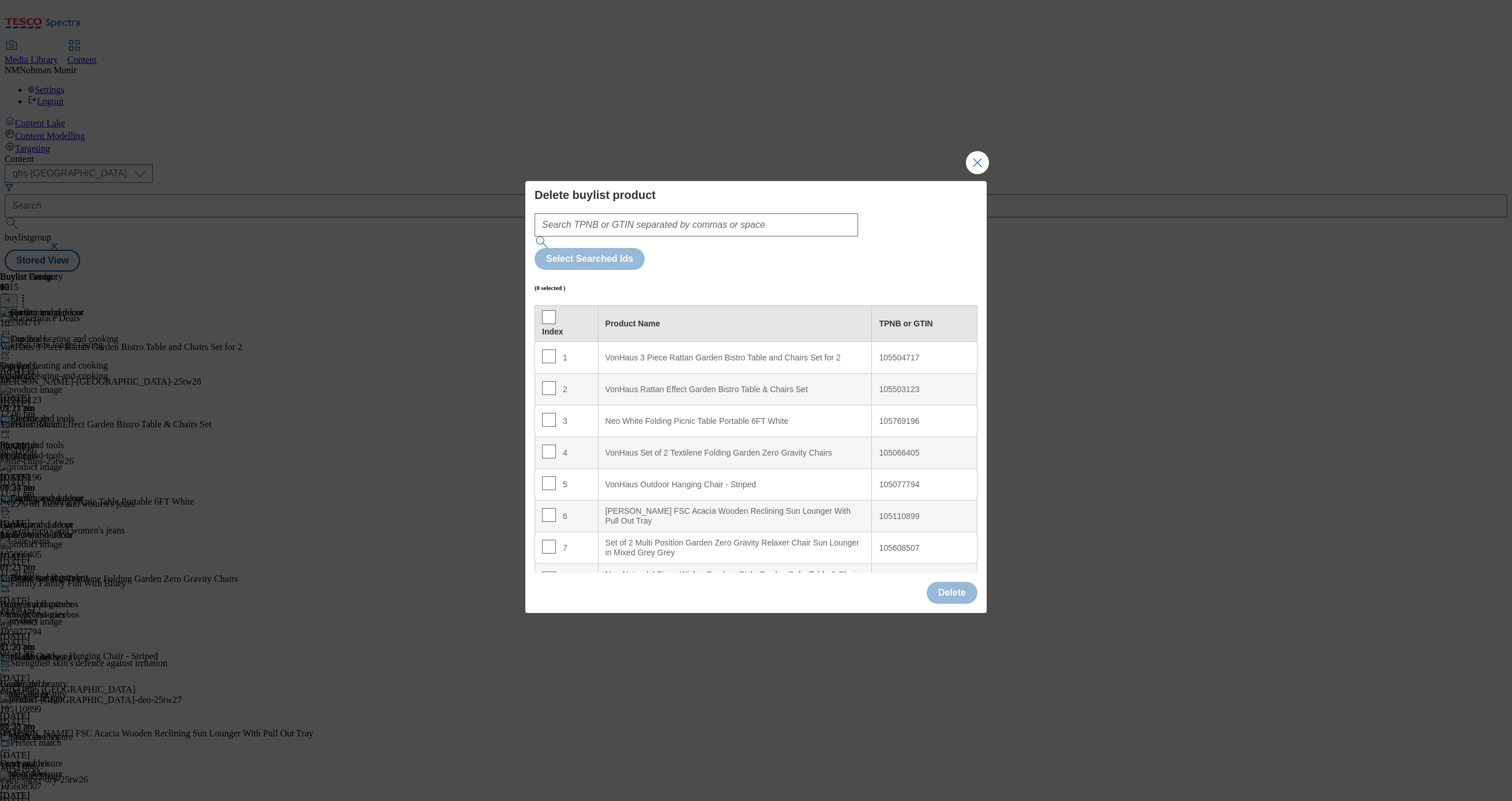
click at [926, 582] on div "Delete" at bounding box center [952, 593] width 51 height 22
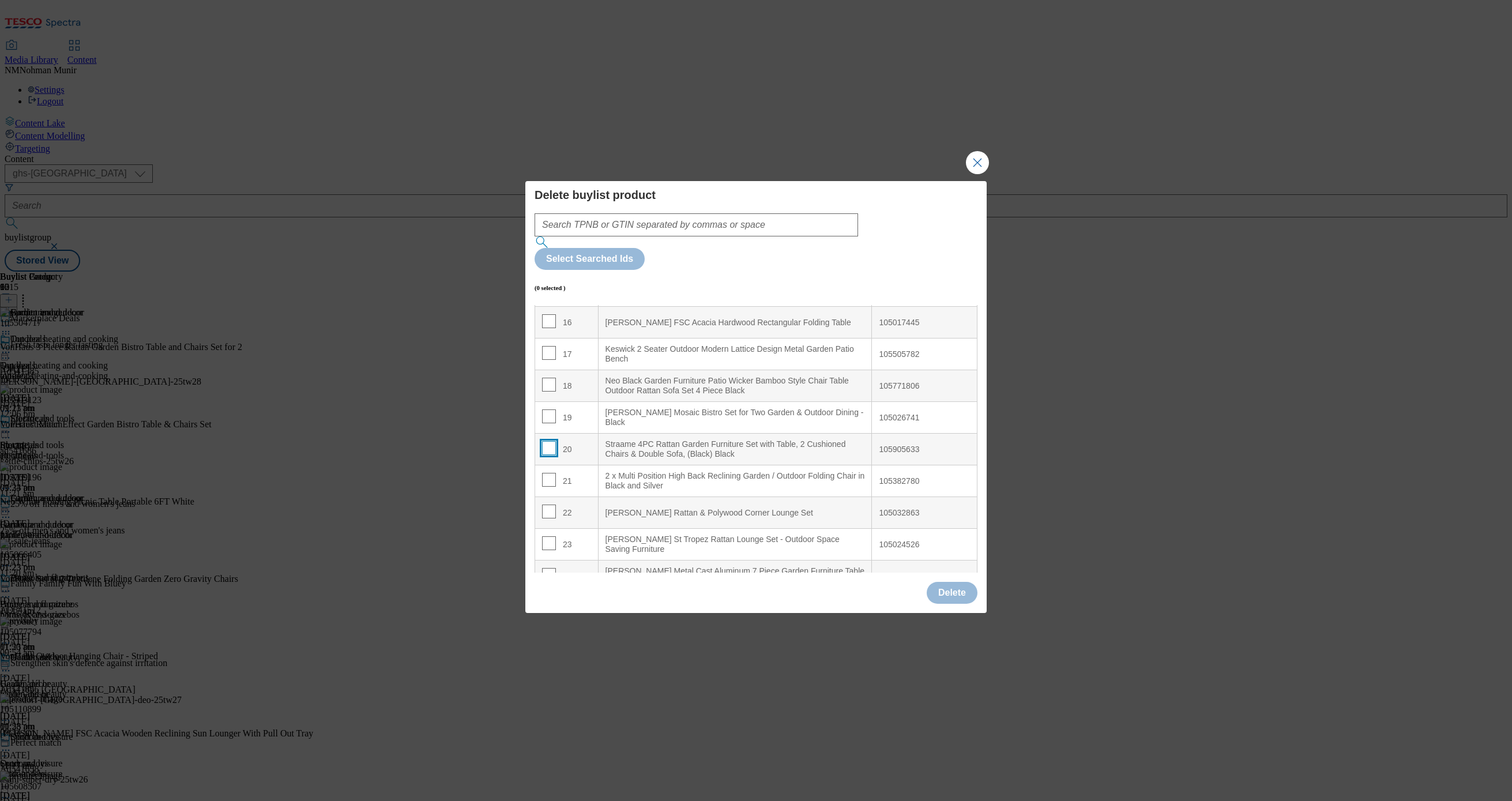
click at [546, 441] on input "Modal" at bounding box center [549, 448] width 14 height 14
checkbox input "true"
click at [936, 582] on button "Delete" at bounding box center [952, 593] width 51 height 22
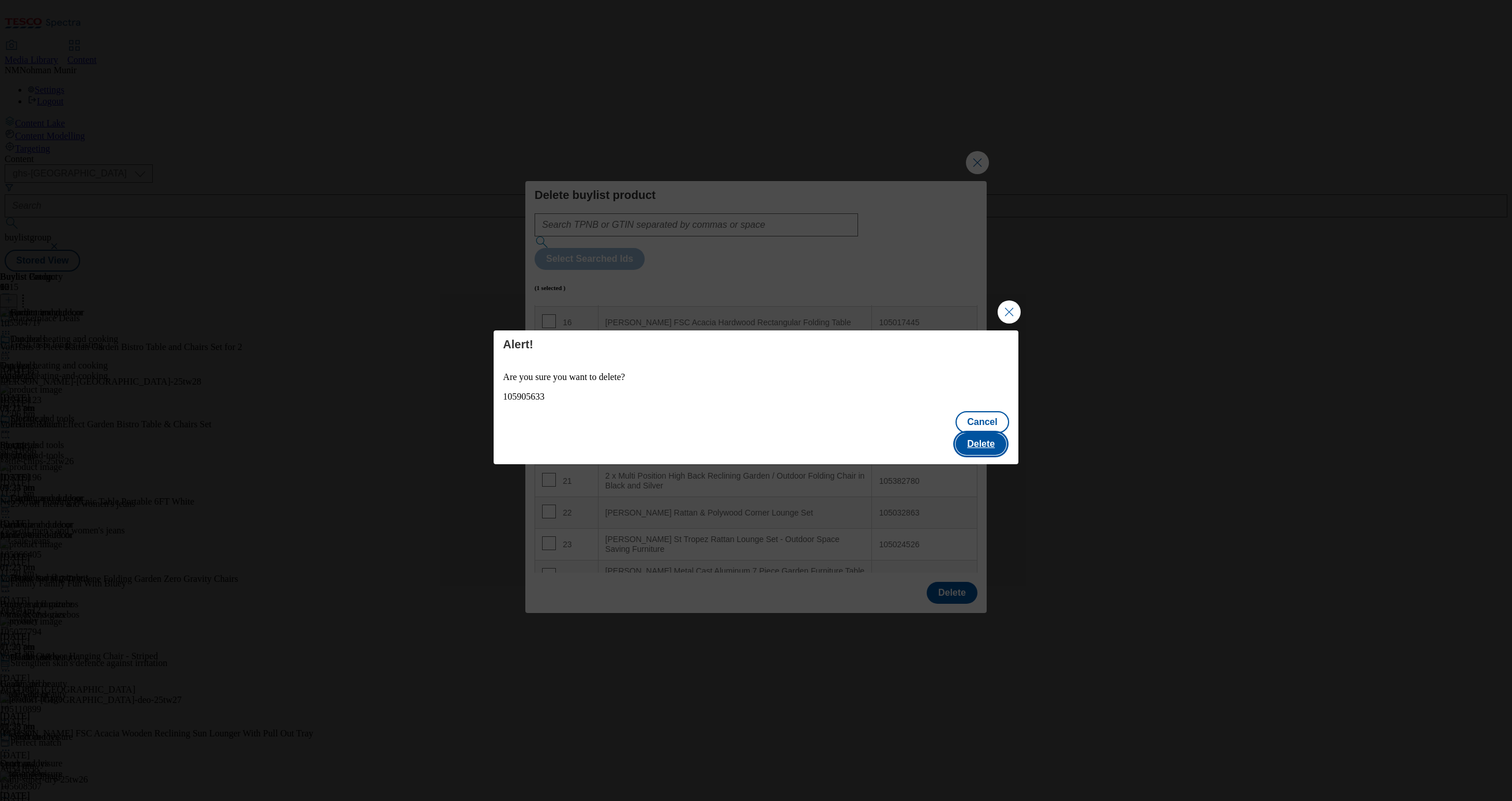
click at [976, 433] on button "Delete" at bounding box center [981, 444] width 51 height 22
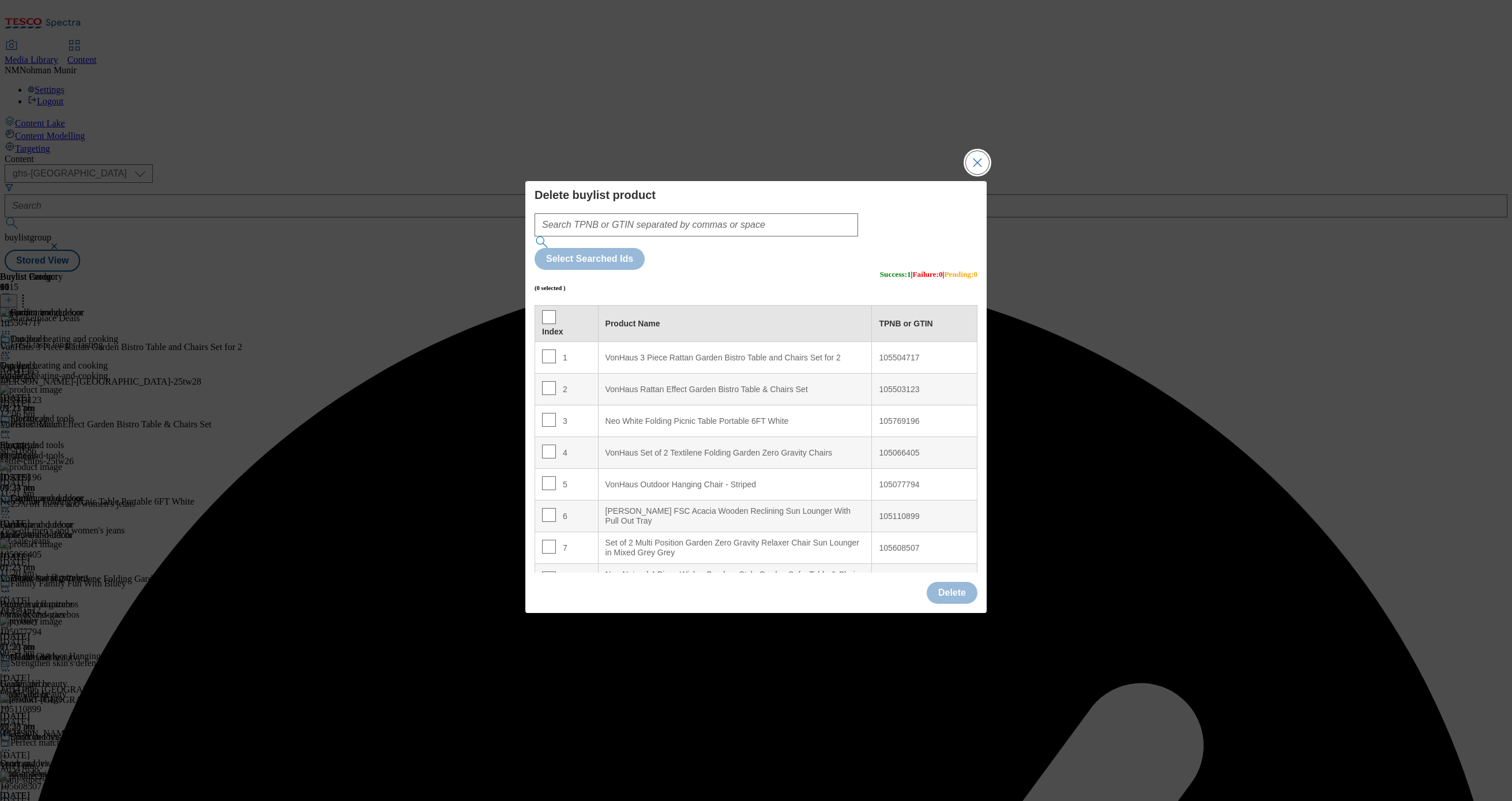
click at [970, 175] on button "Close Modal" at bounding box center [978, 162] width 23 height 23
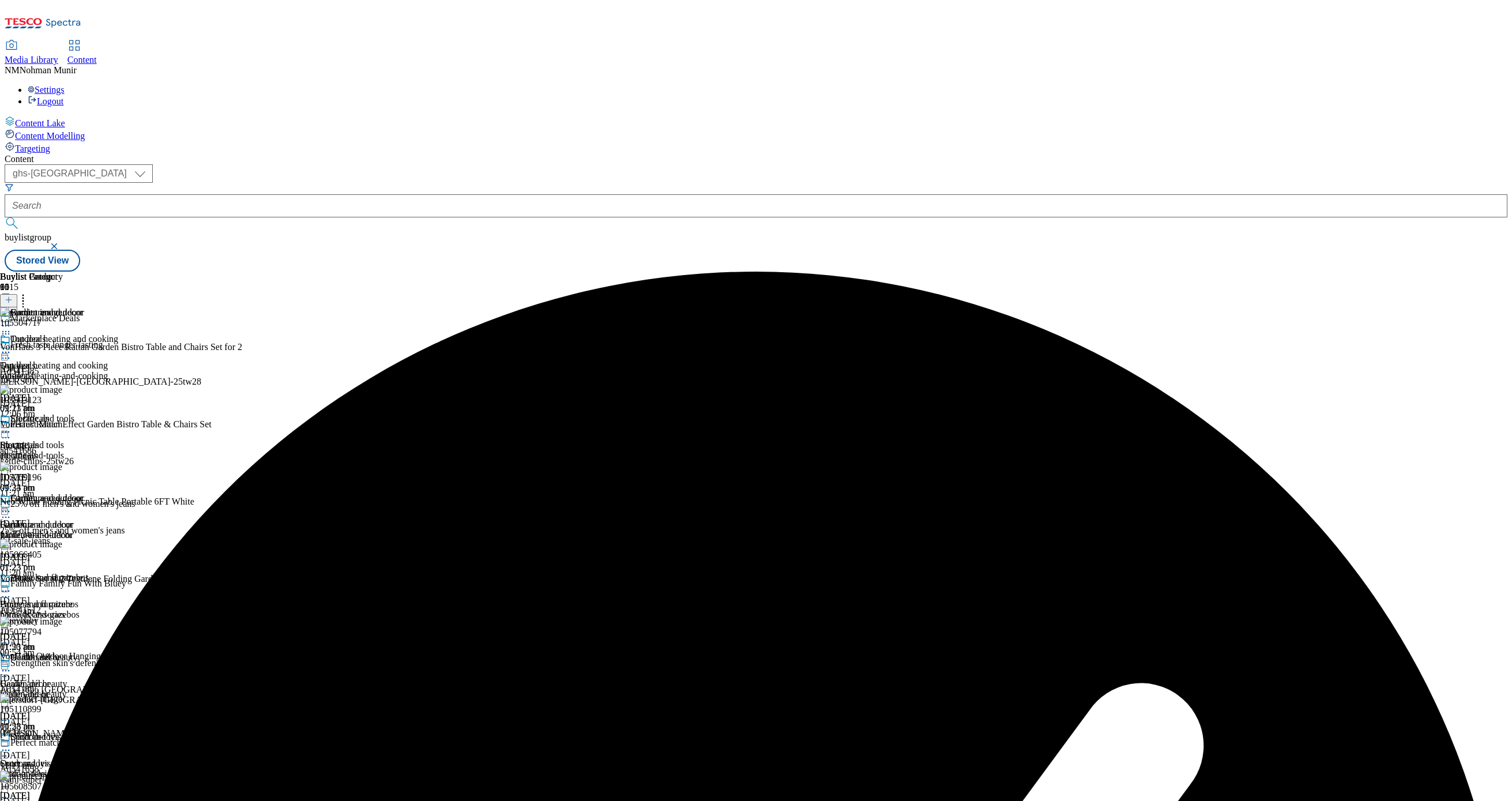
click at [1191, 272] on div "Buylist Group 6015 Marketplace Deals Fresh taste longer lasting Ad541385 [PERSO…" at bounding box center [756, 272] width 1503 height 0
click at [118, 493] on div "Furniture and decor Furniture and decor furniture-and-decor [DATE] 01:23 pm" at bounding box center [59, 533] width 118 height 80
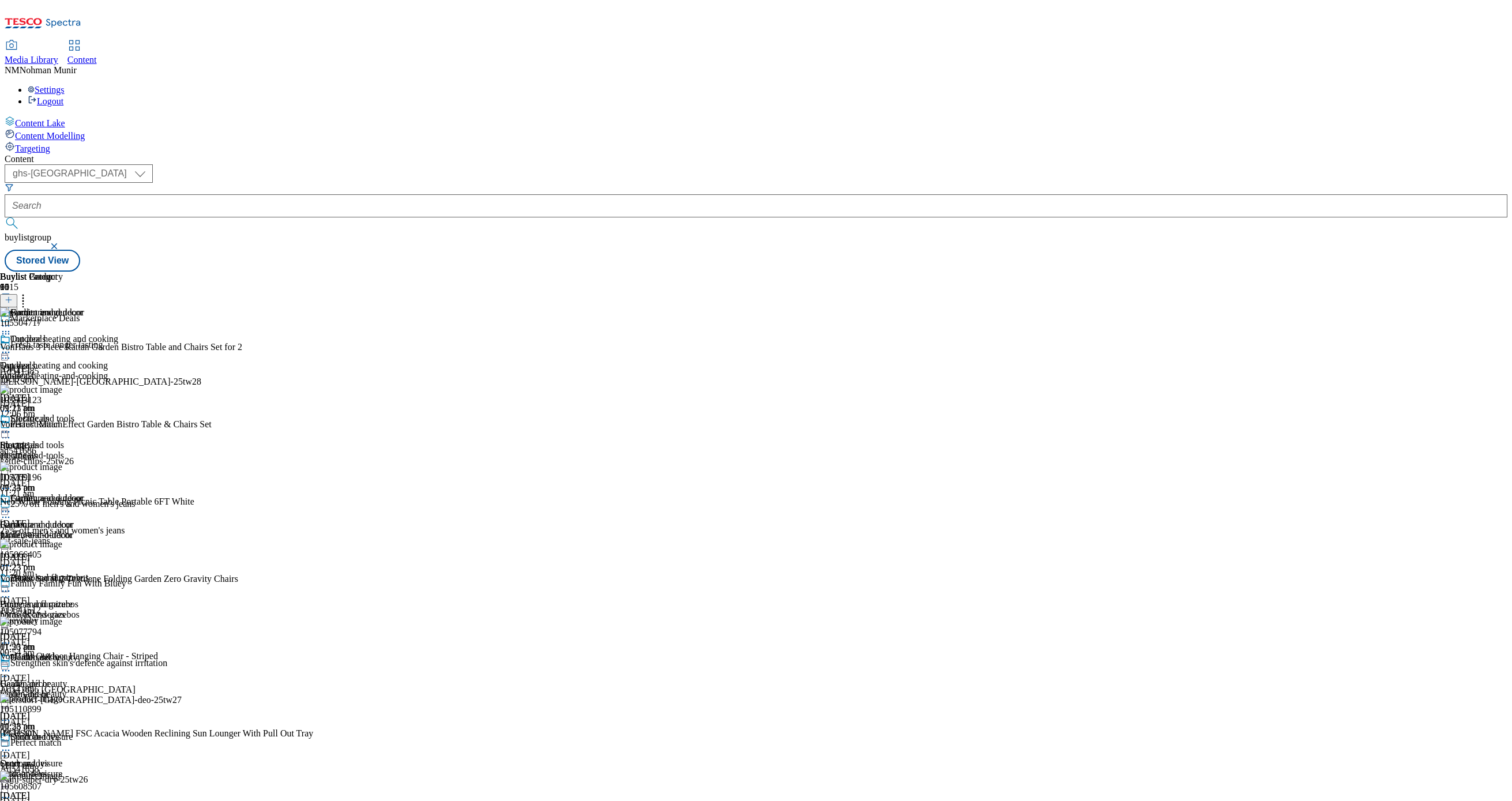
click at [11, 506] on icon at bounding box center [6, 511] width 11 height 11
click at [68, 582] on button "Preview" at bounding box center [45, 589] width 44 height 13
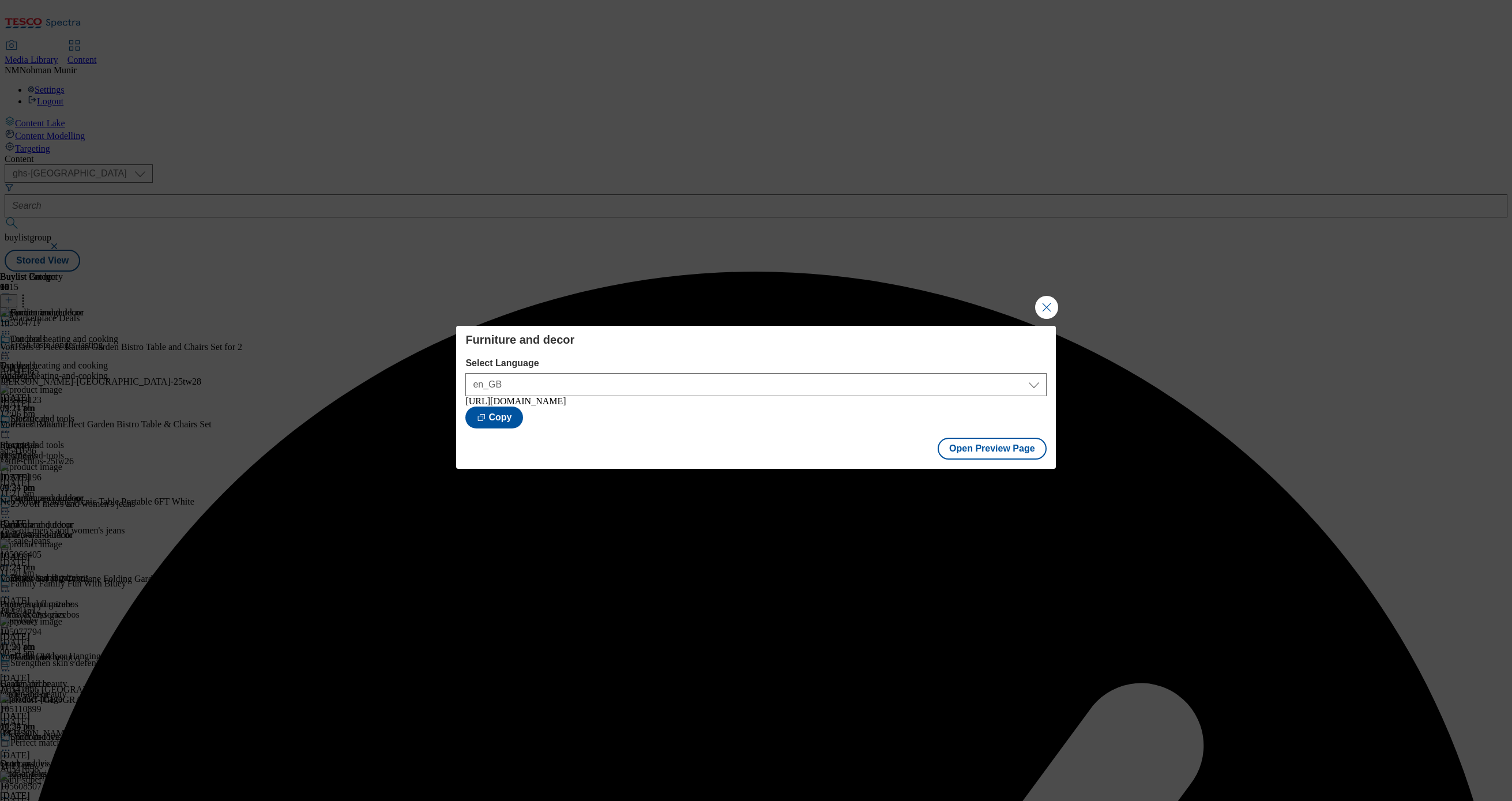
drag, startPoint x: 1042, startPoint y: 307, endPoint x: 976, endPoint y: 308, distance: 66.0
click at [1043, 307] on button "Close Modal" at bounding box center [1046, 308] width 23 height 23
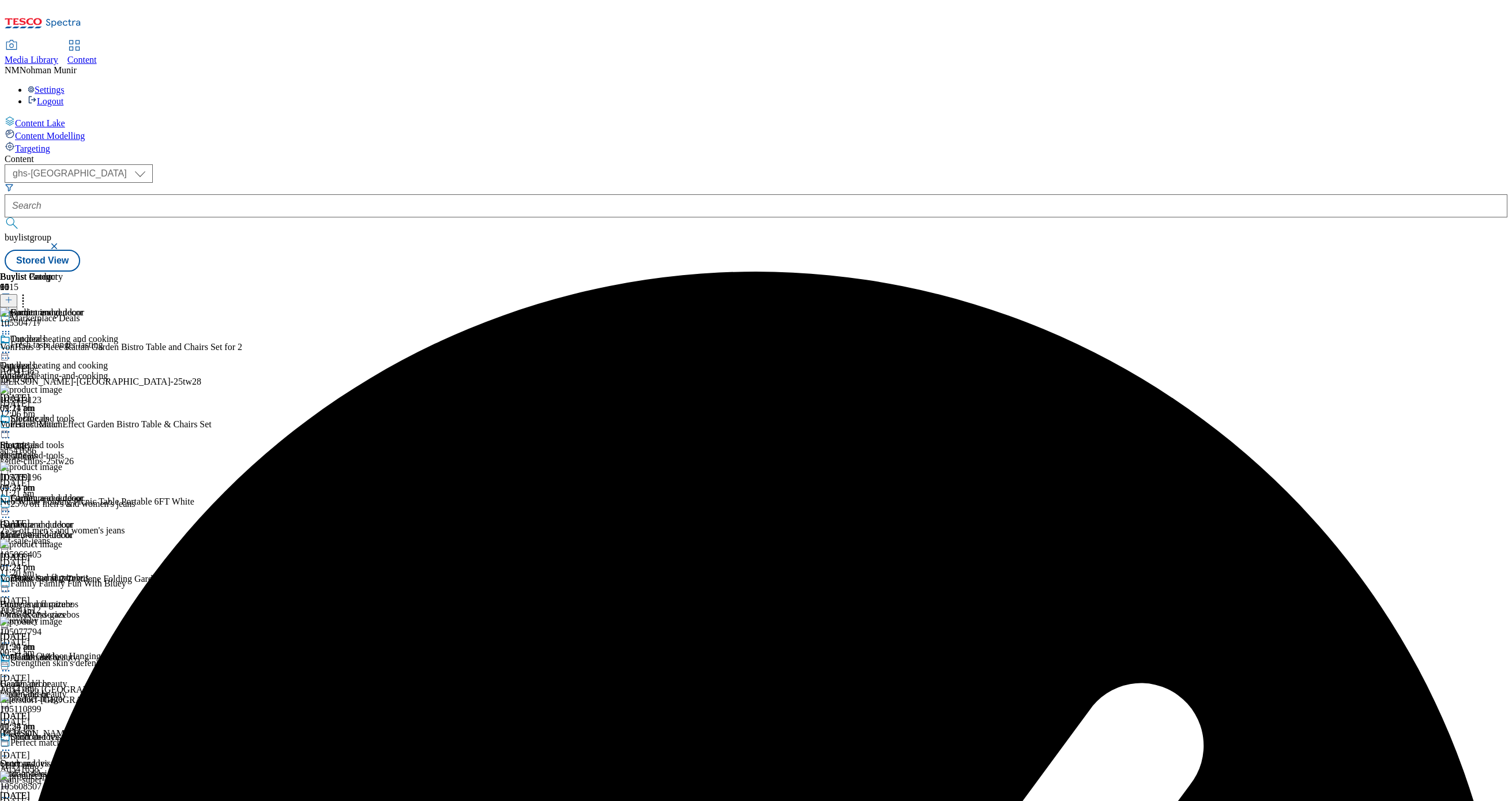
click at [11, 347] on icon at bounding box center [6, 352] width 11 height 11
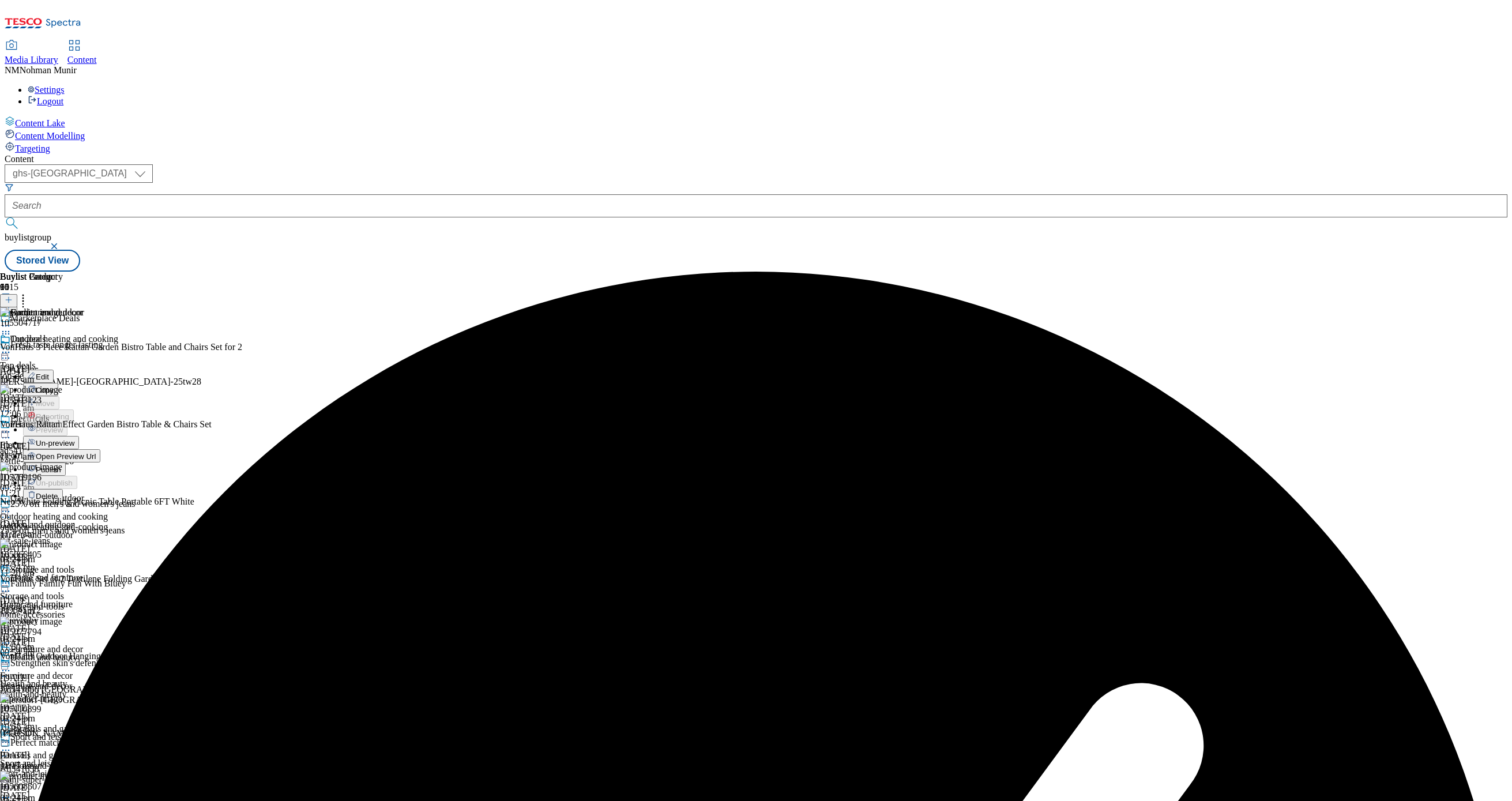
click at [61, 466] on span "Publish" at bounding box center [48, 470] width 25 height 9
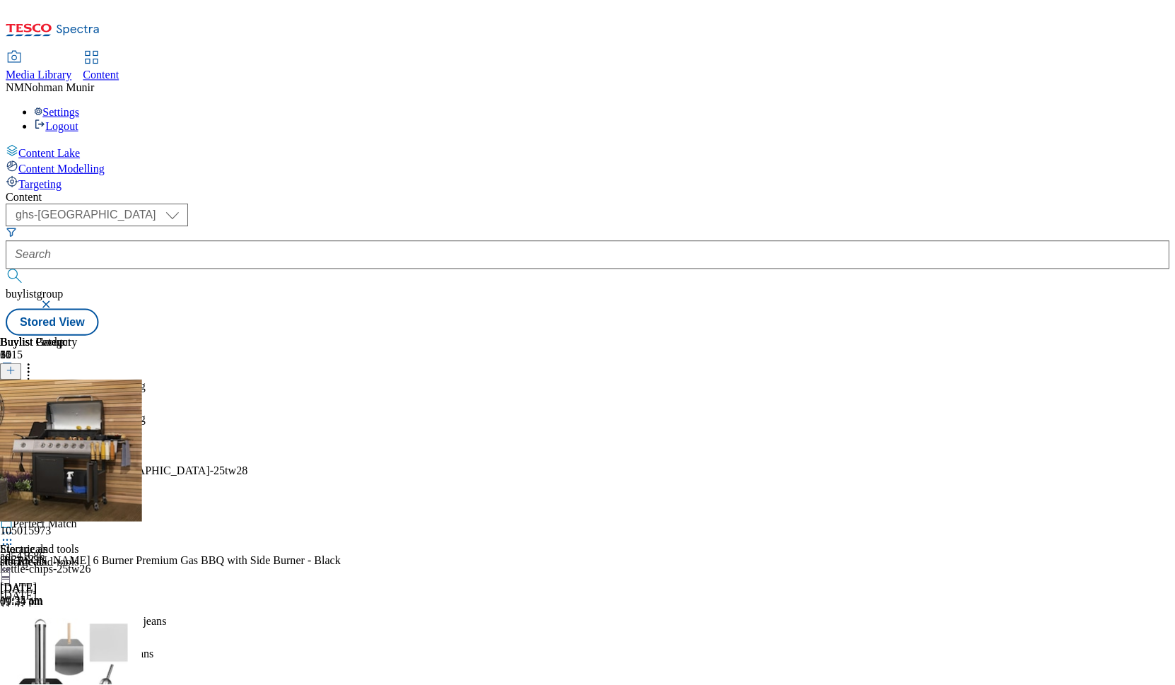
scroll to position [1018, 0]
